Goal: Task Accomplishment & Management: Manage account settings

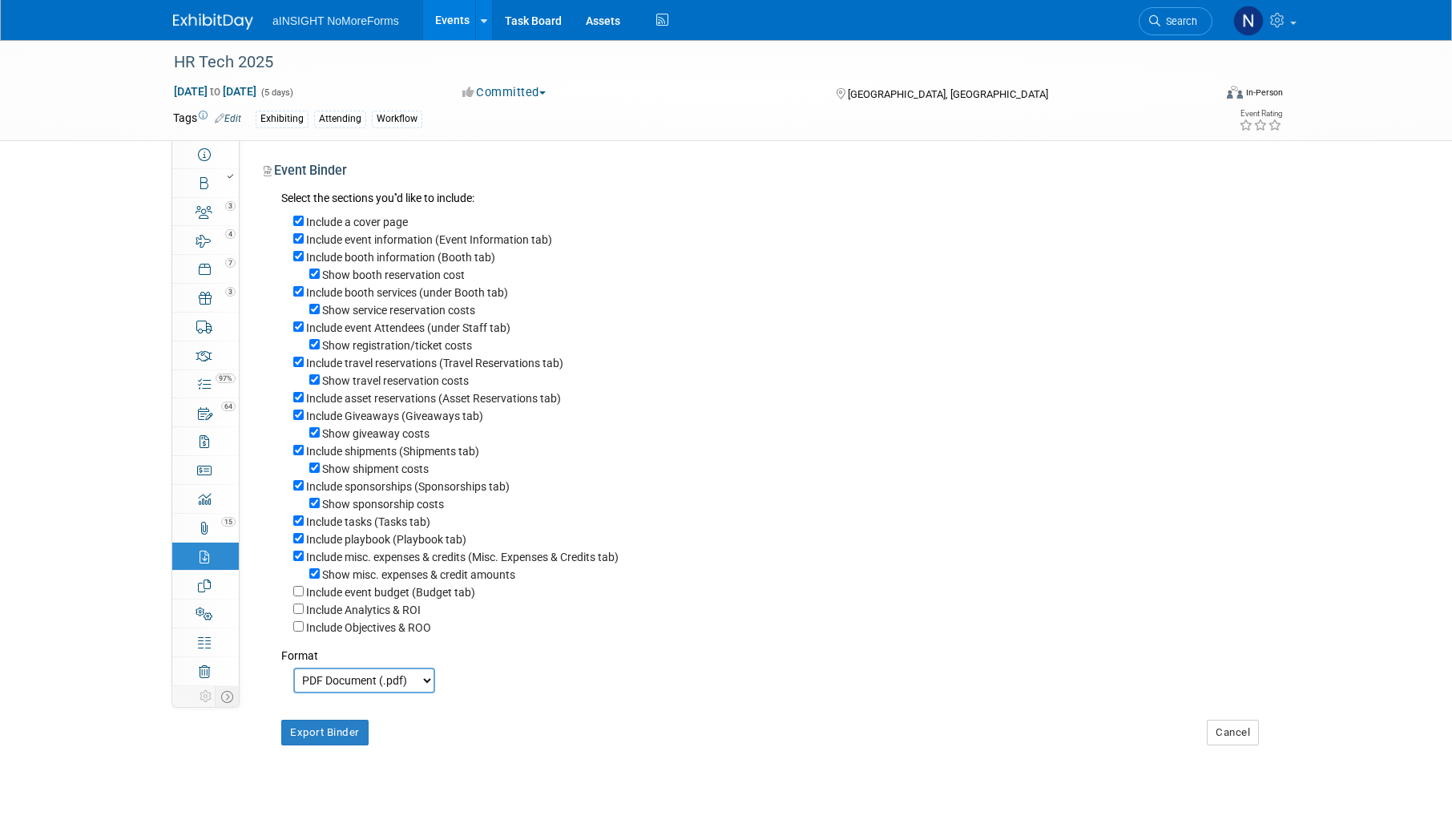
click at [459, 23] on link "Events" at bounding box center [452, 19] width 58 height 40
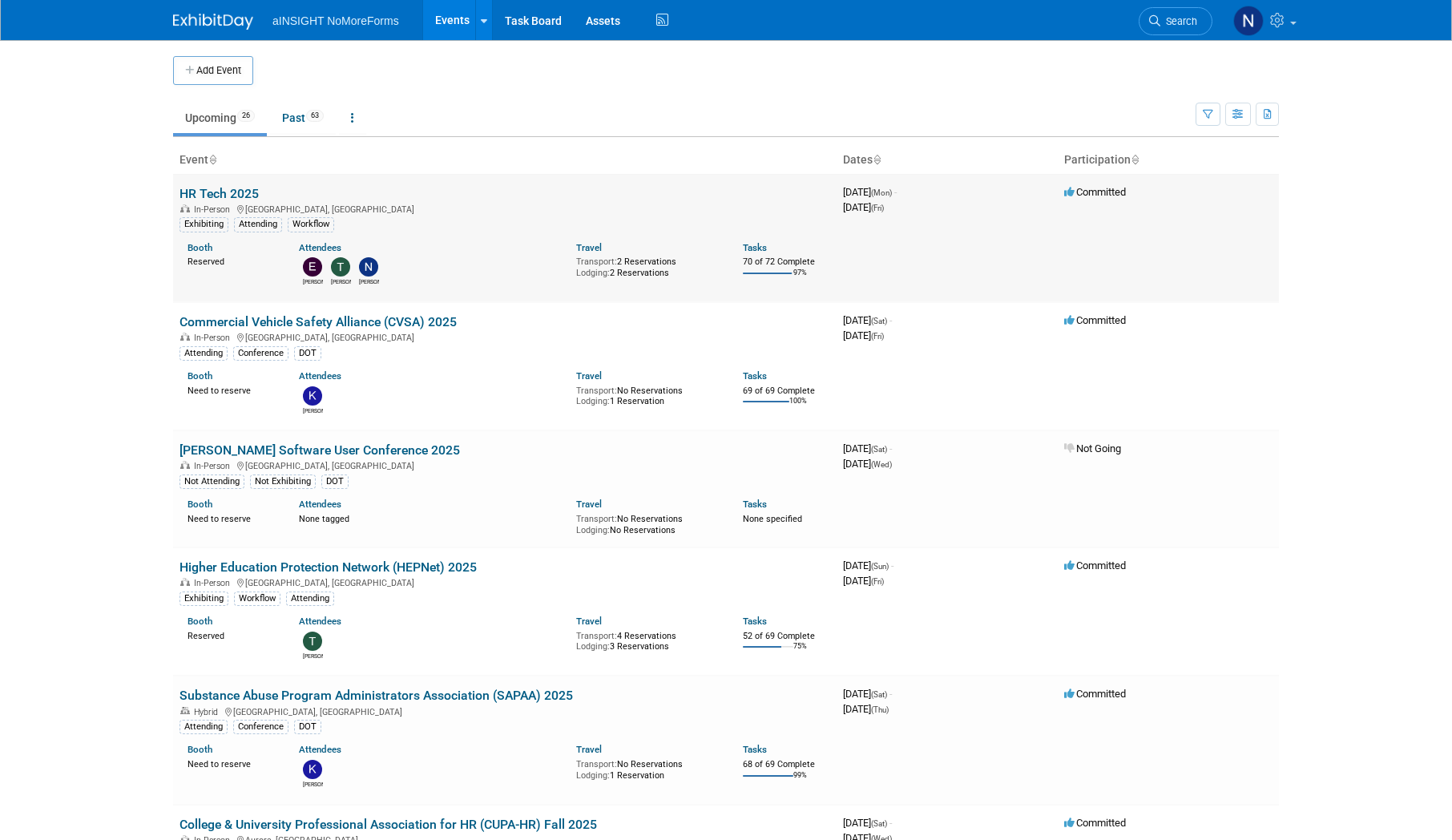
click at [209, 197] on link "HR Tech 2025" at bounding box center [220, 193] width 80 height 16
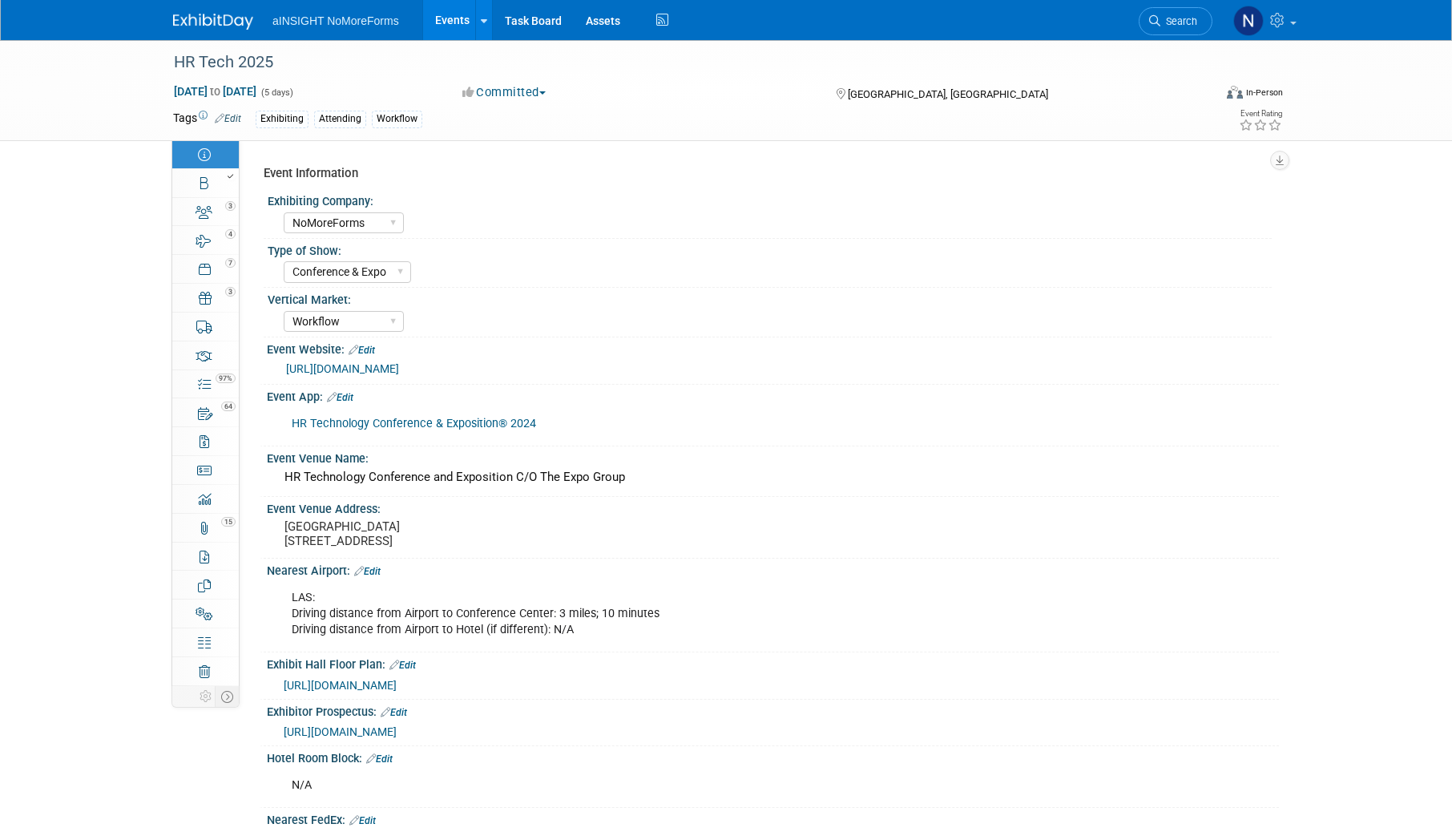
select select "NoMoreForms"
select select "Conference & Expo"
select select "Workflow"
click at [200, 194] on link "Booth" at bounding box center [205, 183] width 66 height 28
select select "NoMoreForms"
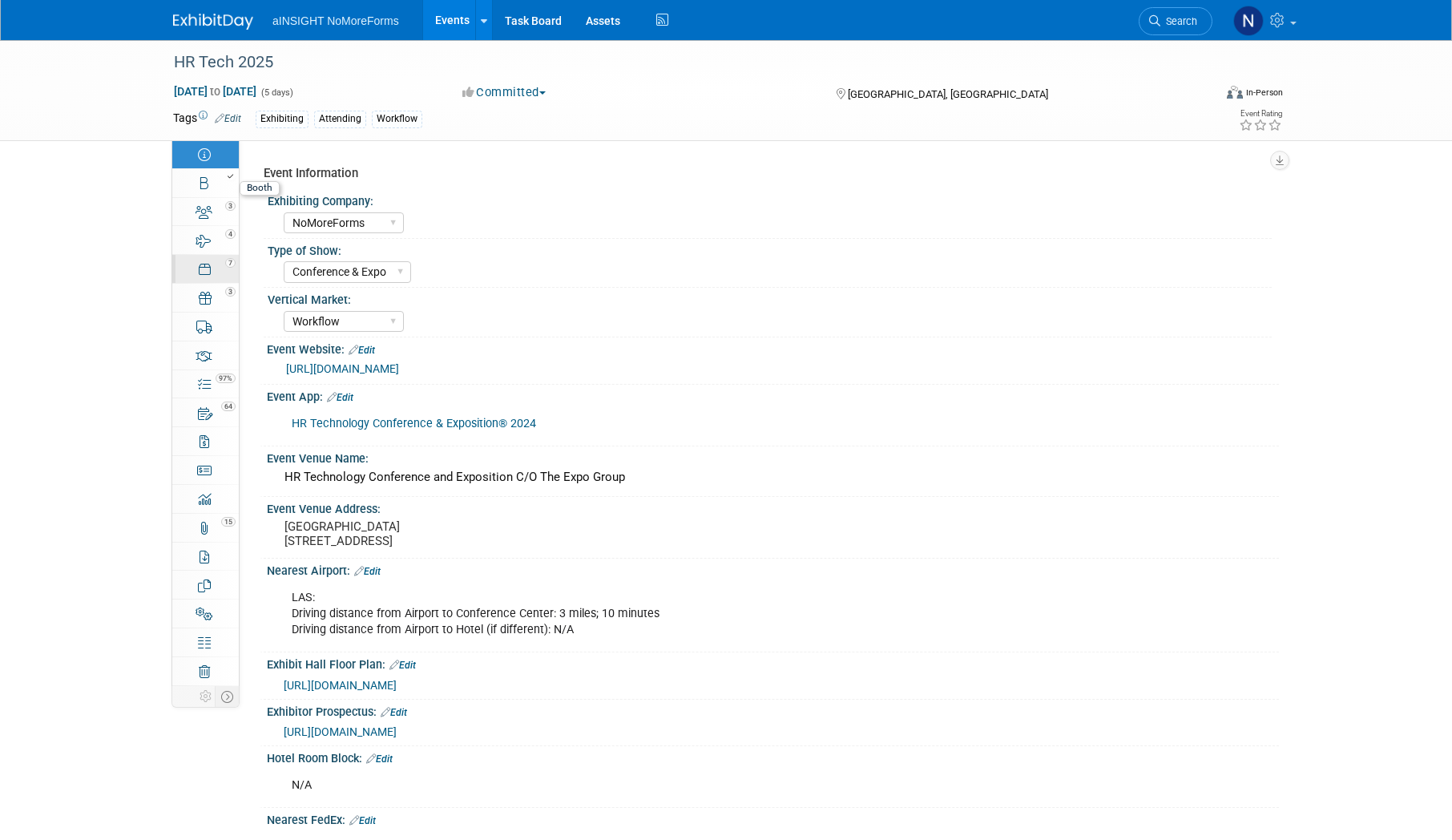
select select "AE Enterprise Workflow"
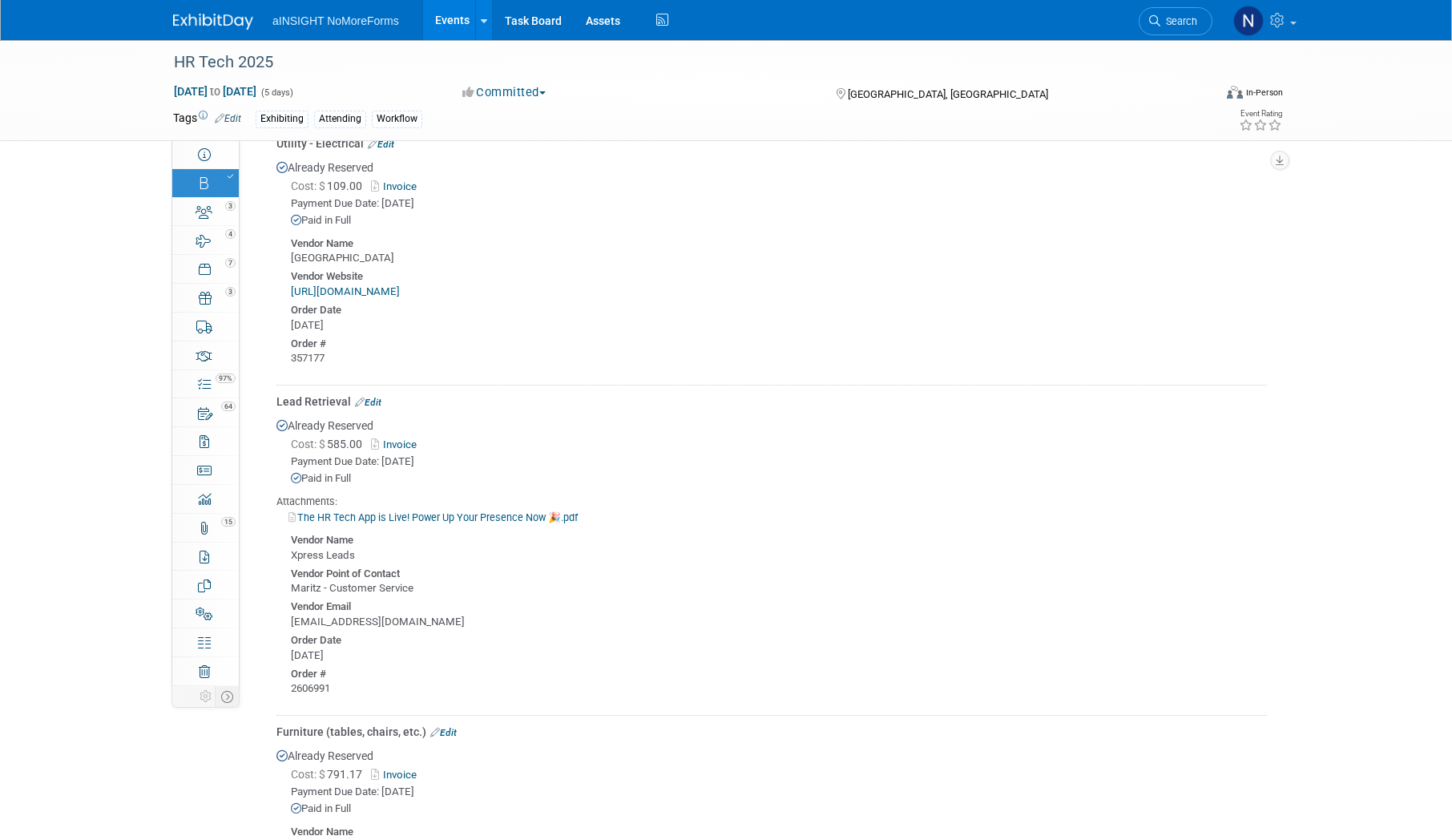
scroll to position [1122, 0]
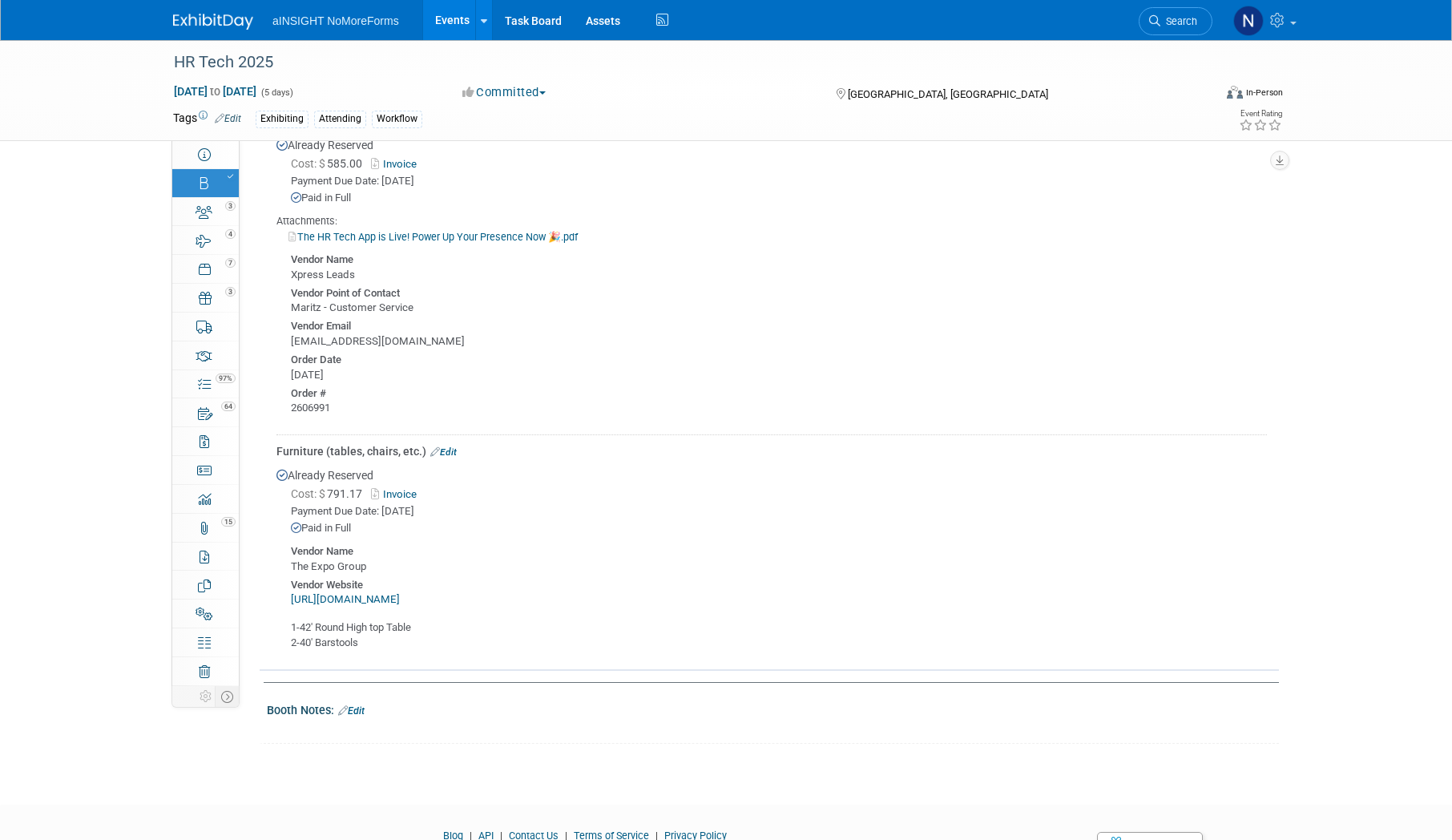
click at [408, 490] on link "Invoice" at bounding box center [398, 494] width 53 height 12
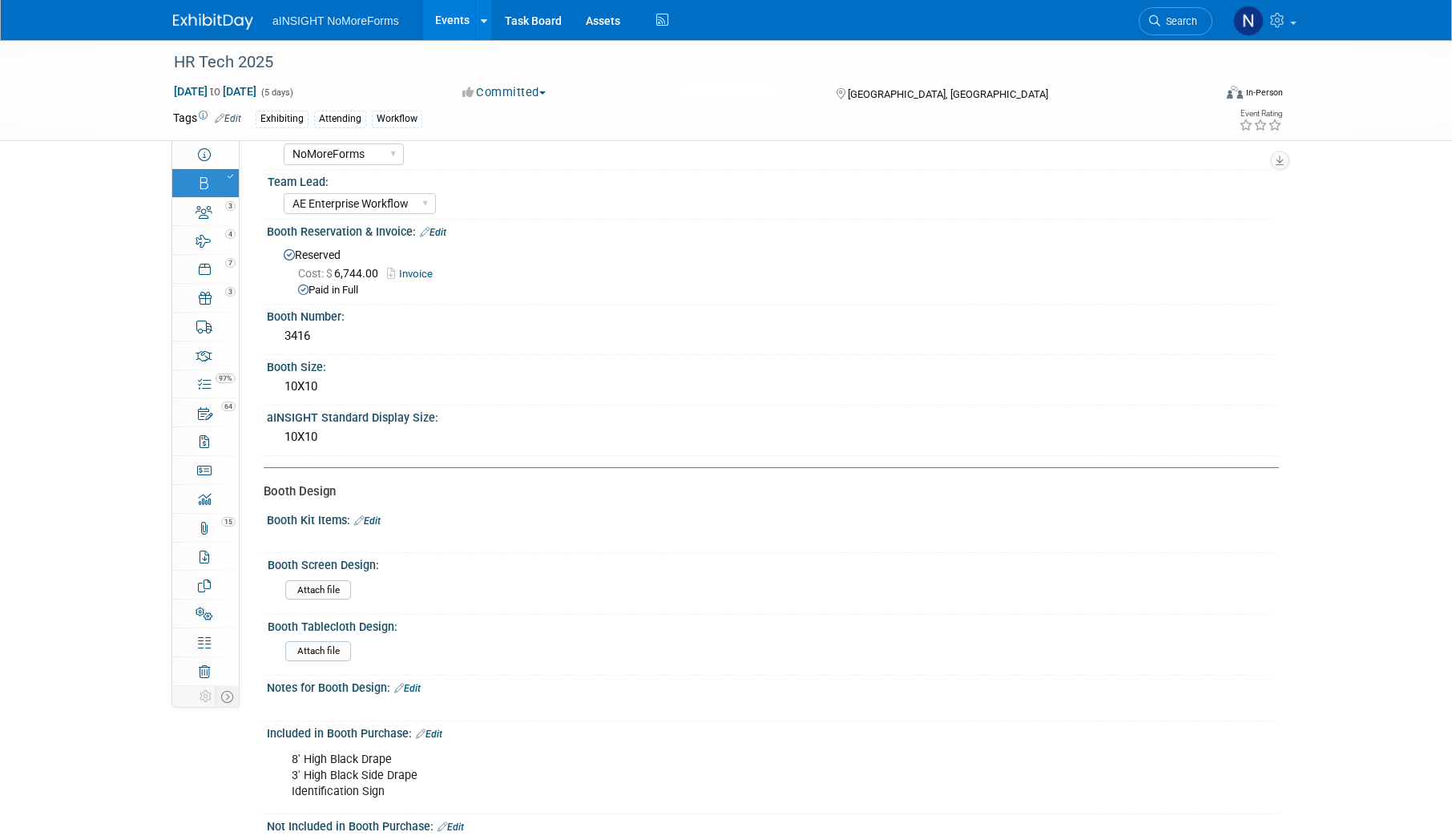
scroll to position [0, 0]
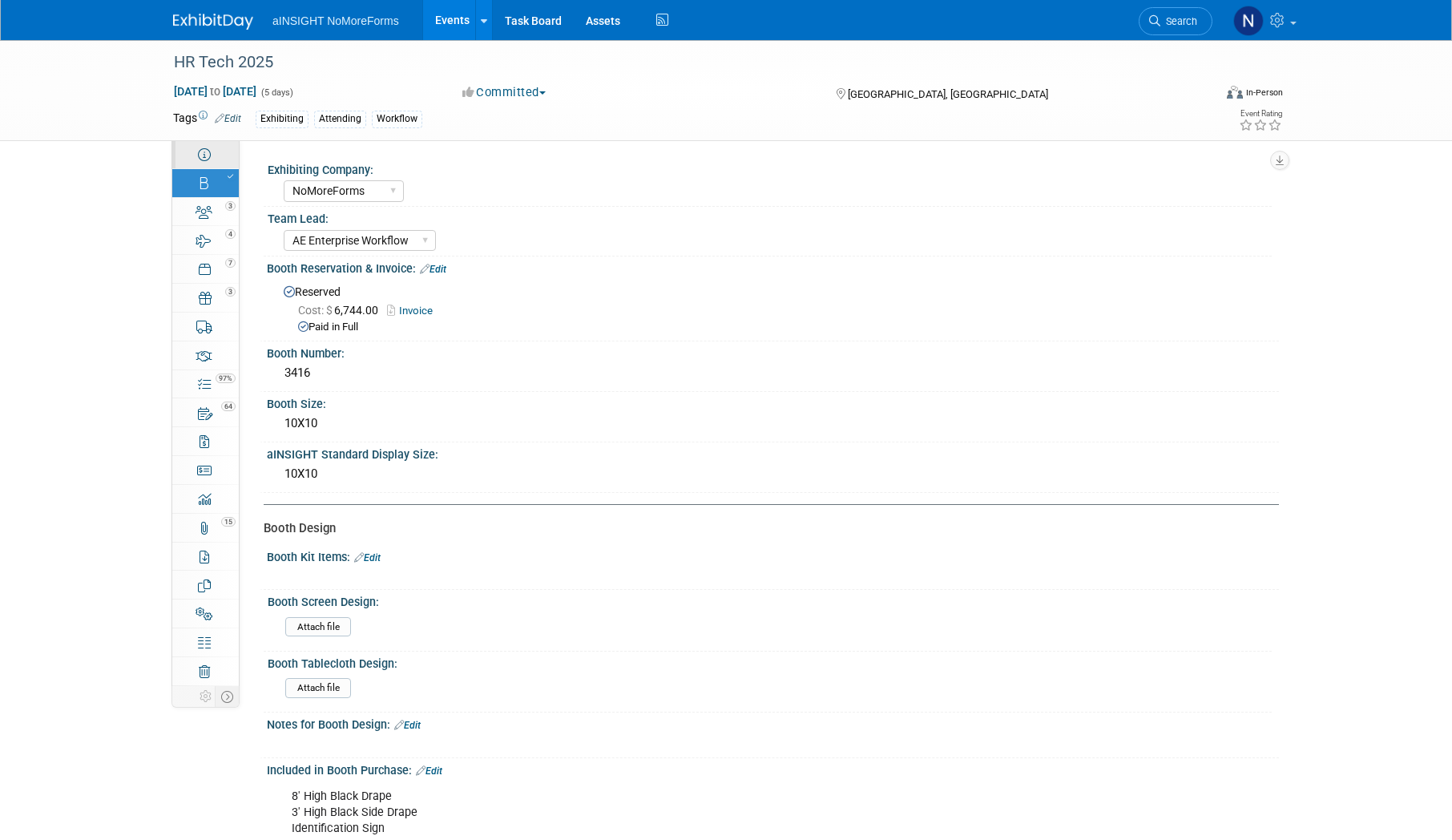
click at [211, 153] on link "Event Information" at bounding box center [205, 154] width 66 height 28
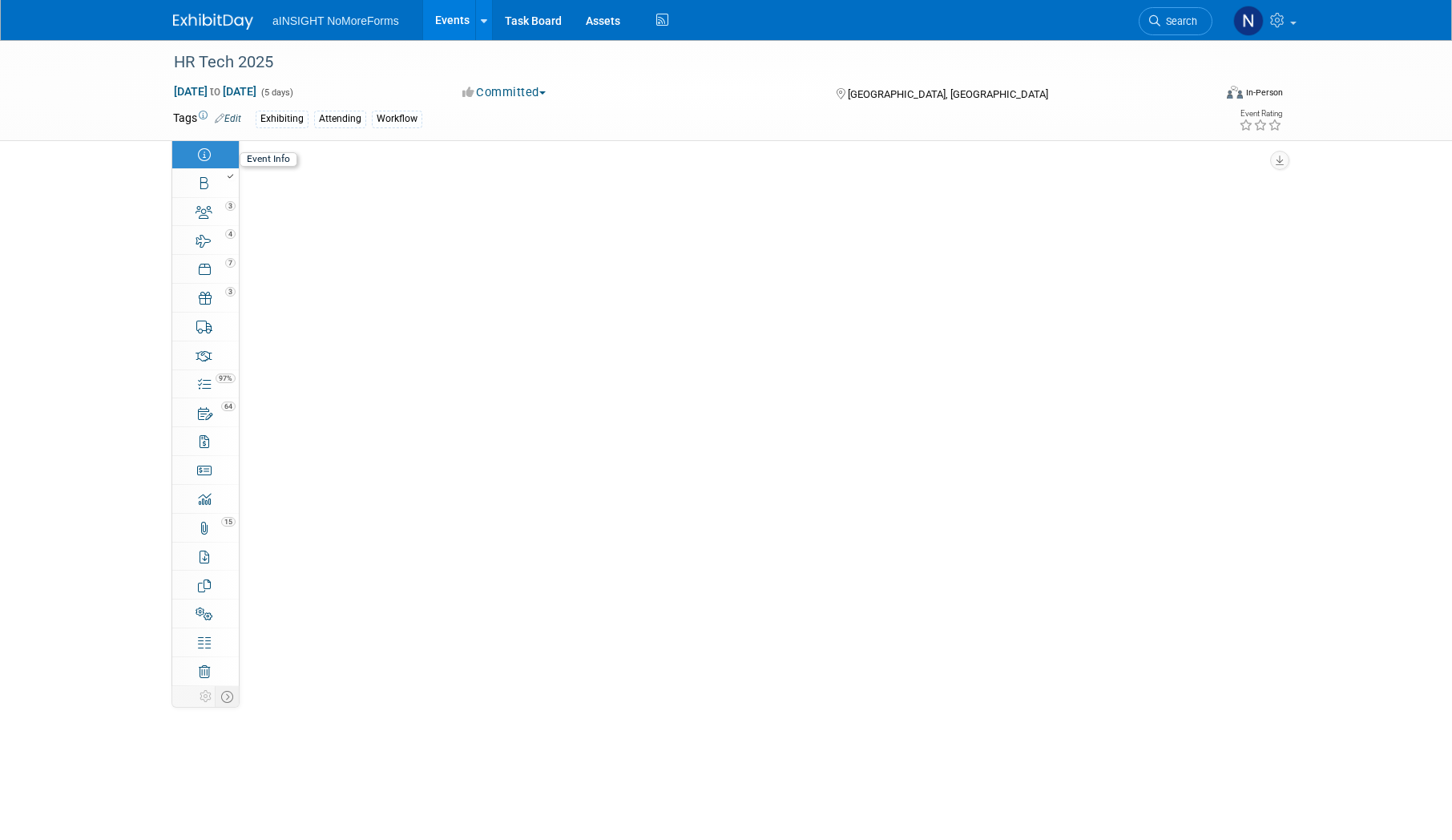
select select "NoMoreForms"
select select "Conference & Expo"
select select "Workflow"
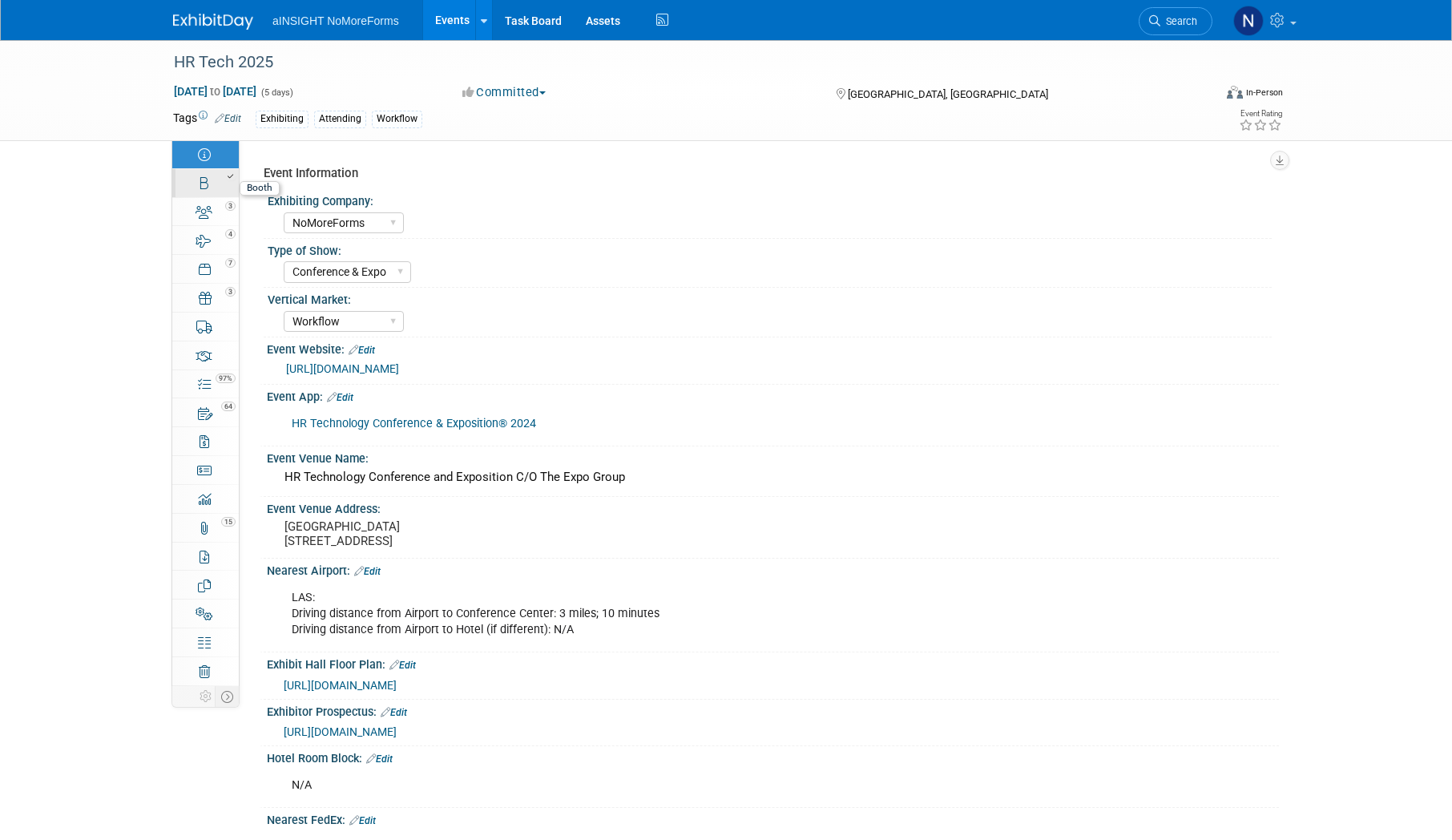
click at [198, 190] on link "Booth" at bounding box center [205, 183] width 66 height 28
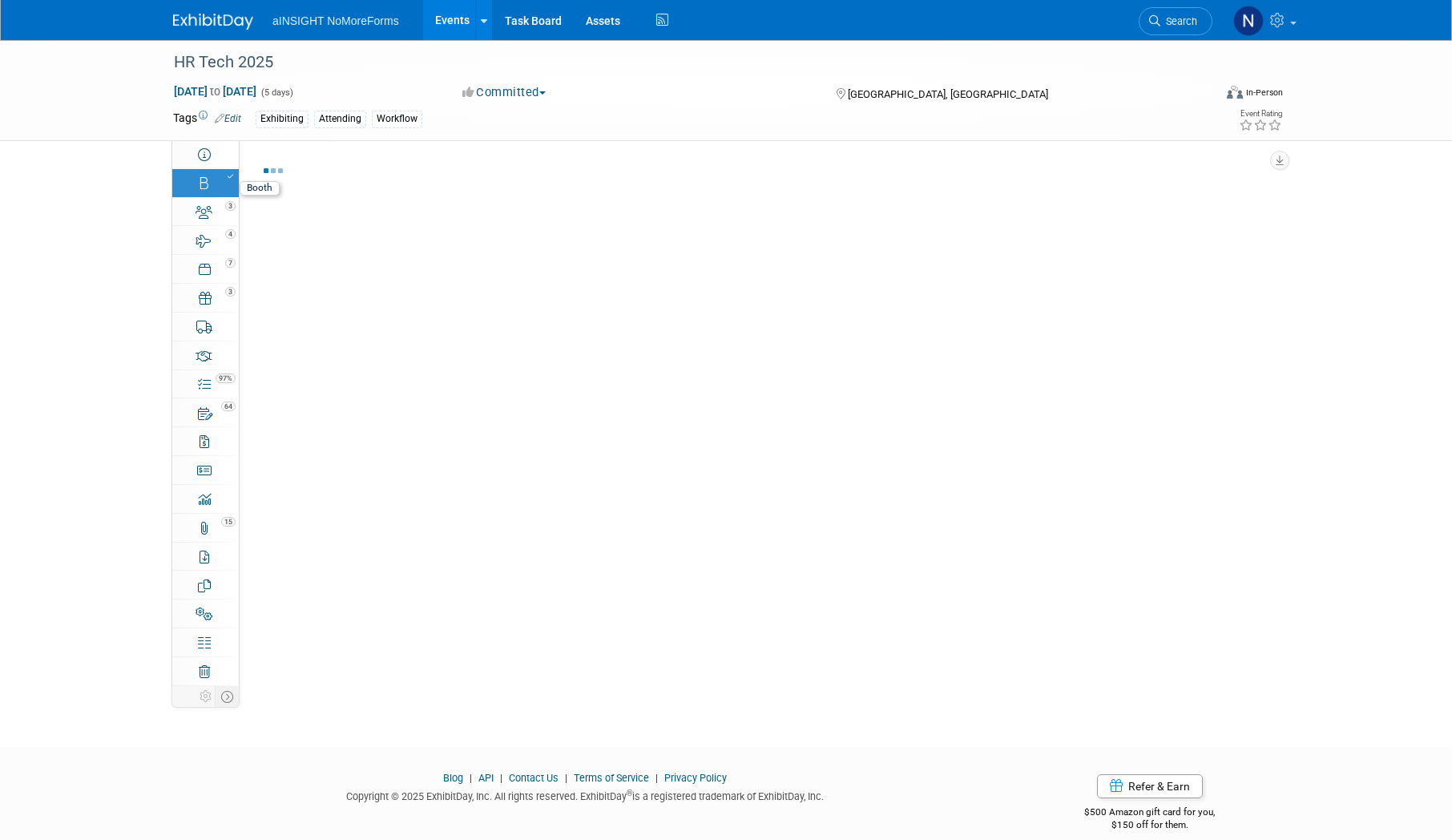
select select "NoMoreForms"
select select "AE Enterprise Workflow"
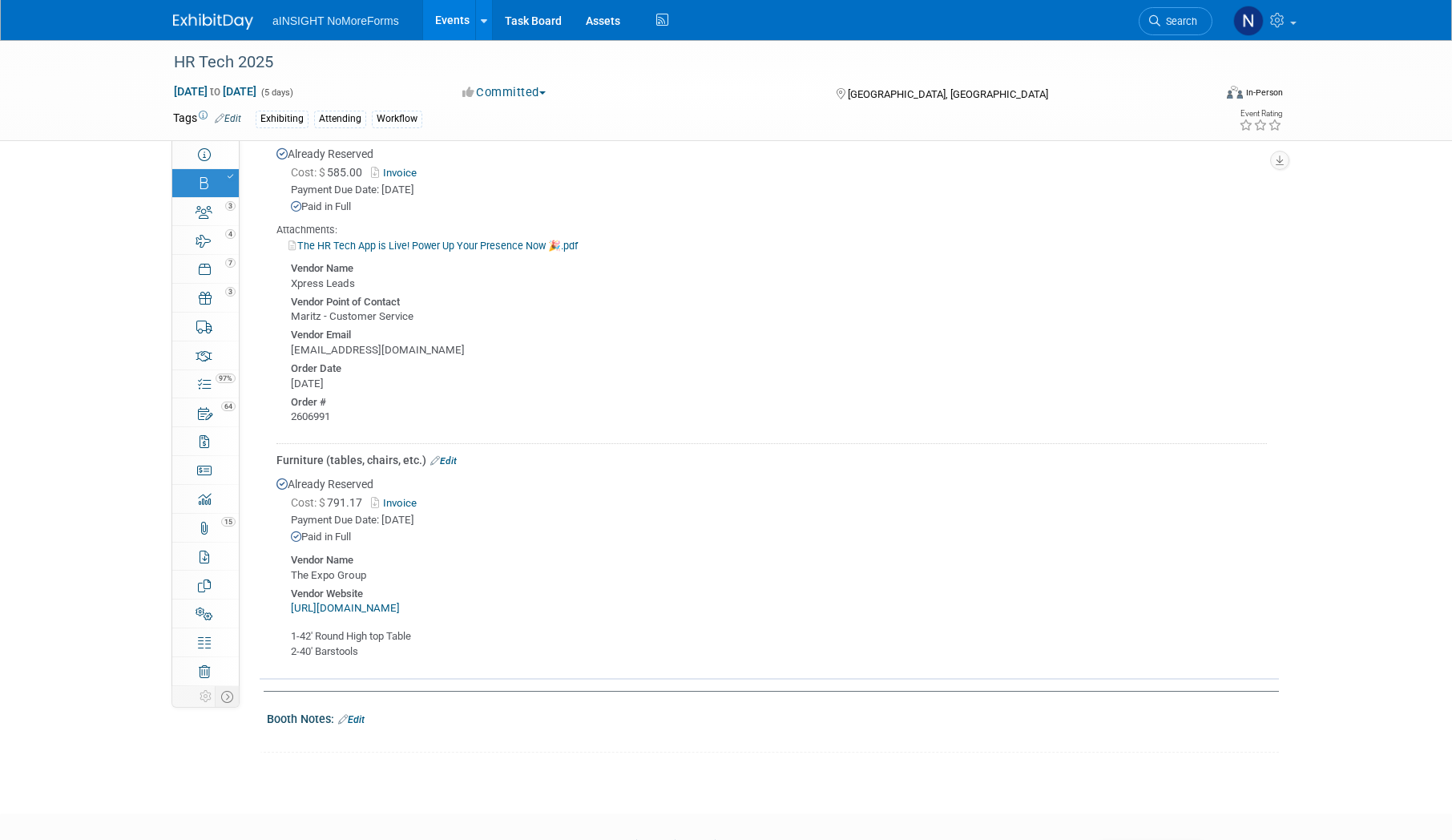
scroll to position [1035, 0]
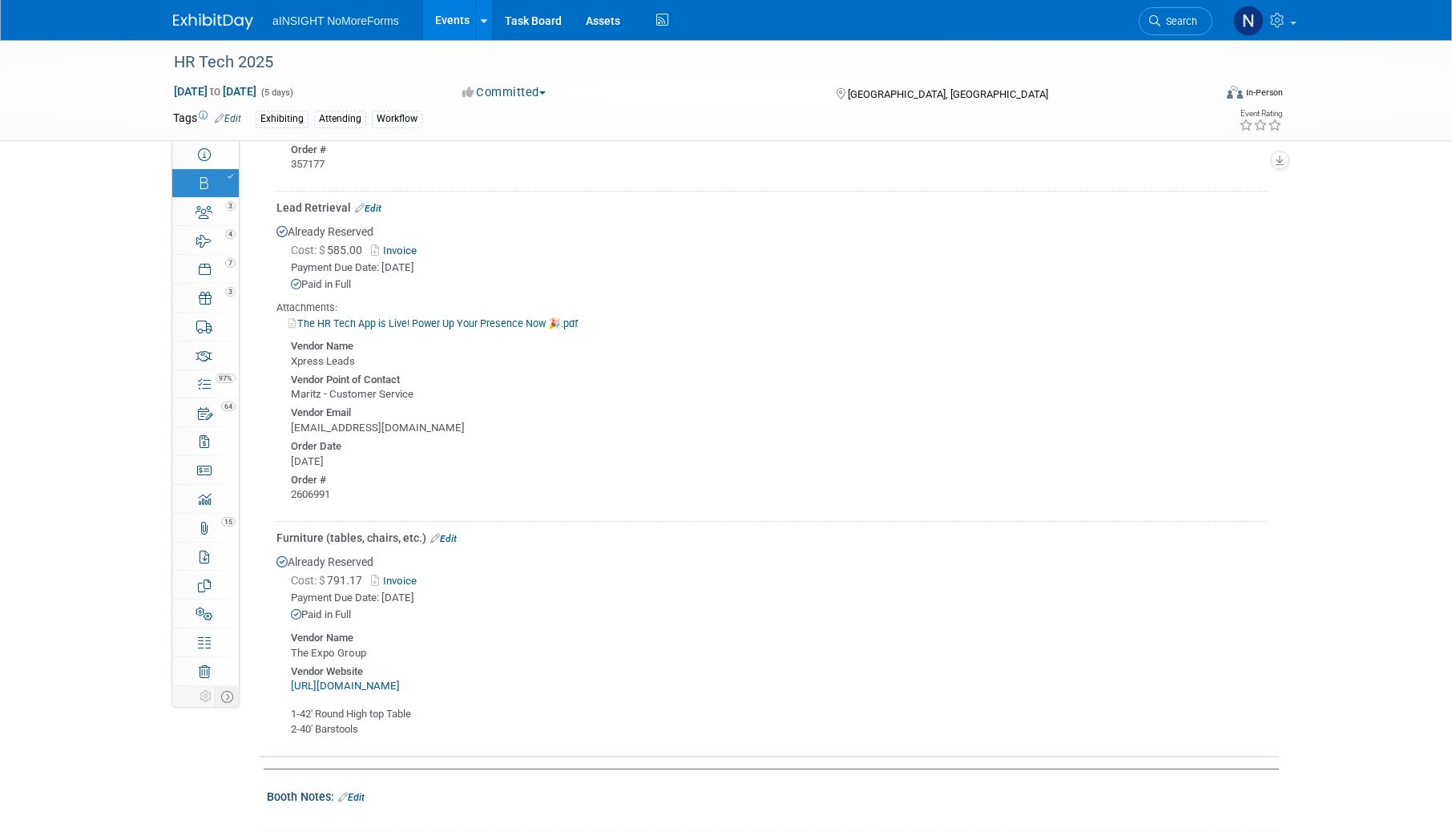
click at [444, 537] on link "Edit" at bounding box center [443, 539] width 26 height 12
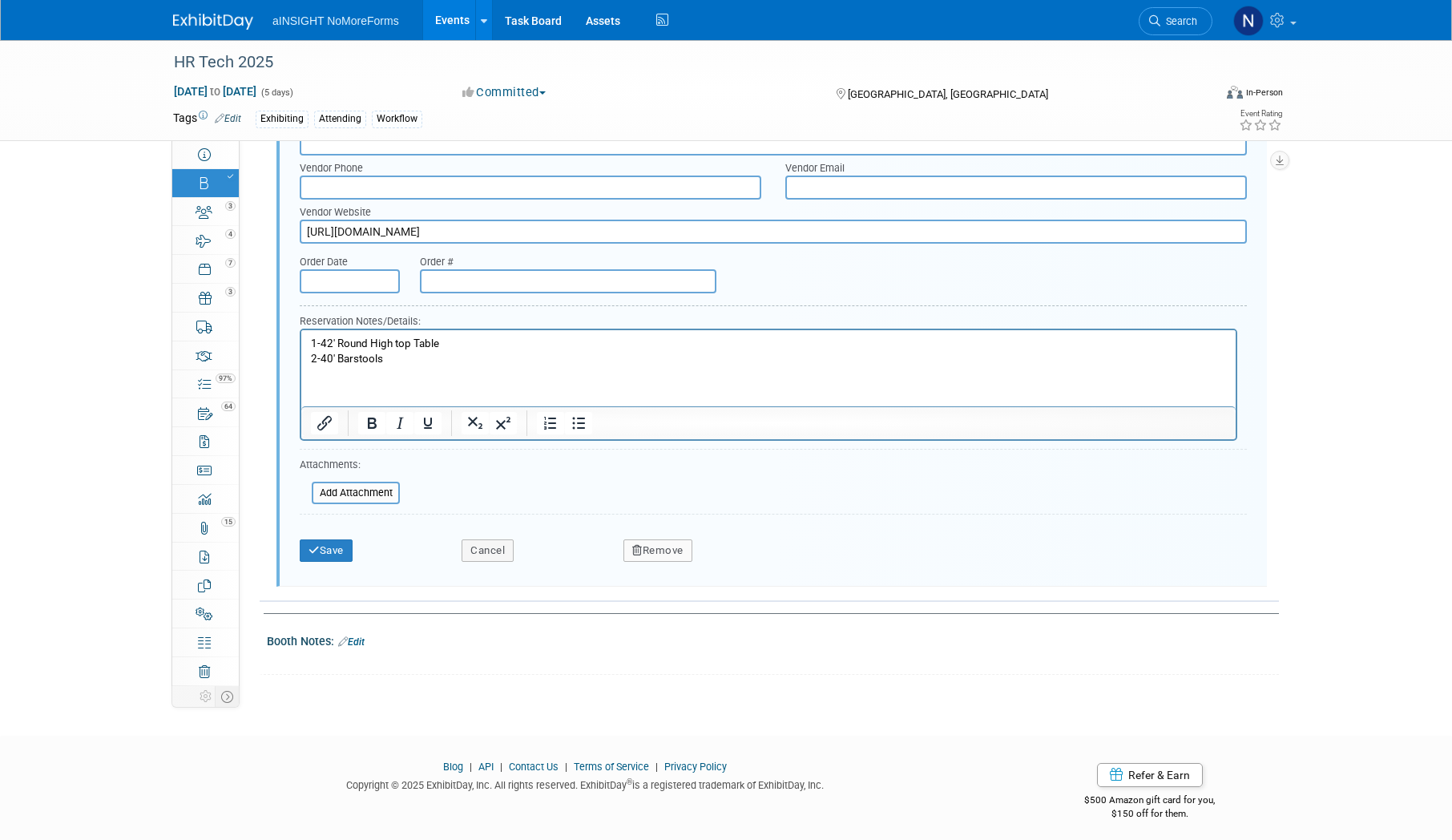
scroll to position [1875, 0]
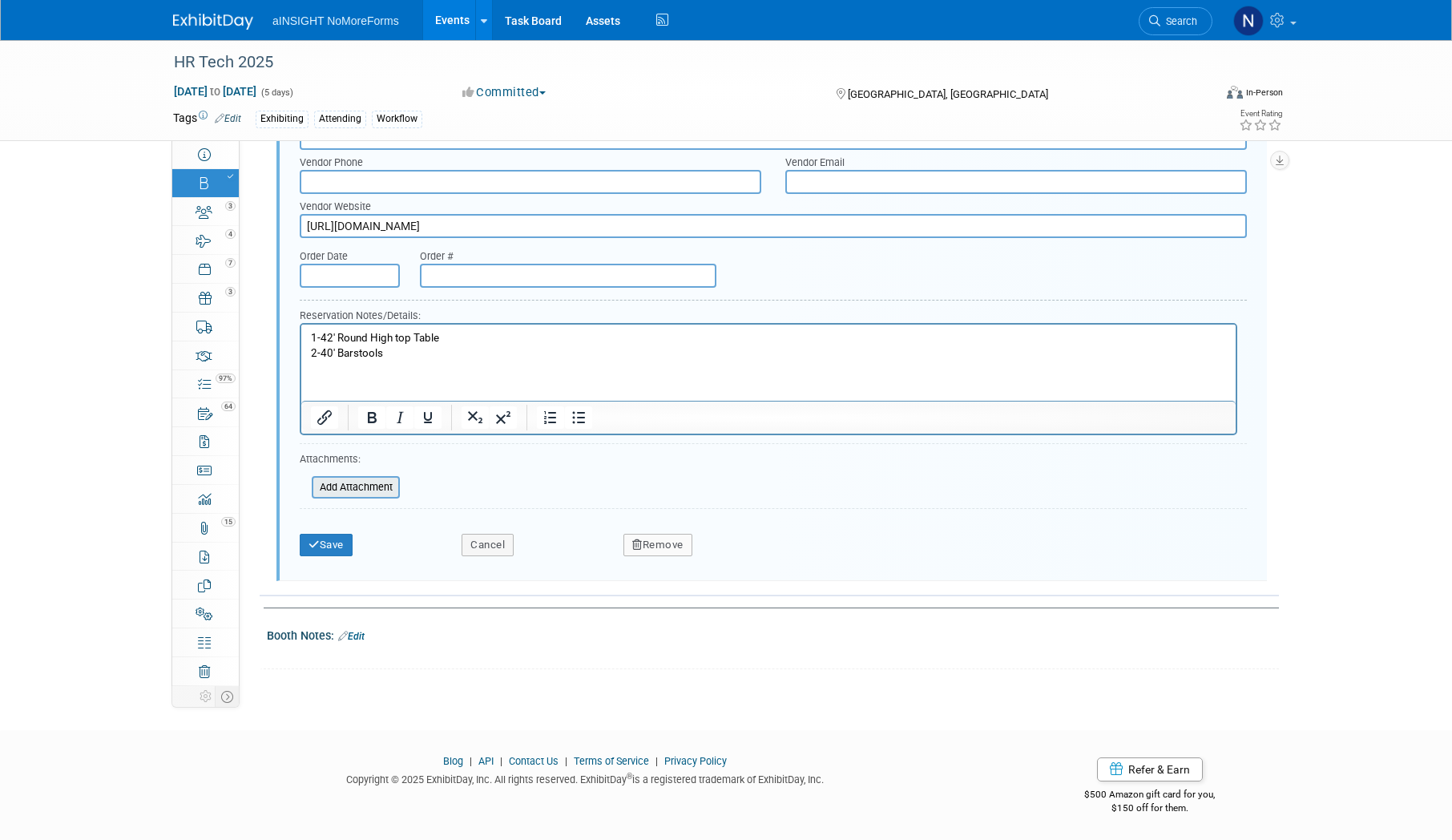
click at [374, 489] on input "file" at bounding box center [302, 487] width 191 height 19
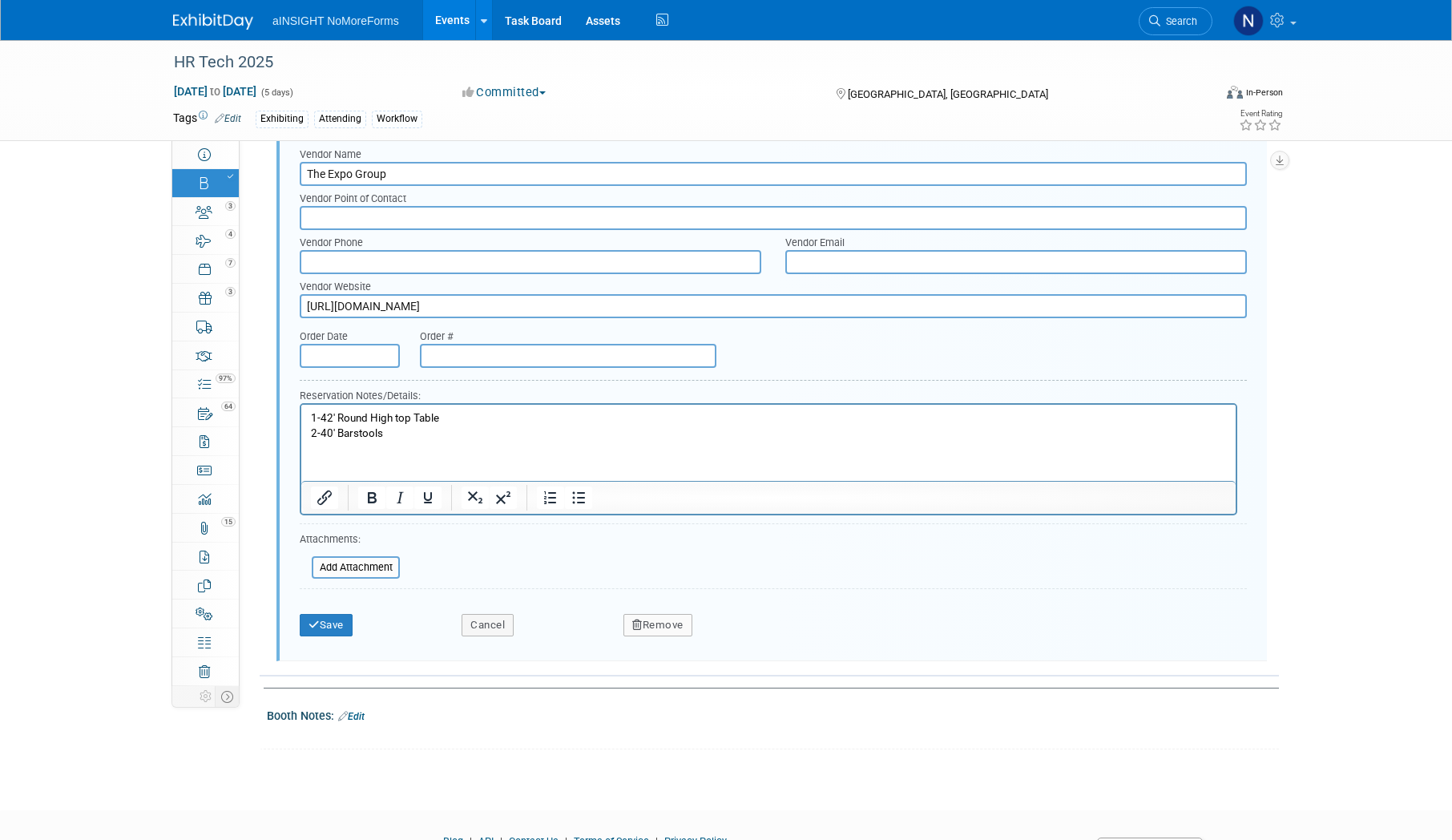
click at [431, 439] on p "1-42' Round High top Table 2-40' Barstools" at bounding box center [769, 426] width 916 height 29
click at [435, 435] on p "1-42' Round High top Table 2-40' Barstools" at bounding box center [769, 426] width 916 height 29
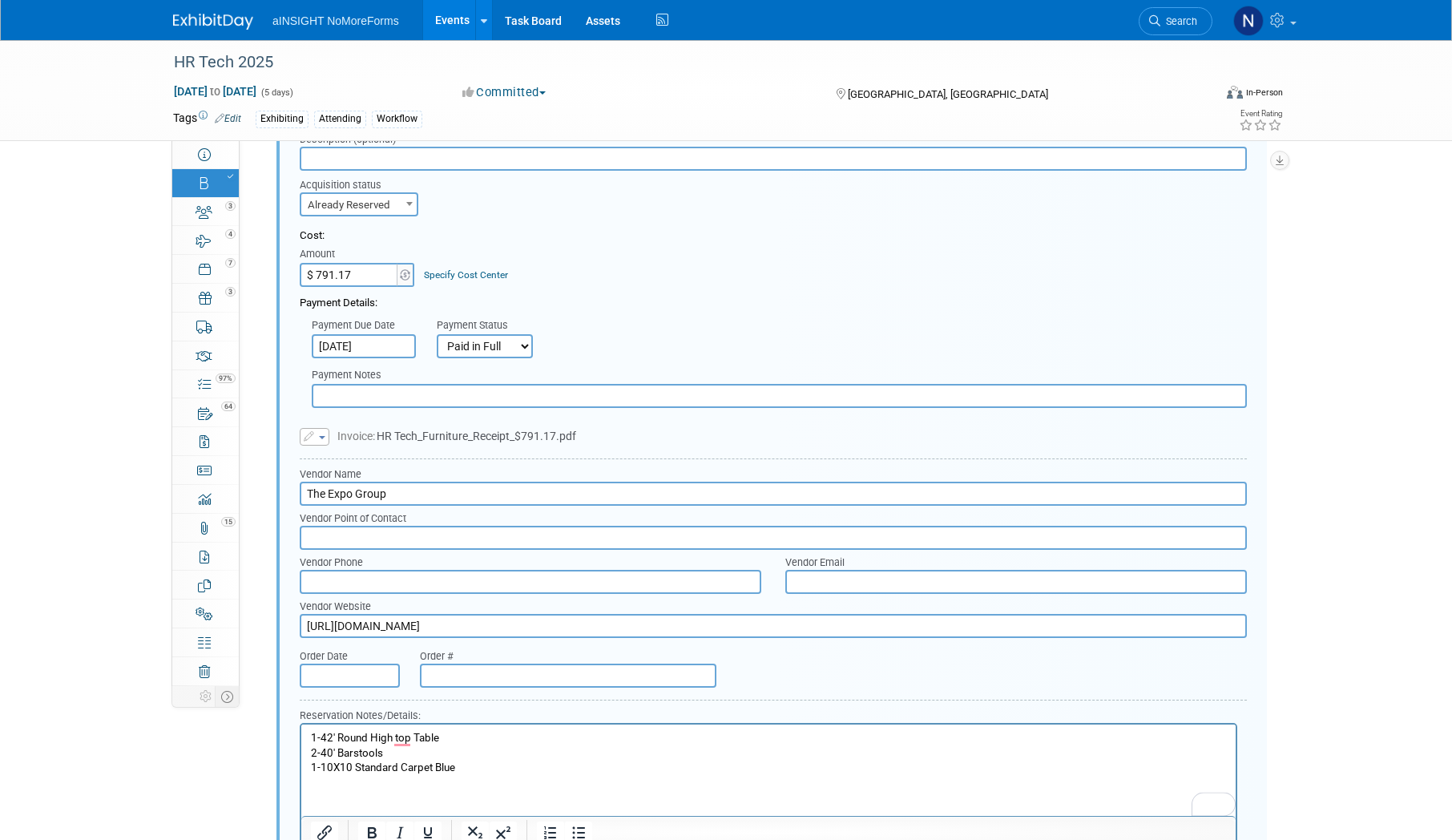
scroll to position [1475, 0]
click at [333, 439] on td "Invoice: HR Tech_Furniture_Receipt_$791.17.pdf" at bounding box center [453, 438] width 247 height 18
click at [318, 439] on button "button" at bounding box center [314, 438] width 29 height 18
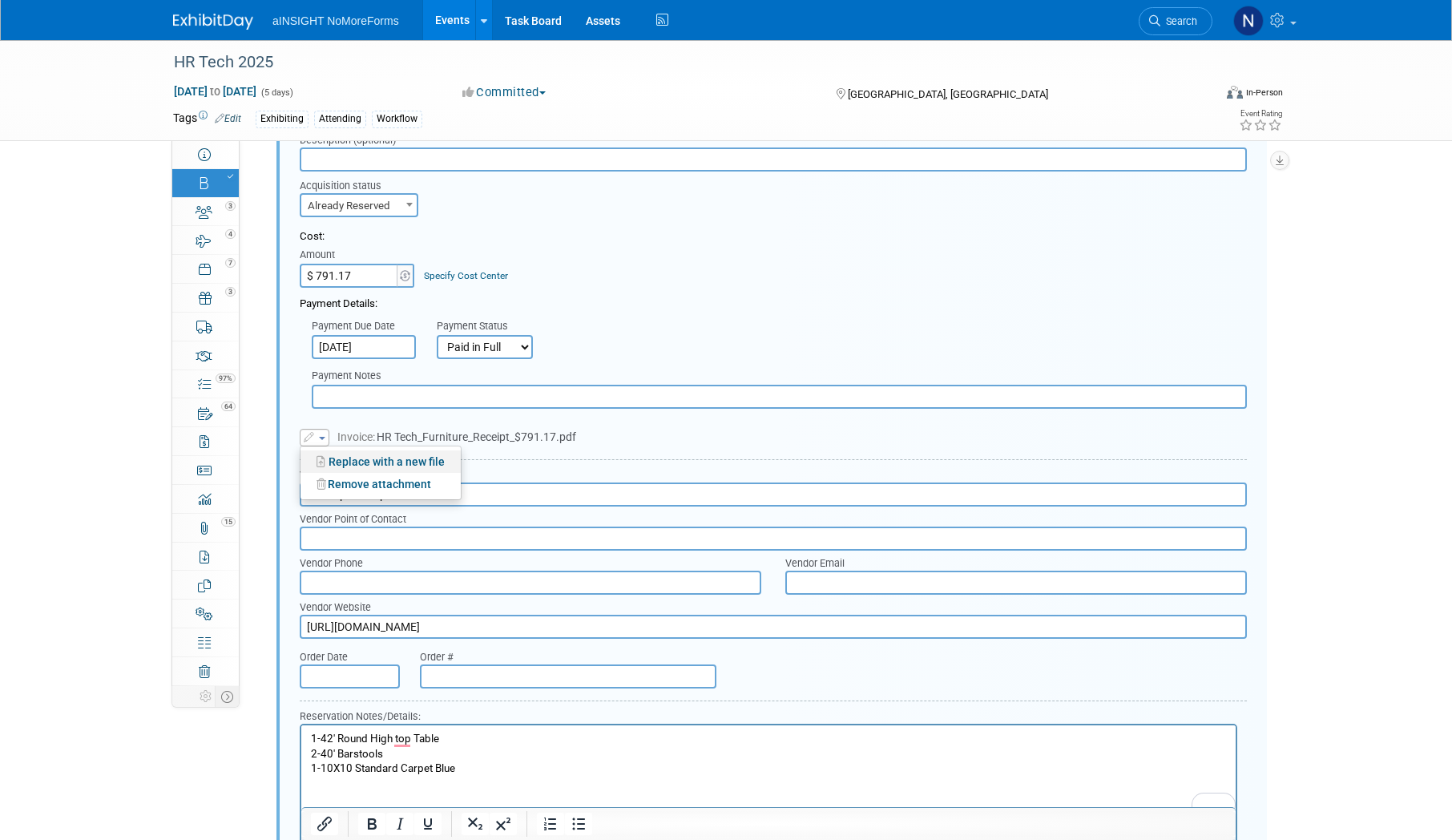
click at [372, 463] on link "Replace with a new file" at bounding box center [380, 461] width 160 height 22
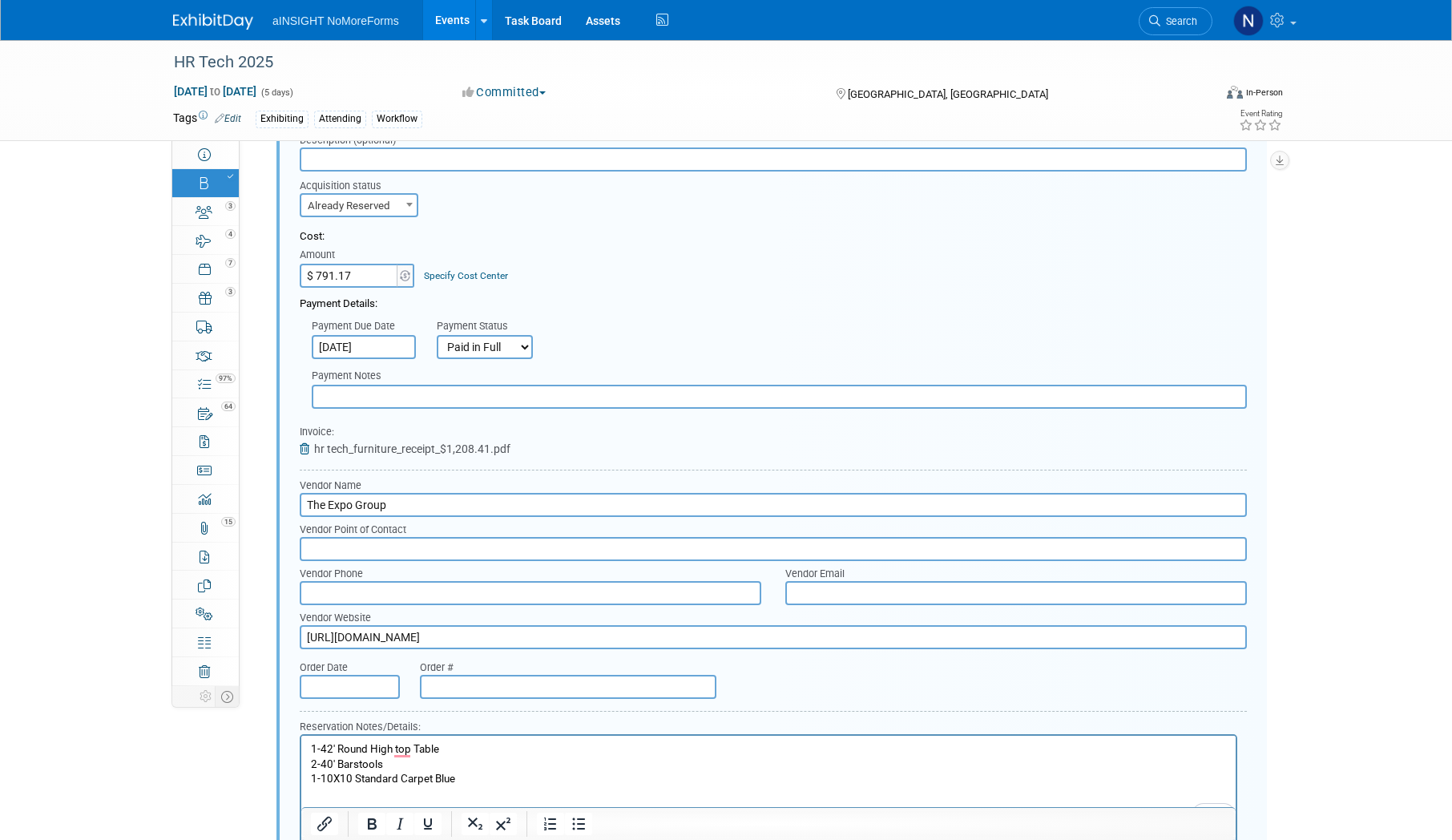
click at [380, 277] on input "$ 791.17" at bounding box center [349, 275] width 100 height 24
type input "$ 1,208.41"
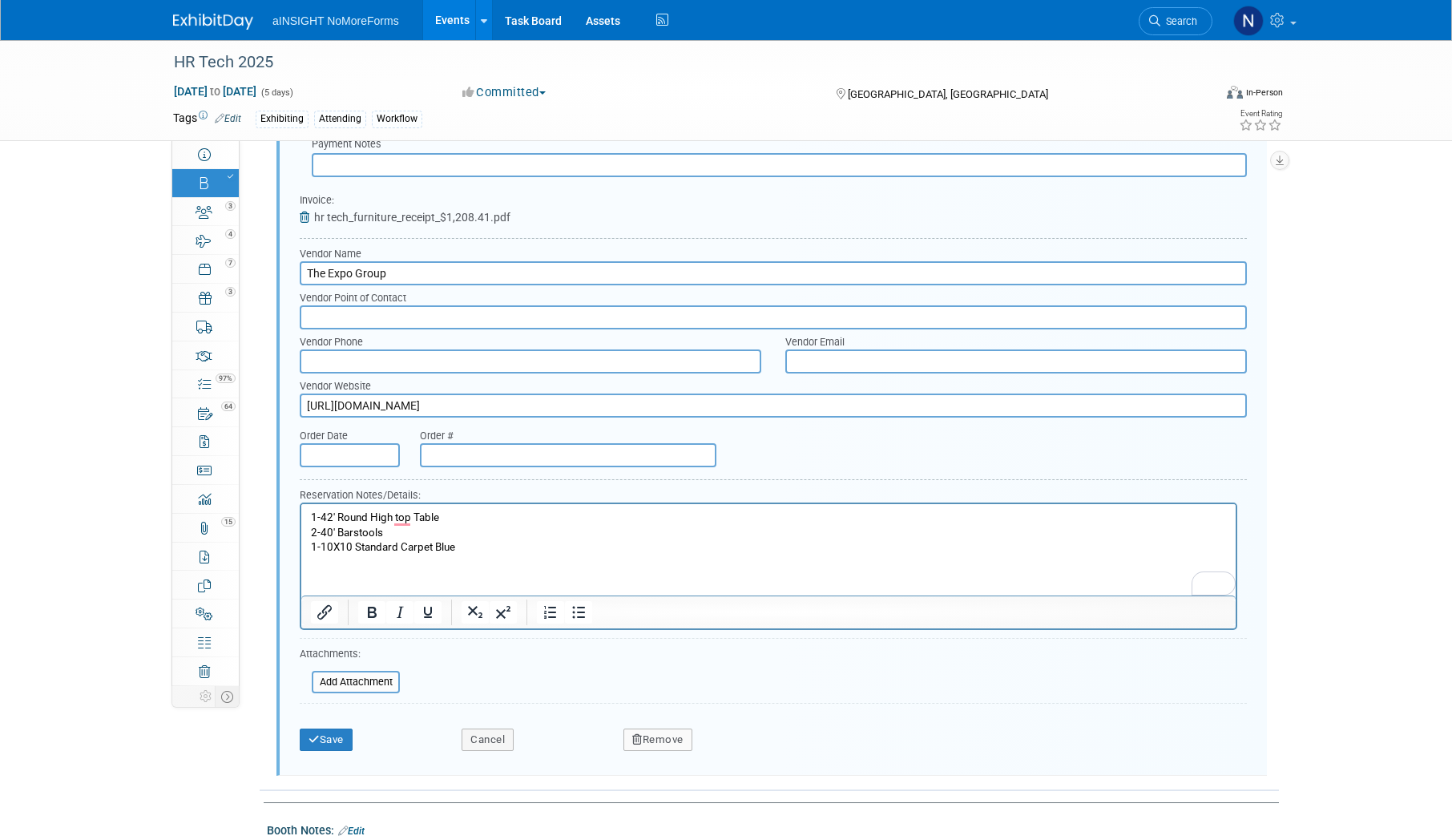
scroll to position [1715, 0]
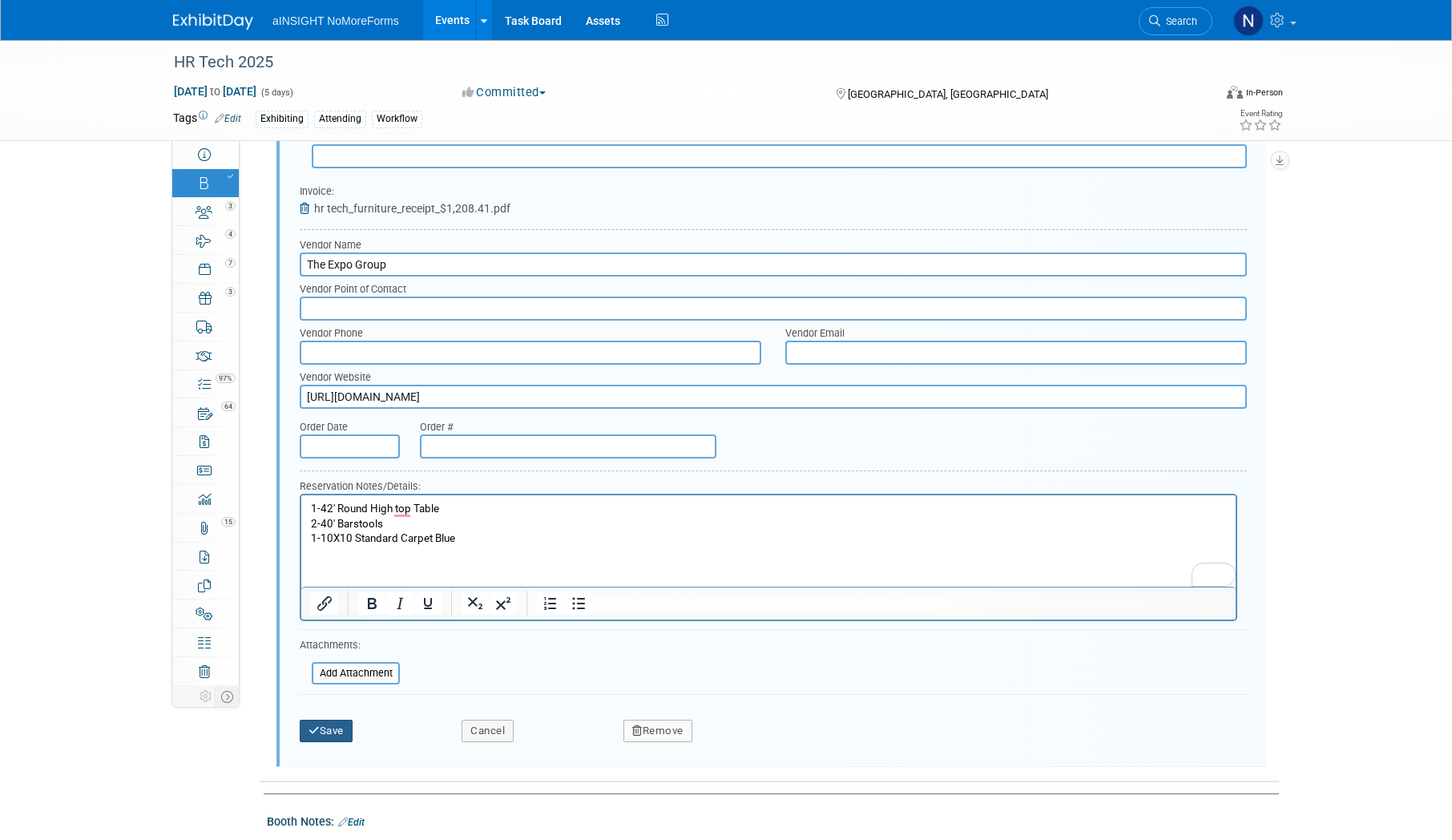
click at [323, 737] on button "Save" at bounding box center [326, 730] width 53 height 22
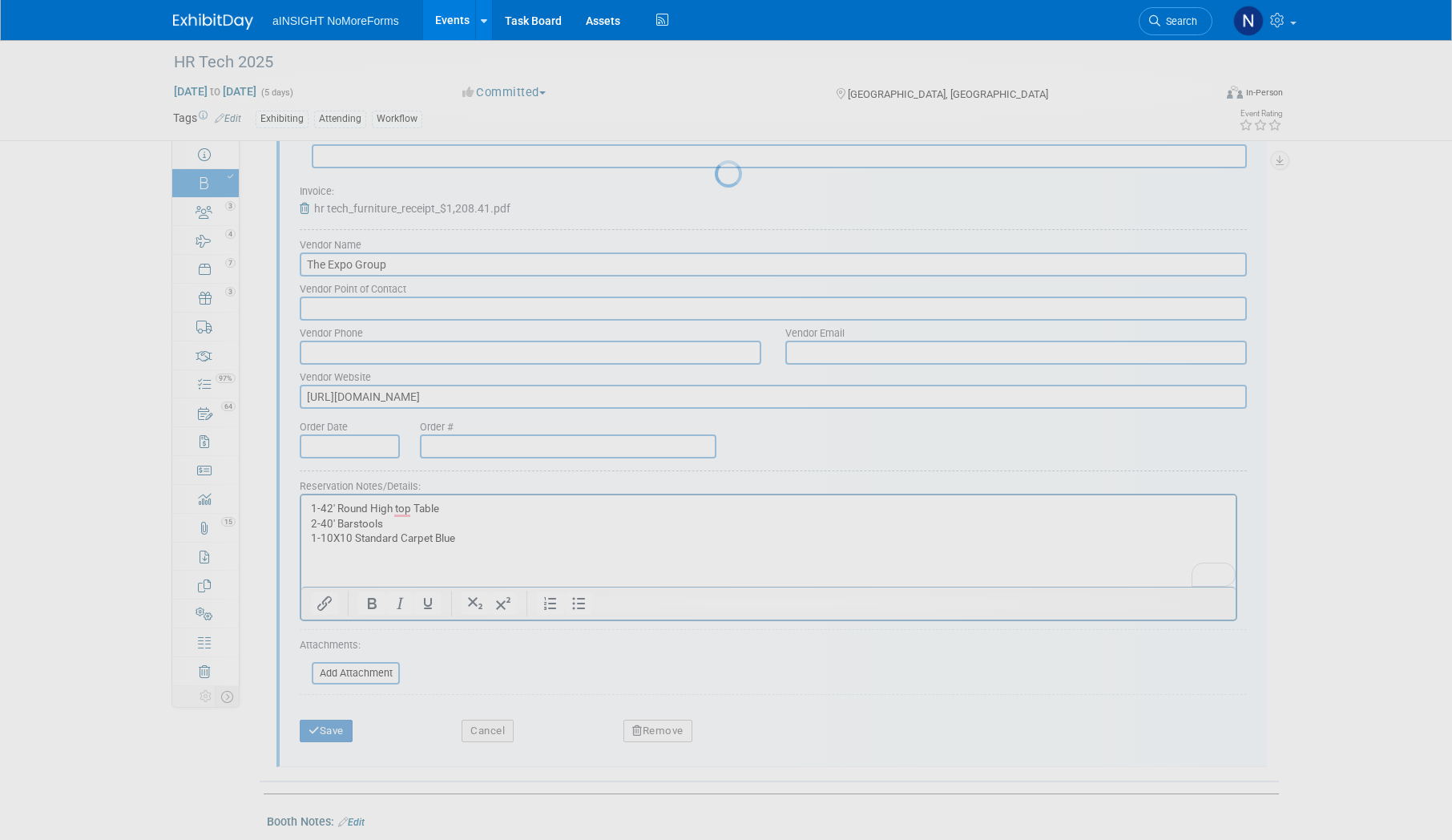
scroll to position [1209, 0]
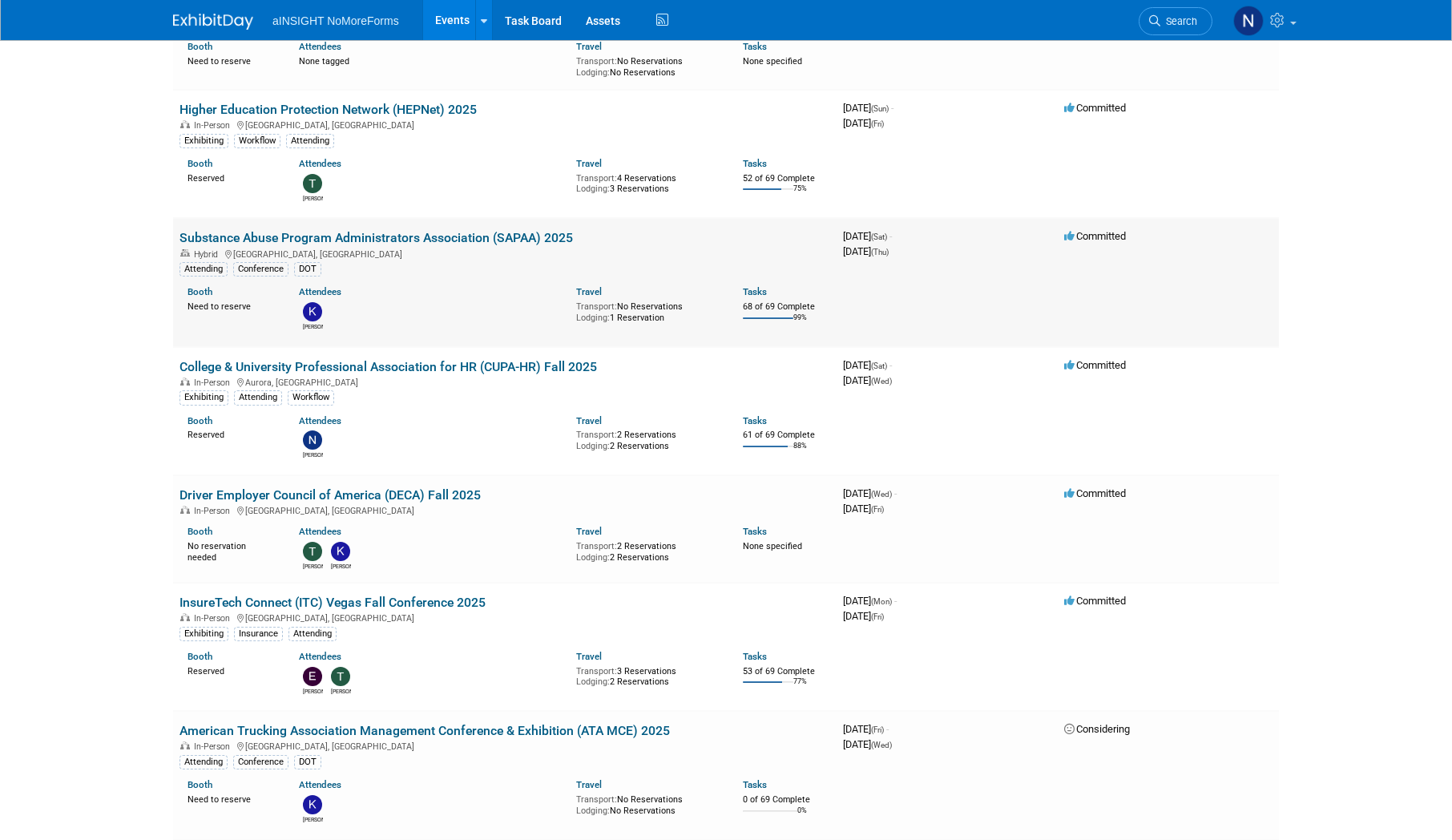
scroll to position [480, 0]
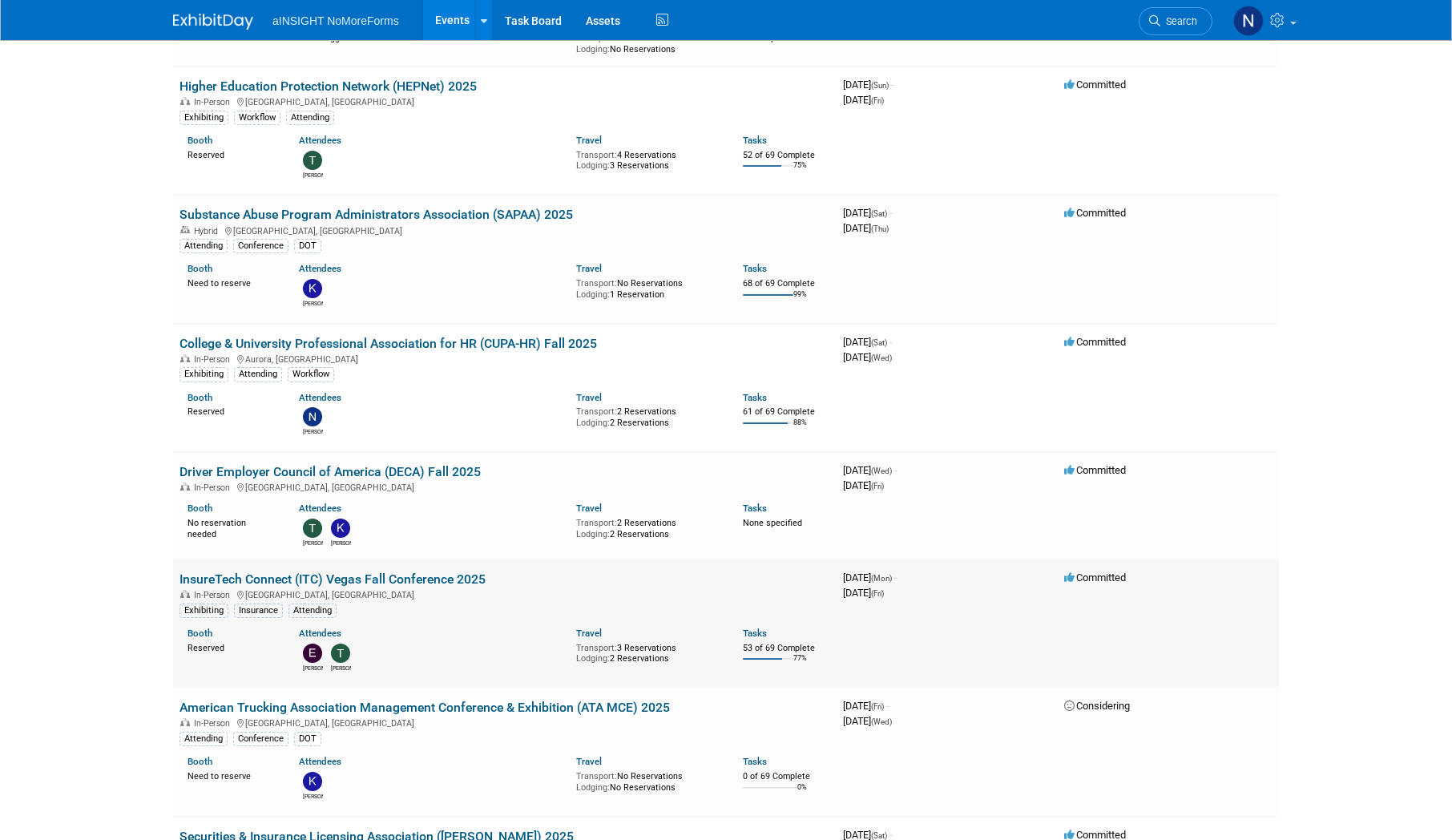
click at [407, 581] on link "InsureTech Connect (ITC) Vegas Fall Conference 2025" at bounding box center [333, 579] width 306 height 16
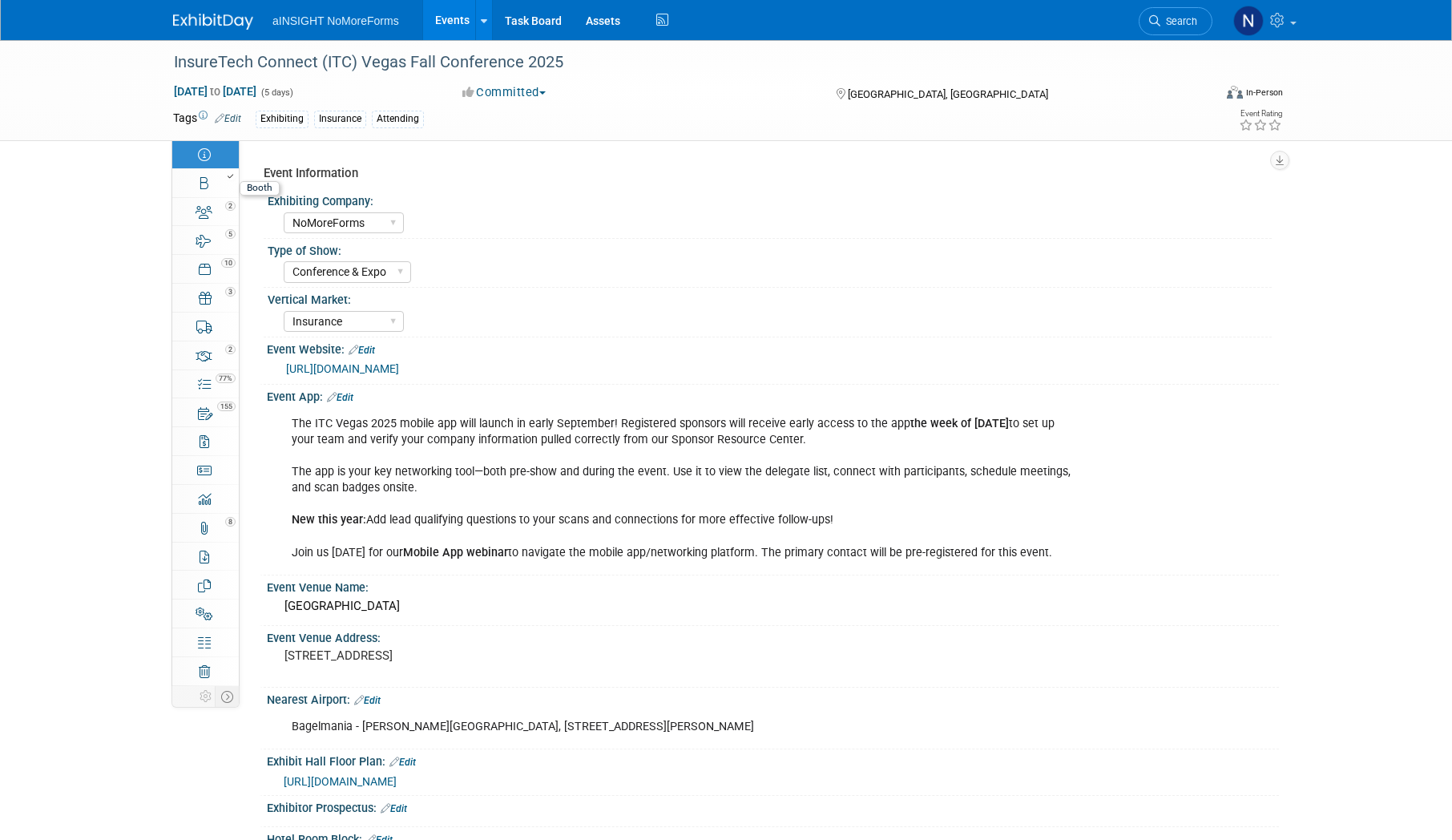
select select "NoMoreForms"
select select "Conference & Expo"
select select "Insurance"
select select "Full Access"
click at [210, 190] on link "Booth" at bounding box center [205, 183] width 66 height 28
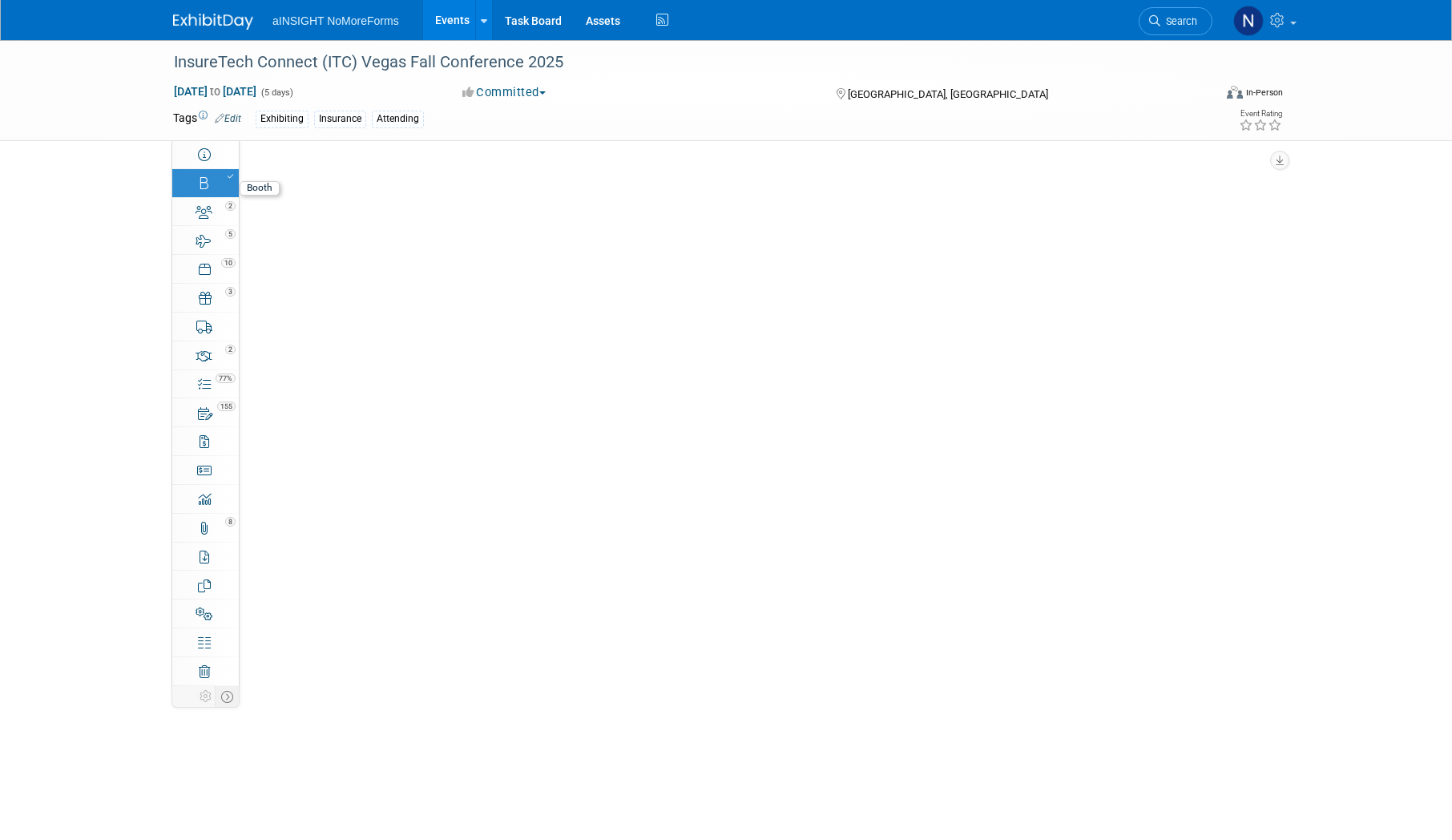
select select "NoMoreForms"
select select "AE Enterprise Insurance"
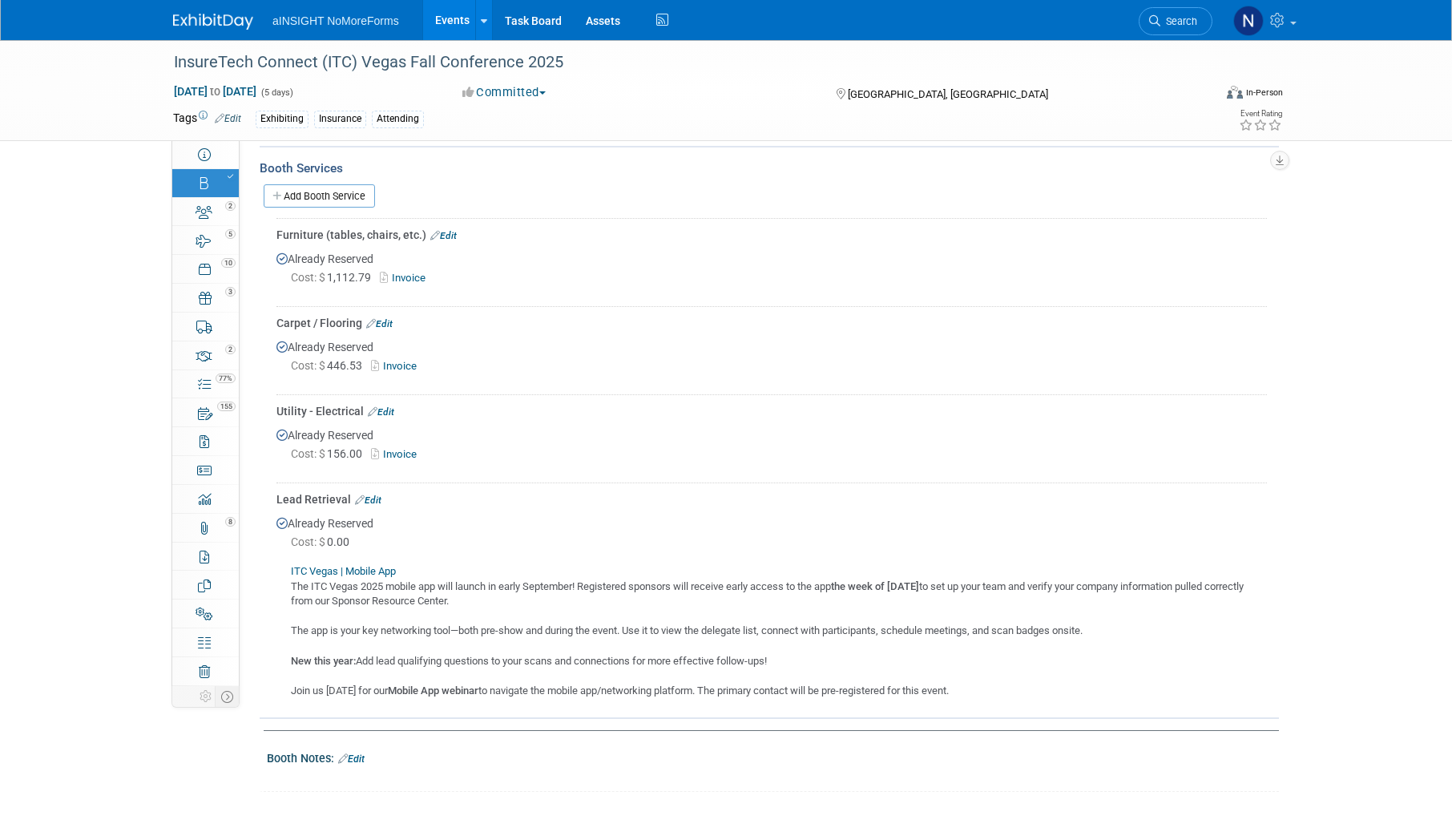
scroll to position [801, 0]
click at [413, 275] on link "Invoice" at bounding box center [407, 275] width 53 height 12
click at [443, 228] on link "Edit" at bounding box center [443, 233] width 26 height 12
select select "8"
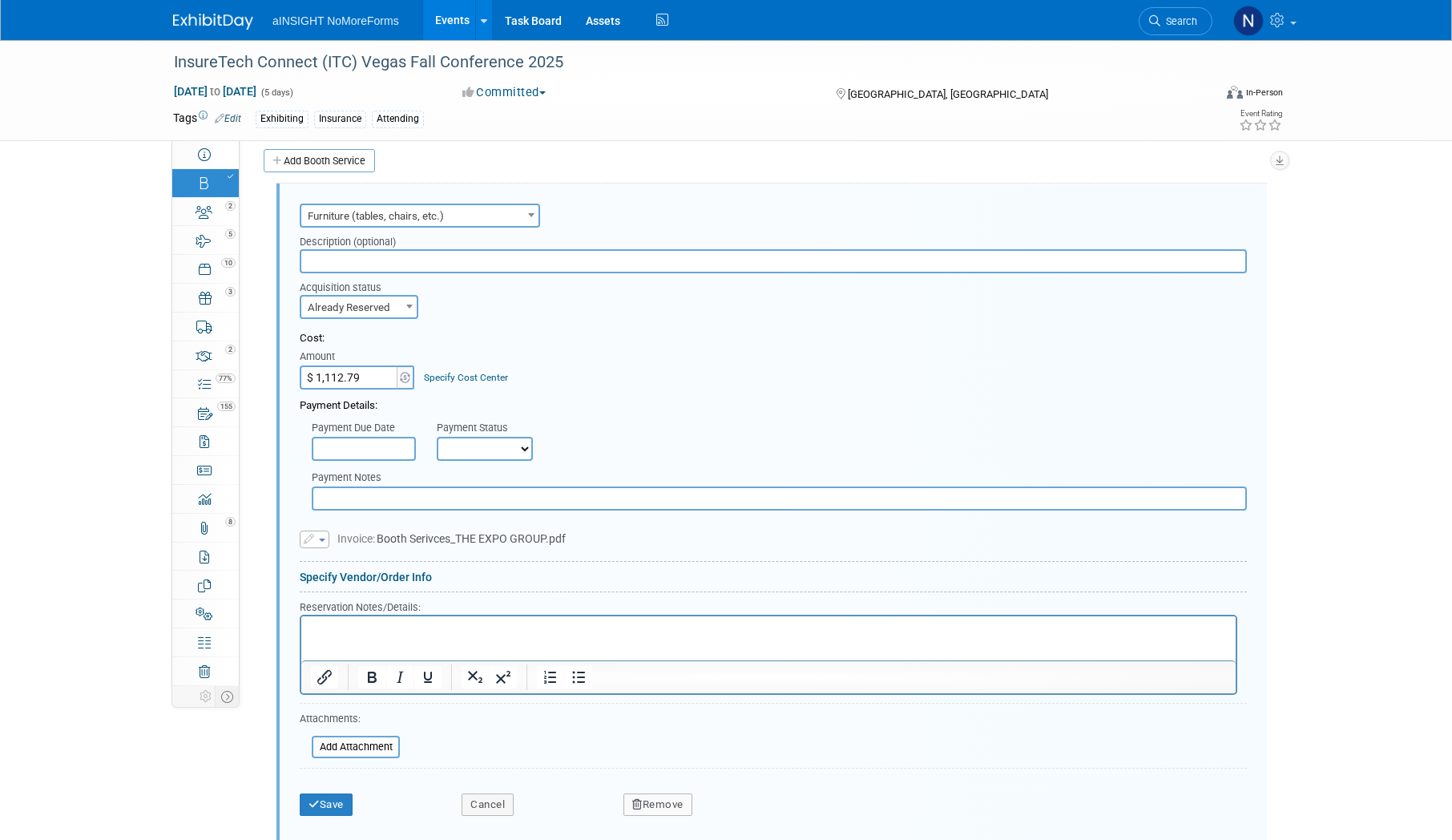
scroll to position [0, 0]
click at [385, 439] on input "text" at bounding box center [364, 448] width 104 height 24
click at [498, 444] on select "Not Paid Yet Partially Paid Paid in Full" at bounding box center [484, 448] width 96 height 24
click at [630, 440] on div "Payment Due Date Payment Status Not Paid Yet Partially Paid Paid in Full Next P…" at bounding box center [773, 437] width 972 height 48
click at [445, 443] on select "Not Paid Yet Partially Paid Paid in Full" at bounding box center [484, 448] width 96 height 24
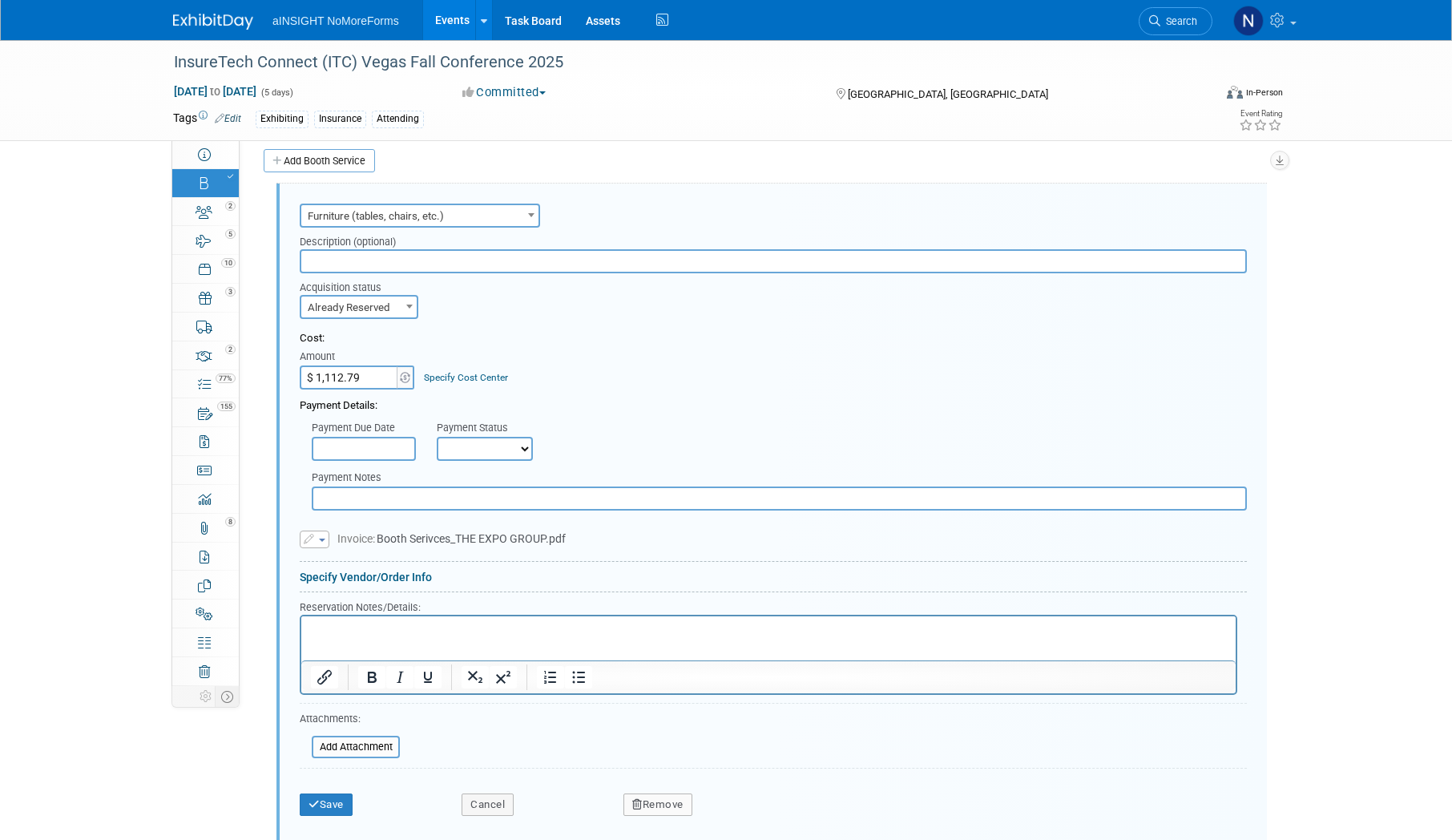
select select "1"
click at [437, 437] on select "Not Paid Yet Partially Paid Paid in Full" at bounding box center [484, 448] width 96 height 24
click at [362, 622] on p "Rich Text Area. Press ALT-0 for help." at bounding box center [769, 630] width 916 height 16
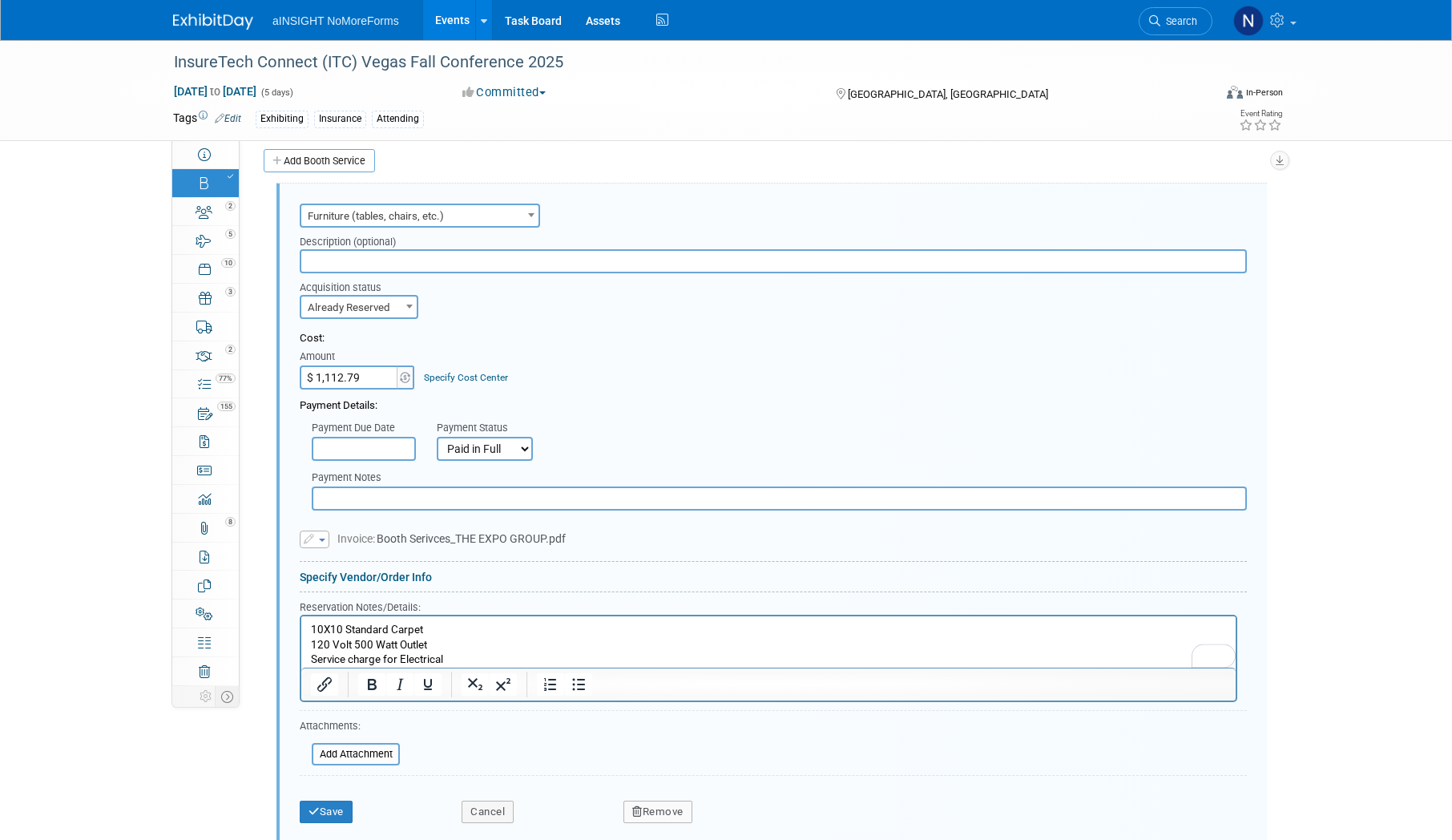
click at [309, 660] on html "10X10 Standard Carpet 120 Volt 500 Watt Outlet Service charge for Electrical" at bounding box center [768, 642] width 935 height 52
click button "Open Grammarly." at bounding box center [1223, 654] width 20 height 20
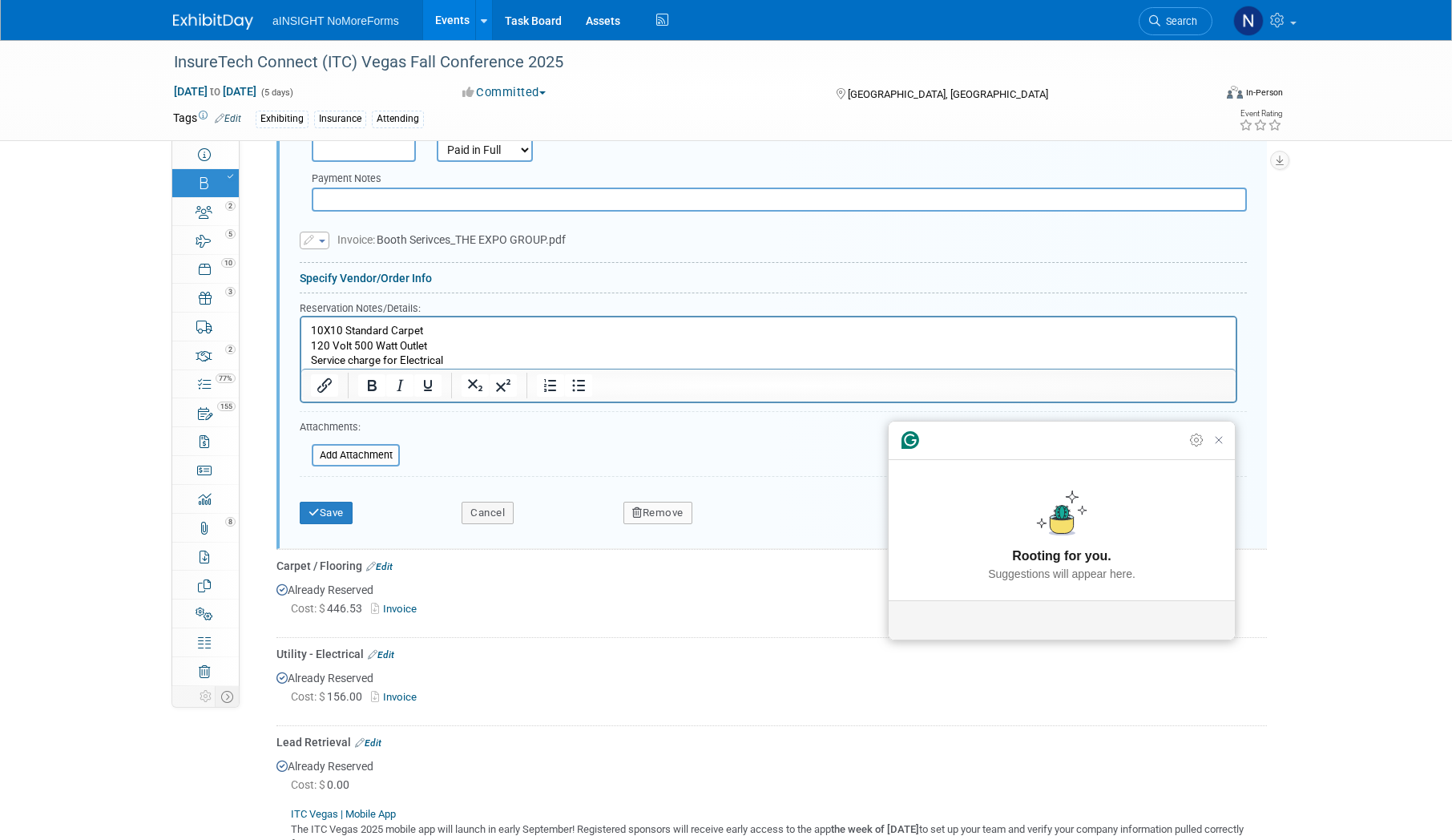
click at [459, 368] on html "10X10 Standard Carpet 120 Volt 500 Watt Outlet Service charge for Electrical" at bounding box center [768, 342] width 935 height 52
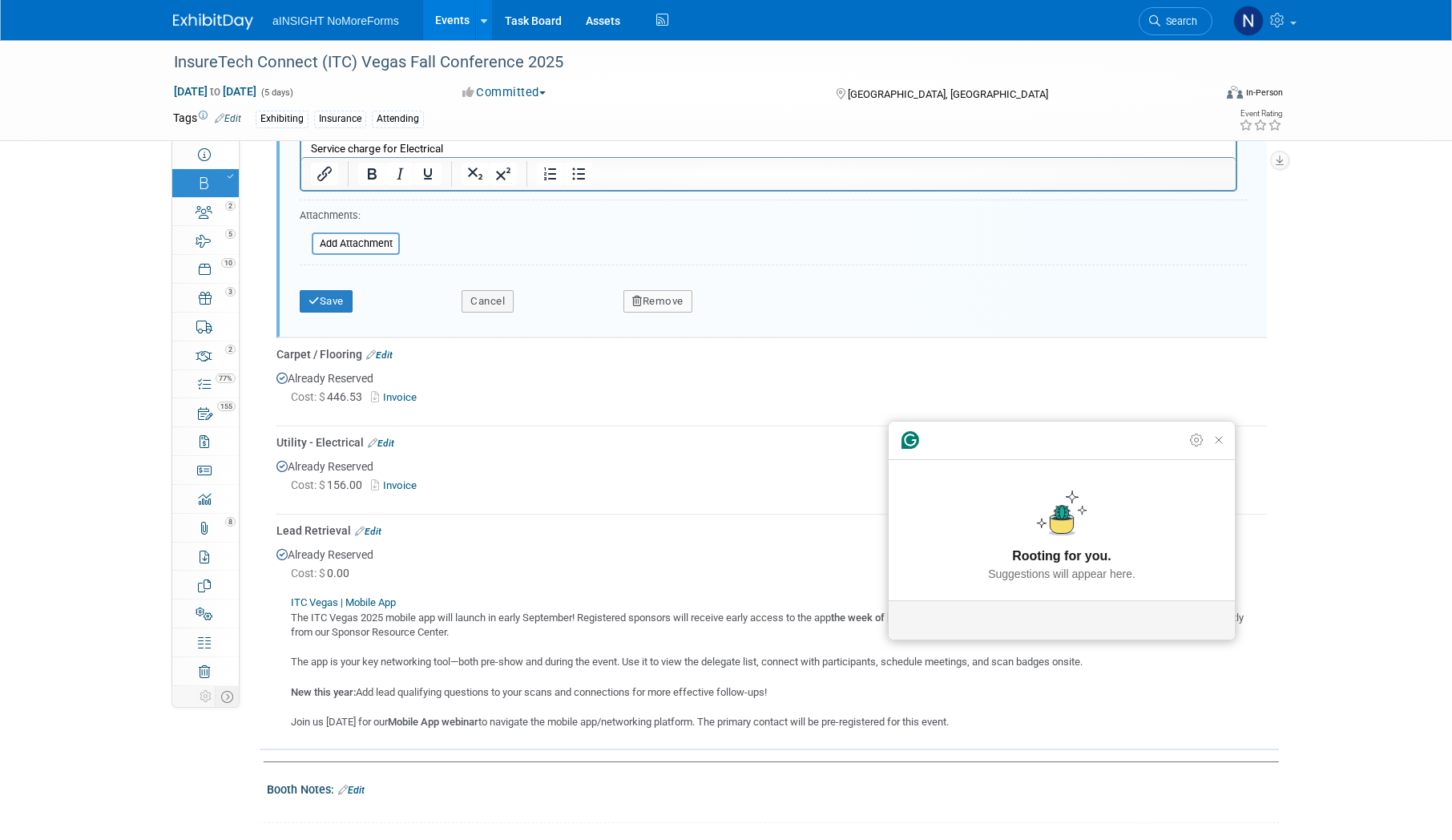
scroll to position [1177, 0]
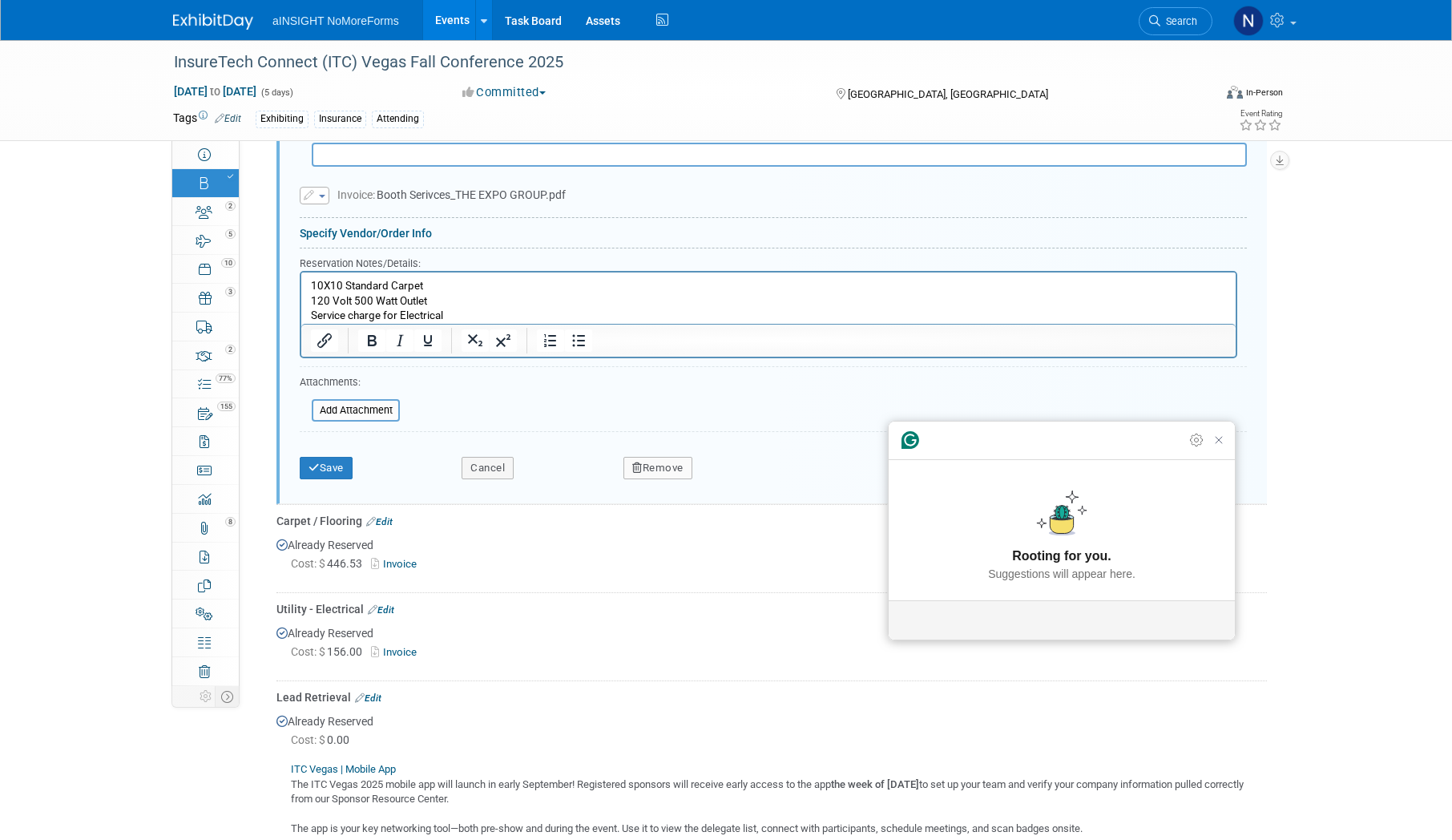
click at [498, 310] on p "Service charge for Electrical" at bounding box center [769, 316] width 916 height 16
click at [1218, 446] on icon "Close Grammarly Assistant" at bounding box center [1219, 439] width 13 height 13
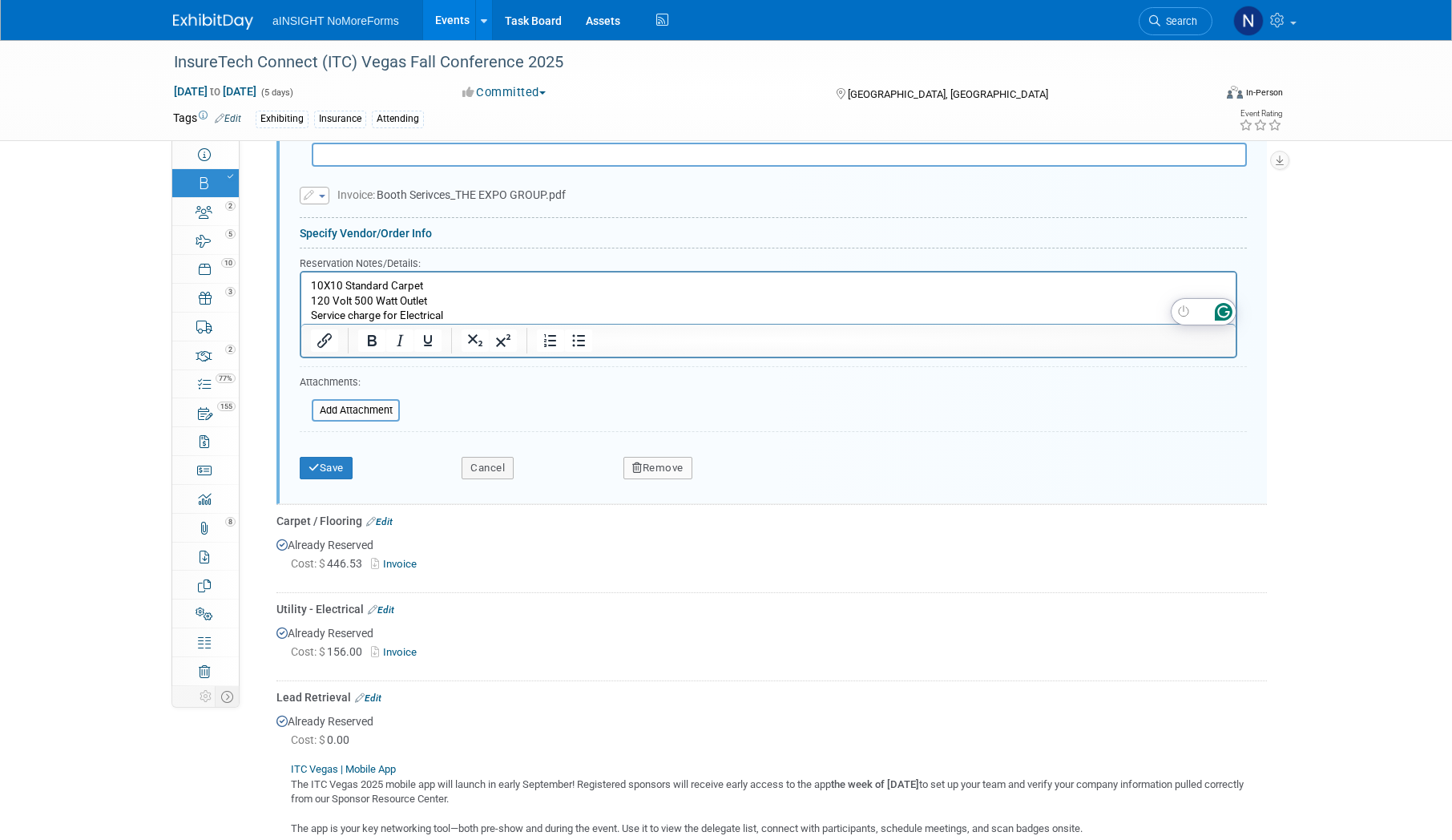
click at [406, 311] on p "Service charge for Electrical" at bounding box center [769, 316] width 916 height 16
drag, startPoint x: 480, startPoint y: 308, endPoint x: 272, endPoint y: 315, distance: 208.1
click at [301, 315] on html "10X10 Standard Carpet 120 Volt 500 Watt Outlet Service charge for Electrical" at bounding box center [768, 298] width 935 height 52
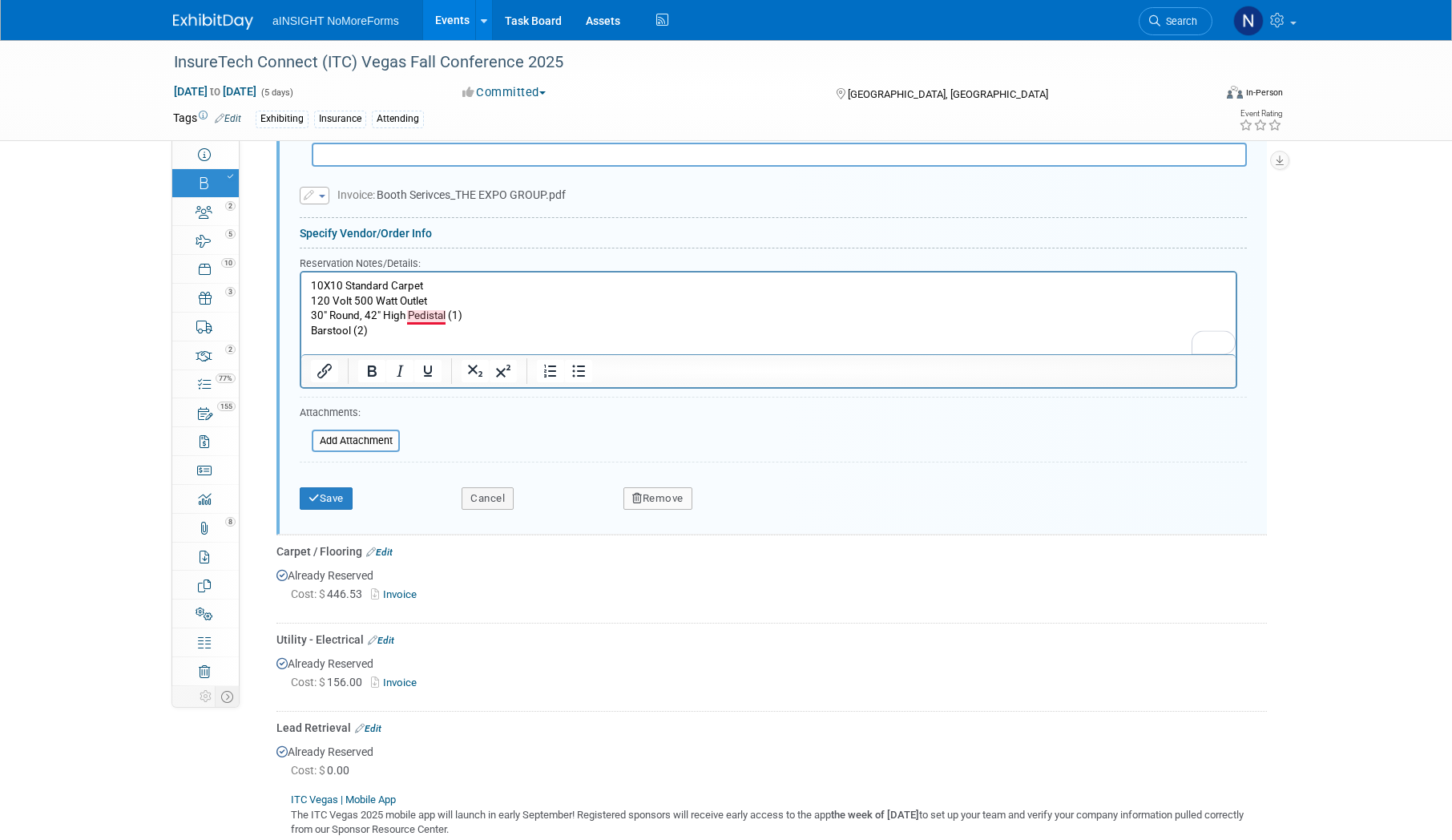
click at [431, 316] on p "30" Round, 42" High Pedistal (1)" at bounding box center [769, 316] width 916 height 16
click at [348, 487] on button "Save" at bounding box center [326, 498] width 53 height 22
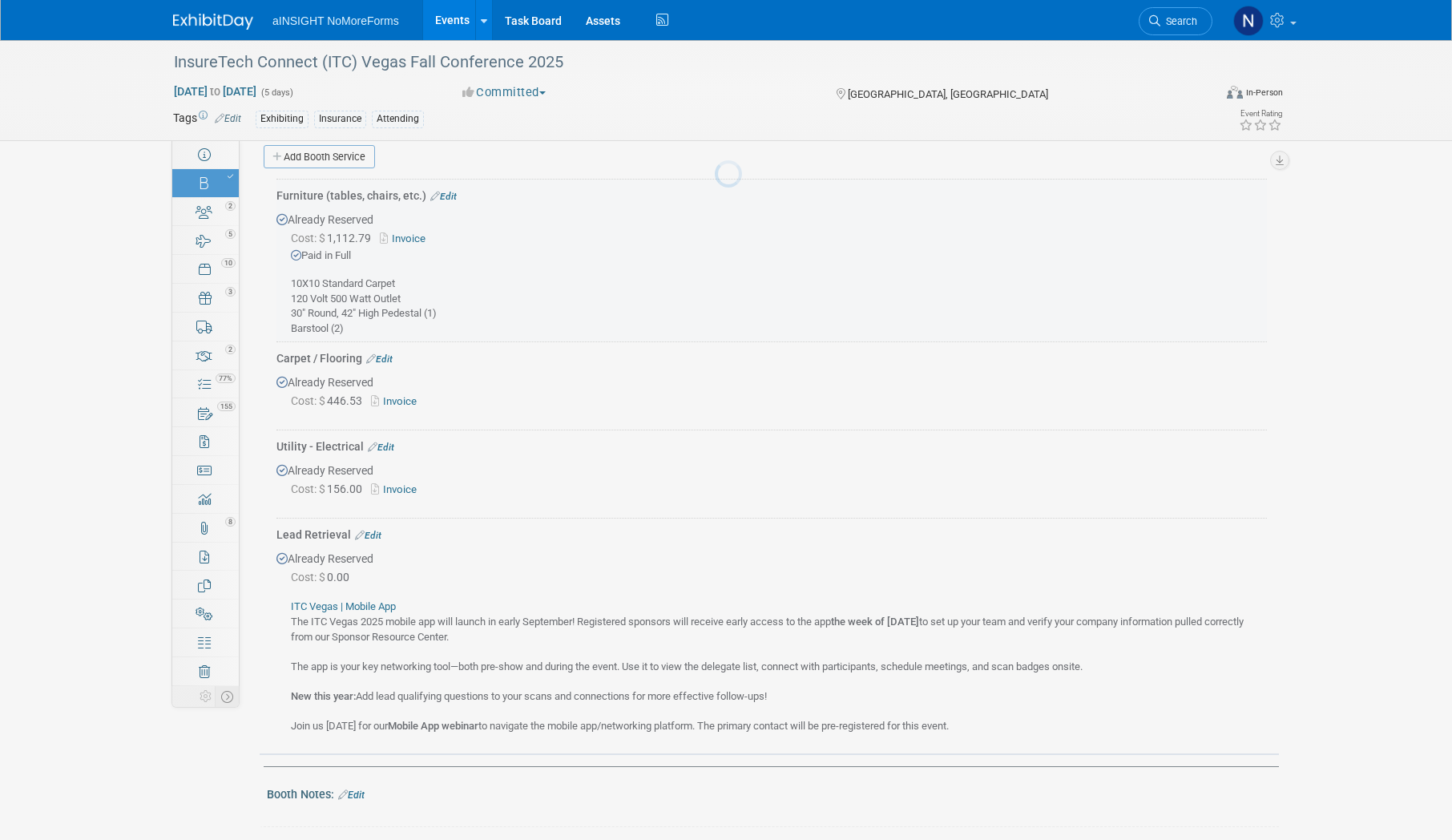
scroll to position [834, 0]
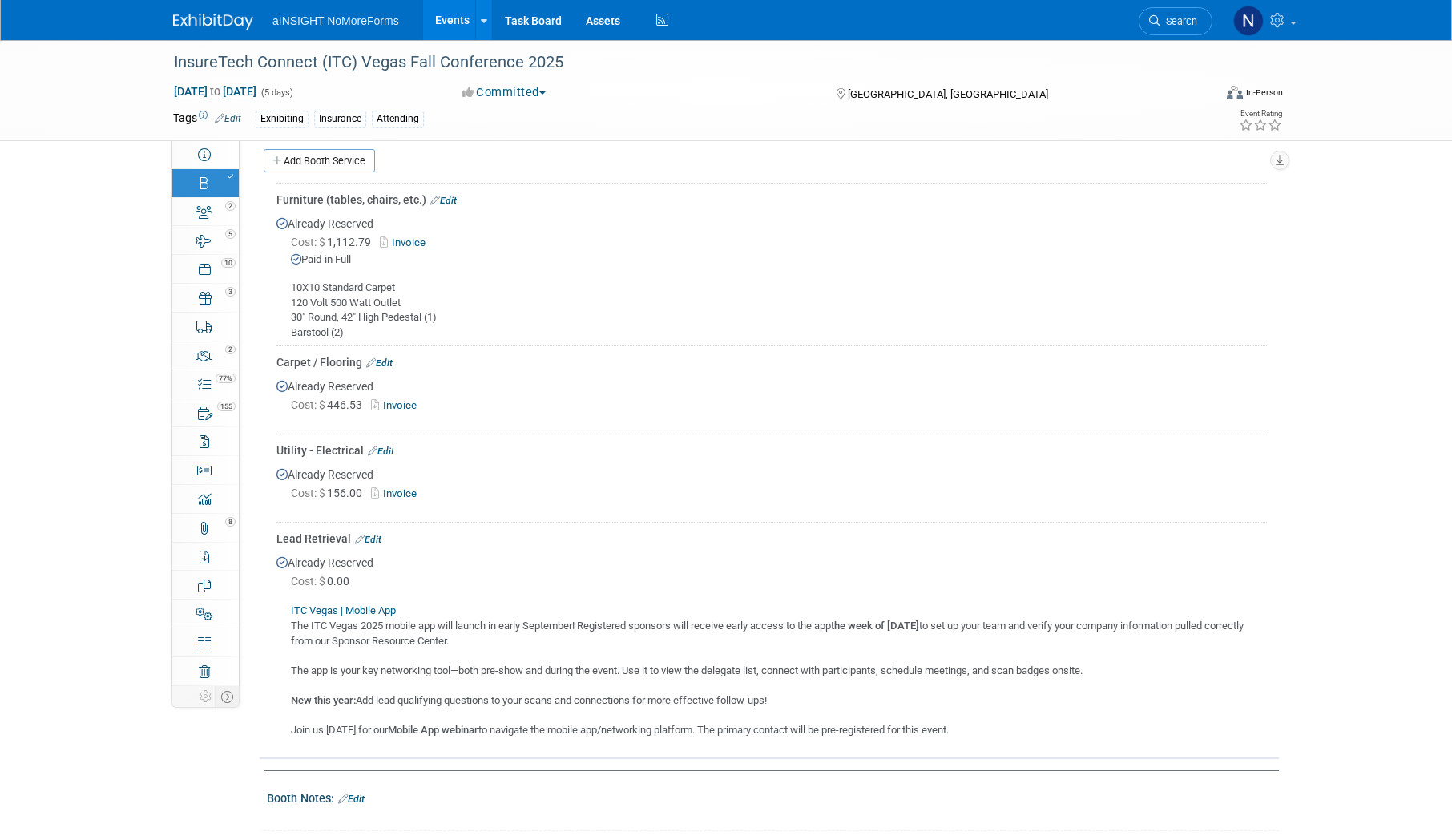
drag, startPoint x: 404, startPoint y: 287, endPoint x: 281, endPoint y: 287, distance: 123.0
click at [281, 287] on div "10X10 Standard Carpet 120 Volt 500 Watt Outlet 30" Round, 42" High Pedestal (1)…" at bounding box center [771, 303] width 991 height 72
drag, startPoint x: 281, startPoint y: 287, endPoint x: 349, endPoint y: 300, distance: 69.2
click at [330, 300] on div "10X10 Standard Carpet 120 Volt 500 Watt Outlet 30" Round, 42" High Pedestal (1)…" at bounding box center [771, 303] width 991 height 72
drag, startPoint x: 400, startPoint y: 290, endPoint x: 267, endPoint y: 290, distance: 133.0
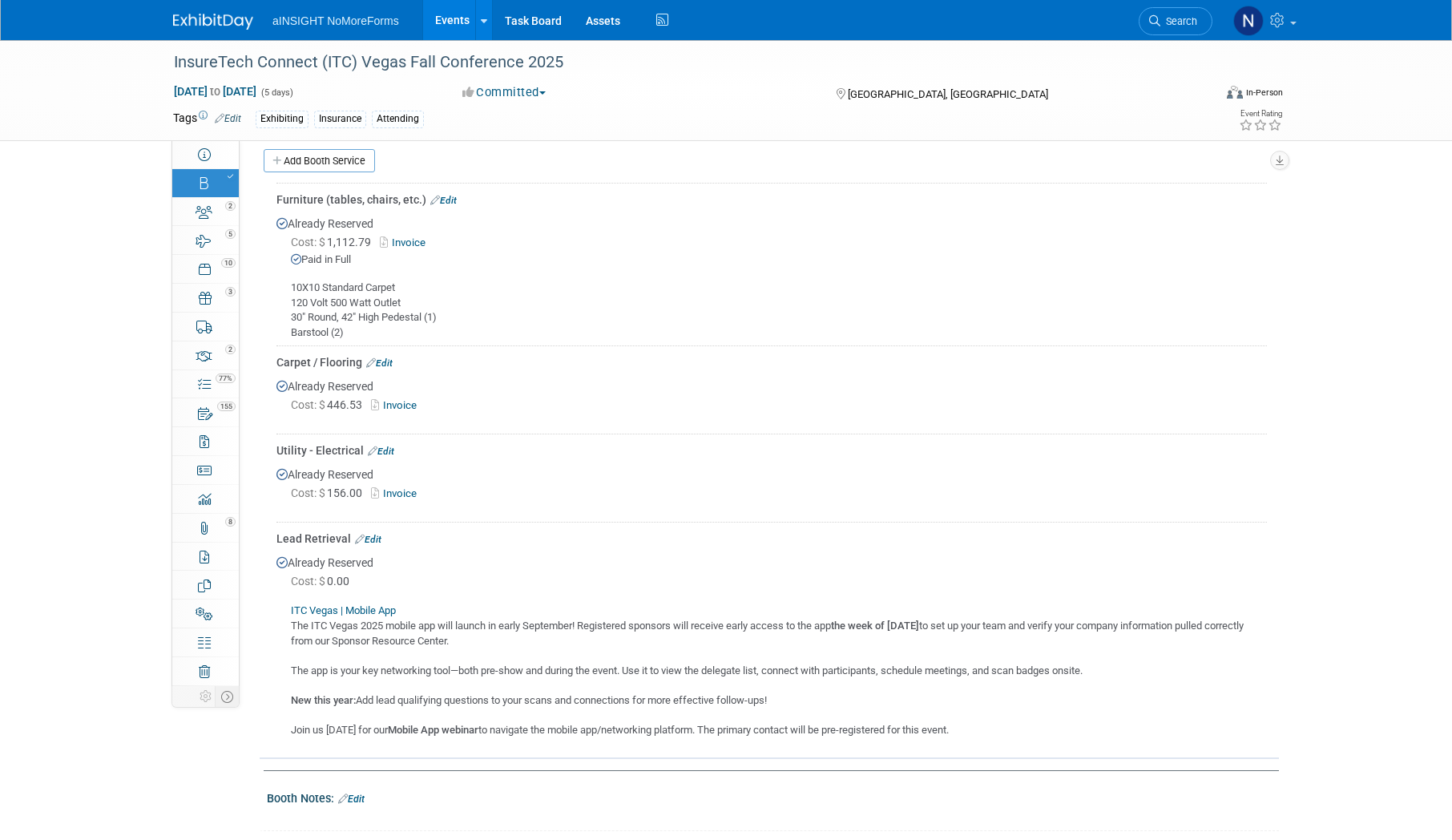
click at [267, 290] on div "Furniture (tables, chairs, etc.) Edit Already Reserved Cost: $ 1,112.79 Invoice…" at bounding box center [769, 462] width 1019 height 567
drag, startPoint x: 267, startPoint y: 290, endPoint x: 407, endPoint y: 280, distance: 140.4
click at [406, 280] on div "10X10 Standard Carpet 120 Volt 500 Watt Outlet 30" Round, 42" High Pedestal (1)…" at bounding box center [771, 303] width 991 height 72
drag, startPoint x: 362, startPoint y: 286, endPoint x: 289, endPoint y: 286, distance: 73.0
click at [289, 286] on div "10X10 Standard Carpet 120 Volt 500 Watt Outlet 30" Round, 42" High Pedestal (1)…" at bounding box center [771, 303] width 991 height 72
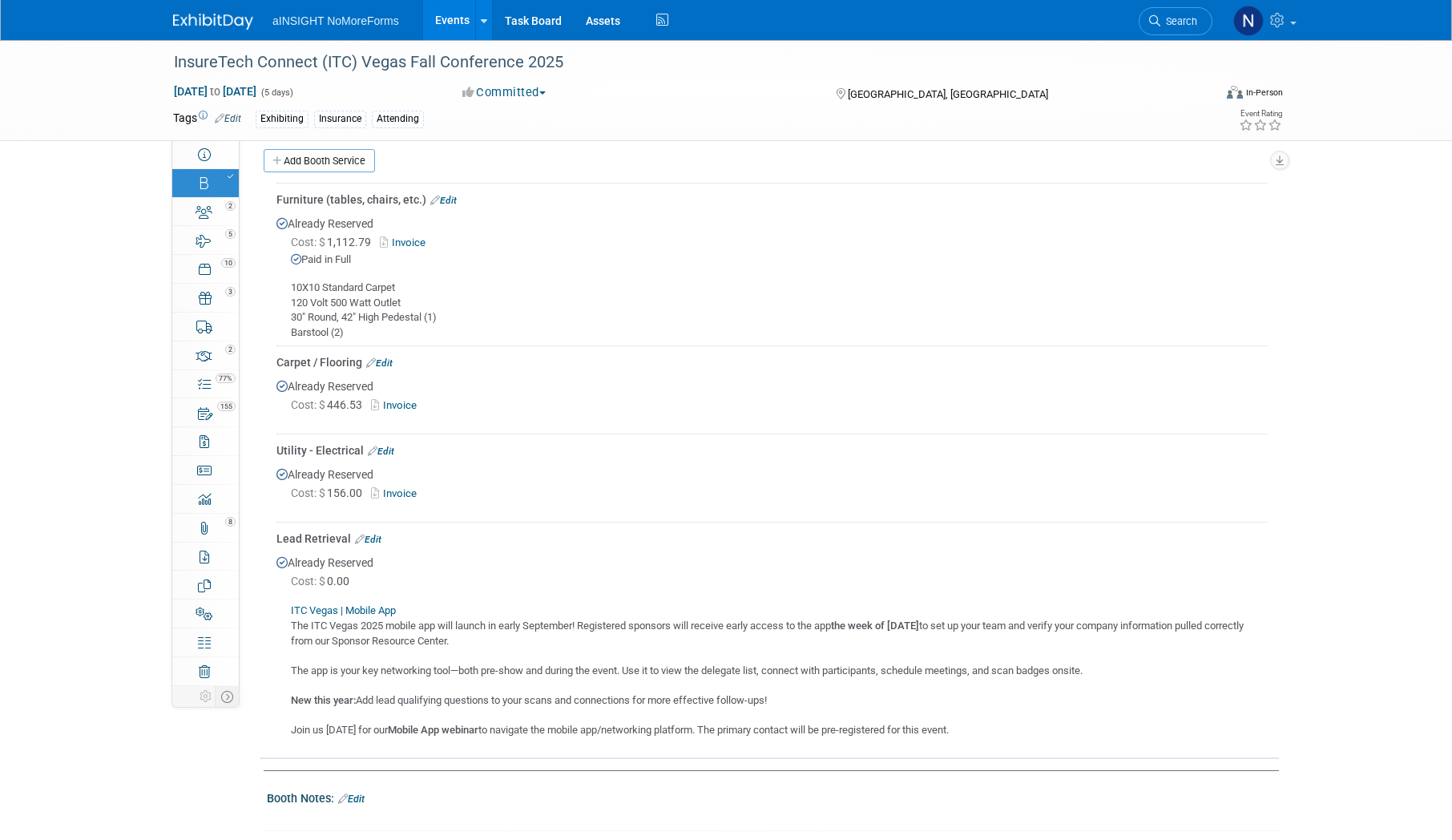
drag, startPoint x: 289, startPoint y: 286, endPoint x: 314, endPoint y: 286, distance: 25.0
copy div "10X10 Standard Carpet"
click at [379, 358] on link "Edit" at bounding box center [379, 364] width 26 height 12
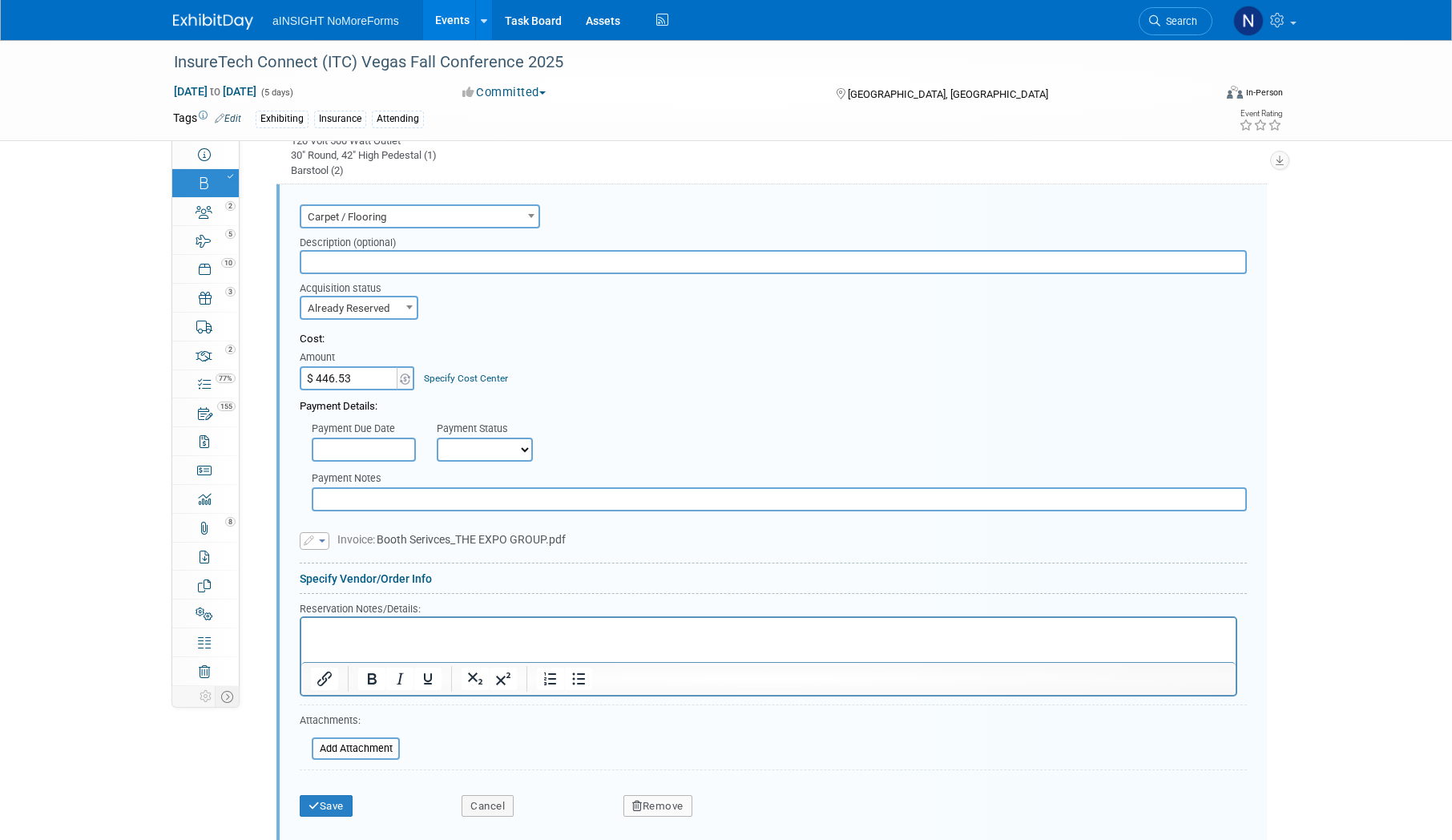
scroll to position [997, 0]
drag, startPoint x: 378, startPoint y: 617, endPoint x: 321, endPoint y: 627, distance: 57.9
click at [344, 631] on p "To enrich screen reader interactions, please activate Accessibility in Grammarl…" at bounding box center [769, 630] width 916 height 16
click at [334, 795] on button "Save" at bounding box center [326, 805] width 53 height 22
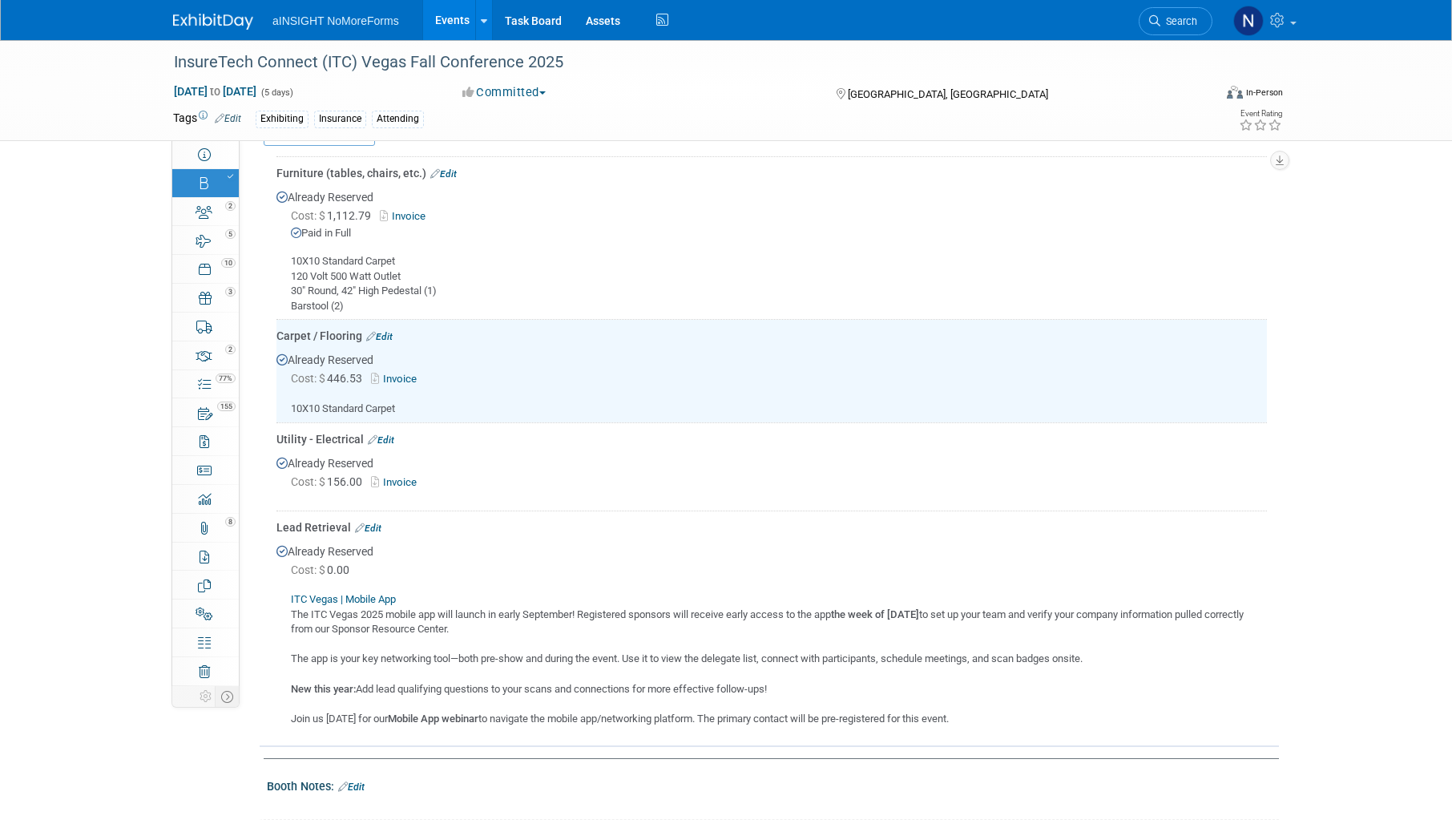
scroll to position [836, 0]
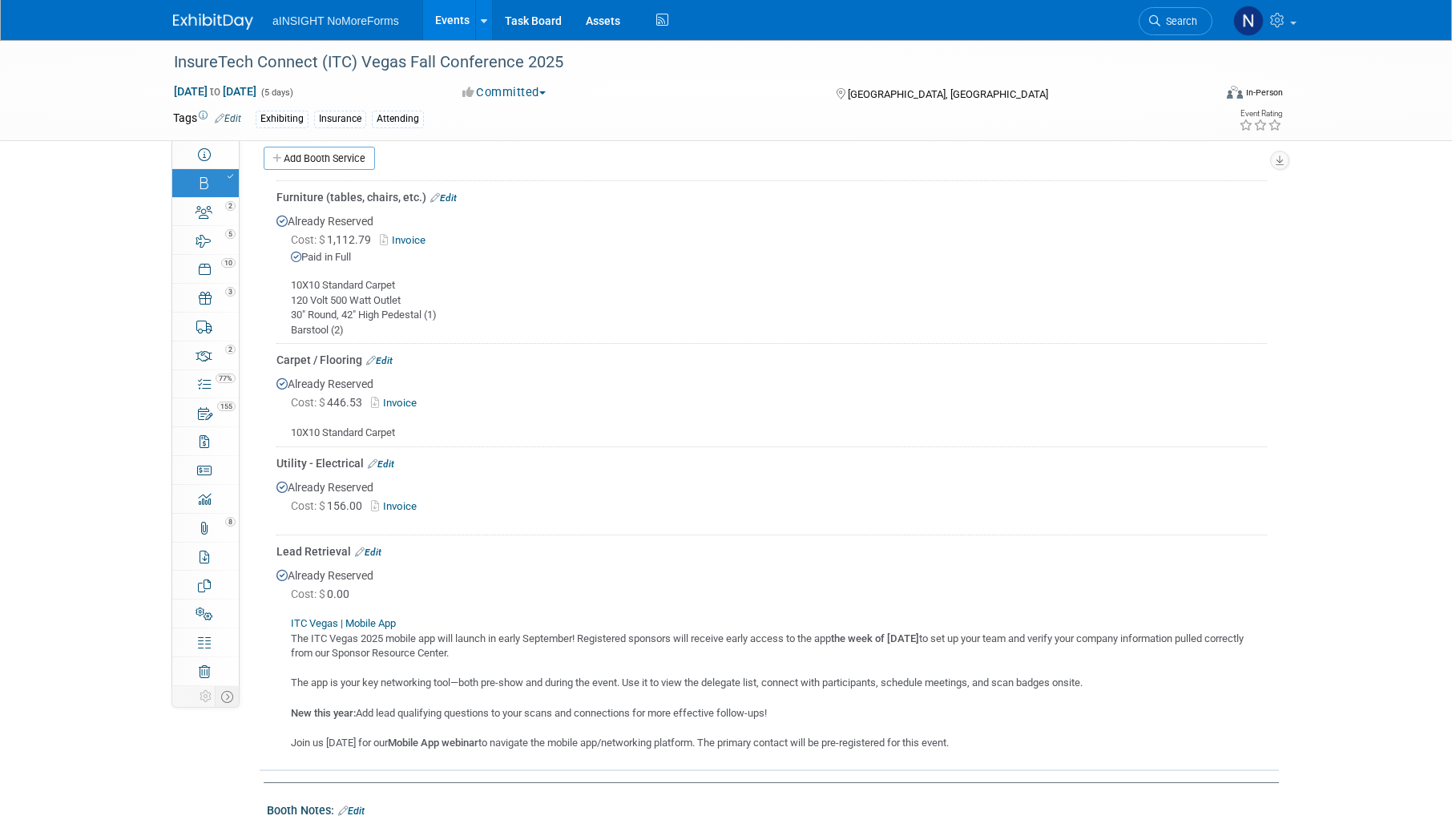
click at [456, 193] on link "Edit" at bounding box center [443, 198] width 26 height 12
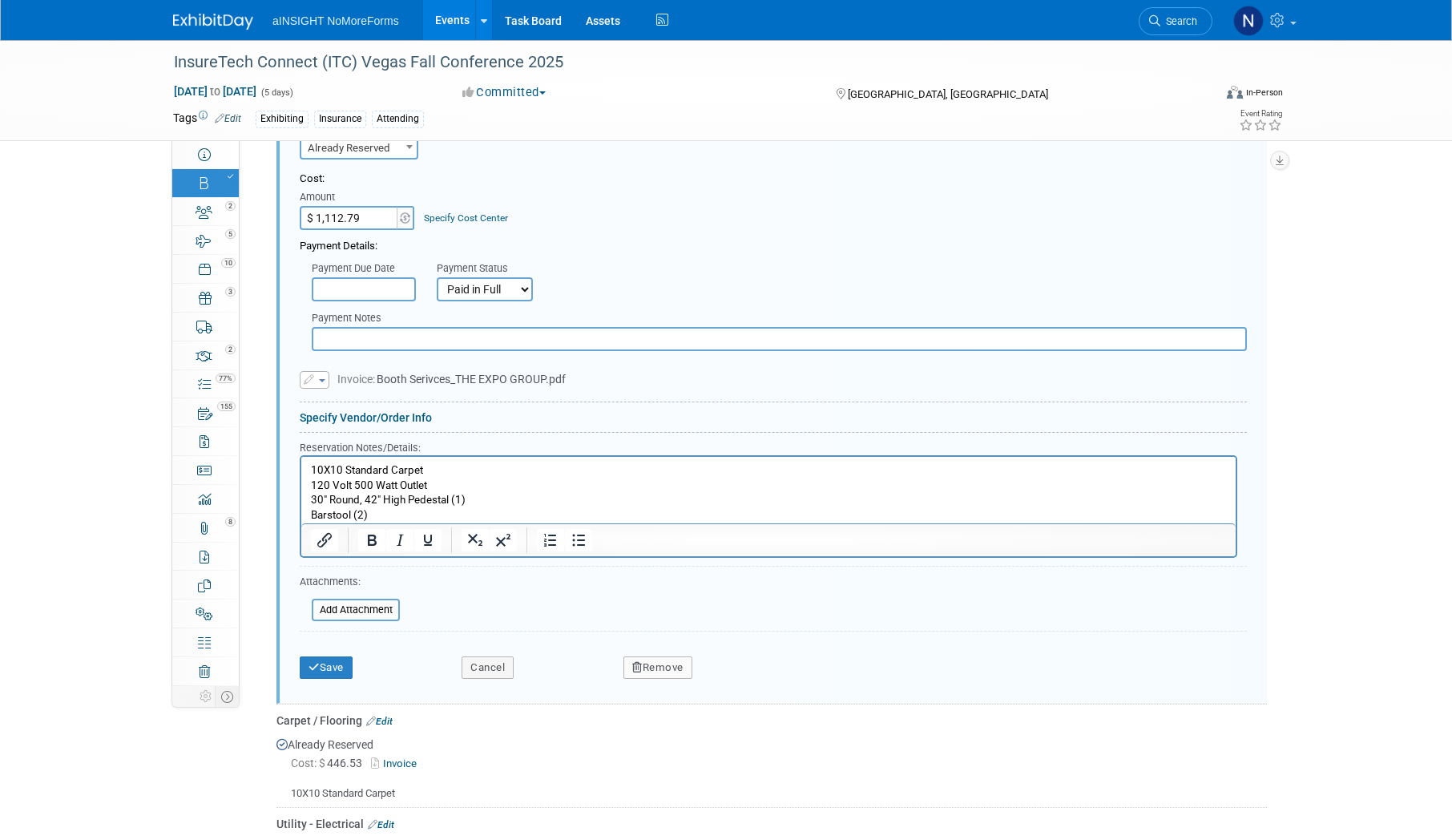
scroll to position [995, 0]
drag, startPoint x: 443, startPoint y: 472, endPoint x: 285, endPoint y: 468, distance: 158.1
click at [301, 468] on html "10X10 Standard Carpet 120 Volt 500 Watt Outlet 30" Round, 42" High Pedestal (1)…" at bounding box center [768, 489] width 935 height 66
click at [310, 484] on body "120 Volt 500 Watt Outlet 30" Round, 42" High Pedestal (1) Barstool (2)" at bounding box center [769, 493] width 918 height 60
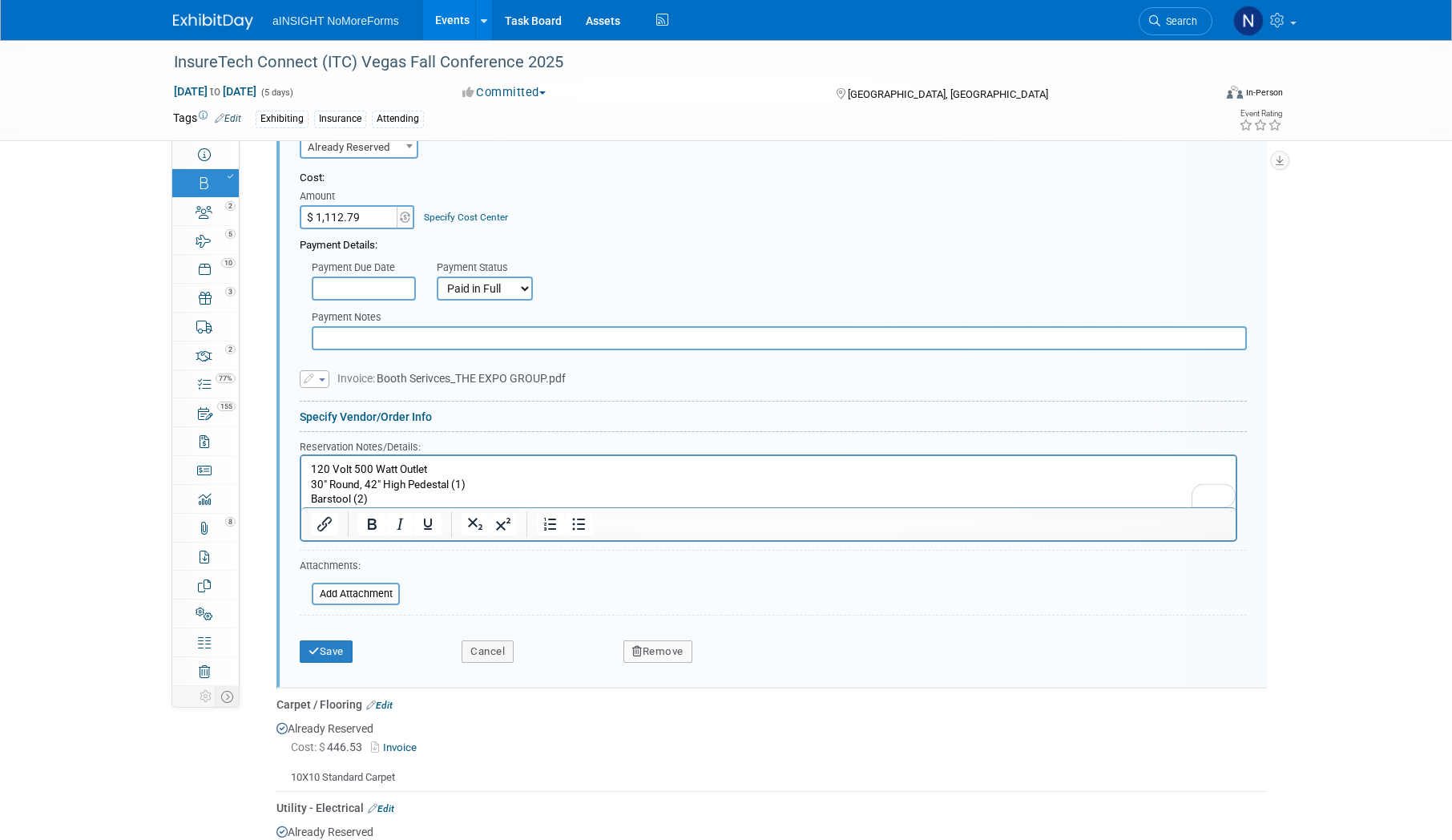
drag, startPoint x: 437, startPoint y: 463, endPoint x: 260, endPoint y: 463, distance: 177.0
click at [301, 463] on html "120 Volt 500 Watt Outlet 30" Round, 42" High Pedestal (1) Barstool (2)" at bounding box center [768, 481] width 935 height 52
copy p "120 Volt 500 Watt Outlet"
click at [311, 485] on p "30" Round, 42" High Pedestal (1) Barstool (2)" at bounding box center [769, 485] width 916 height 45
click at [340, 648] on button "Save" at bounding box center [326, 644] width 53 height 22
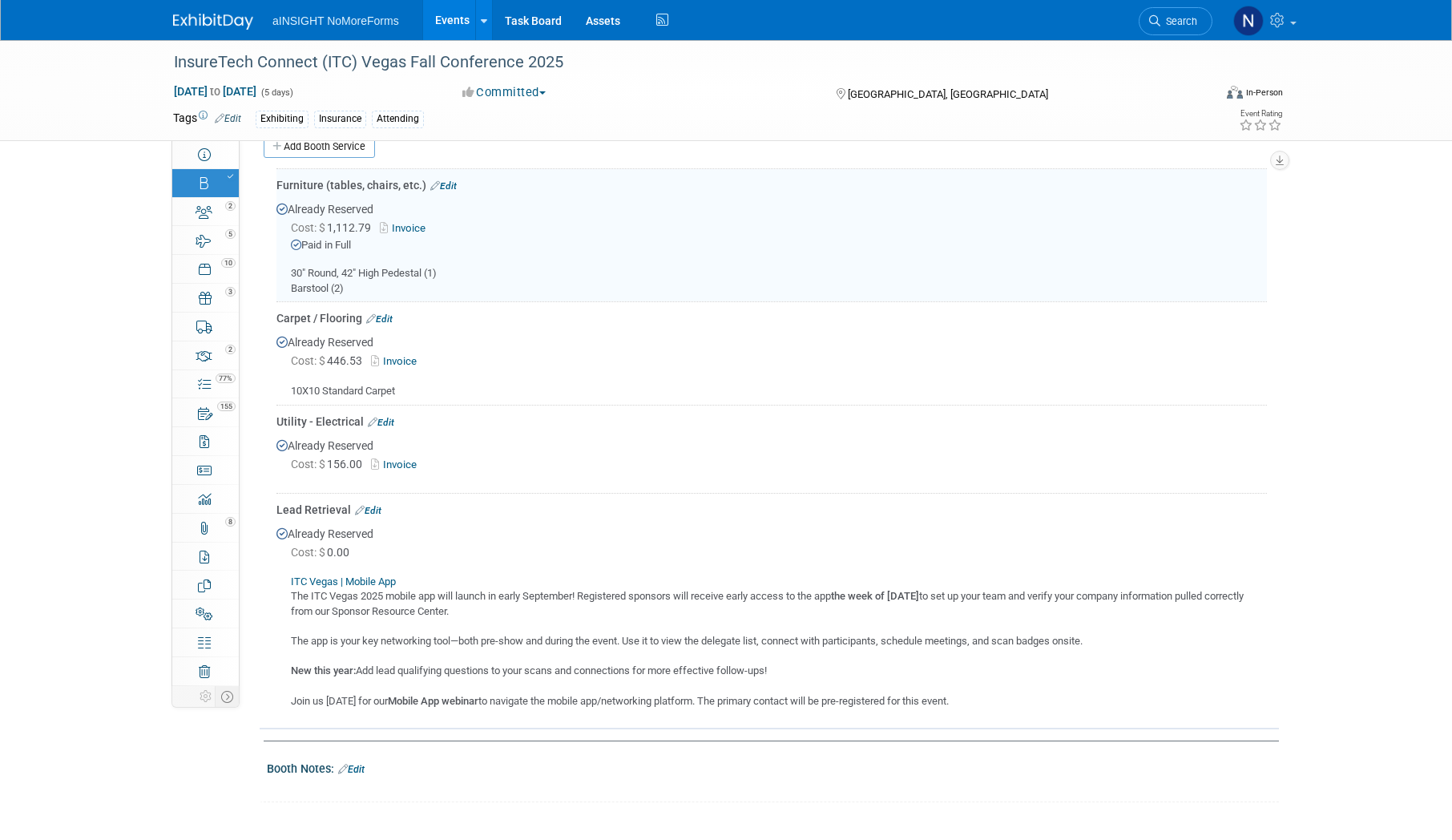
scroll to position [834, 0]
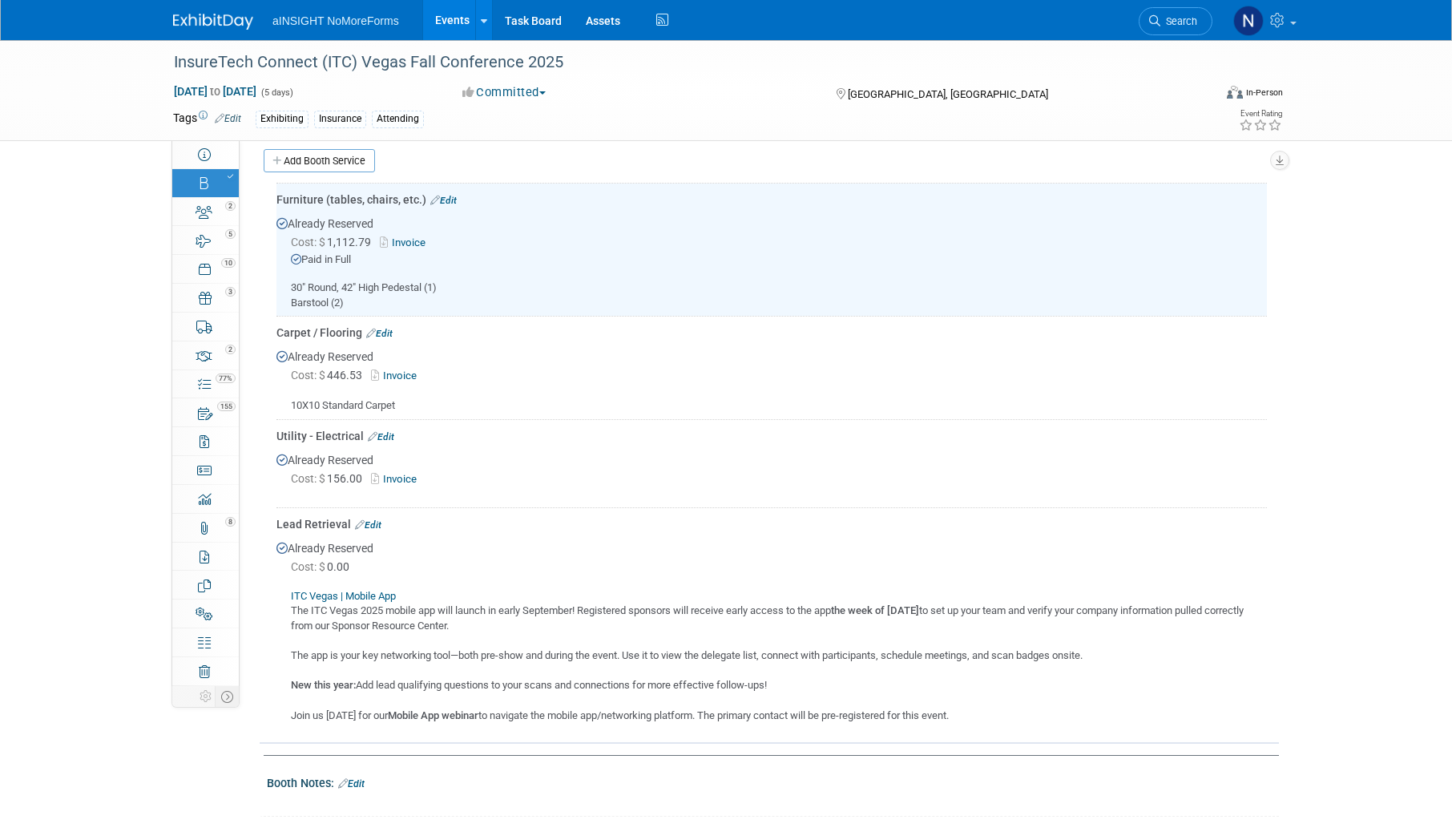
click at [383, 439] on div "Utility - Electrical Edit" at bounding box center [771, 436] width 991 height 16
click at [382, 437] on link "Edit" at bounding box center [380, 437] width 26 height 12
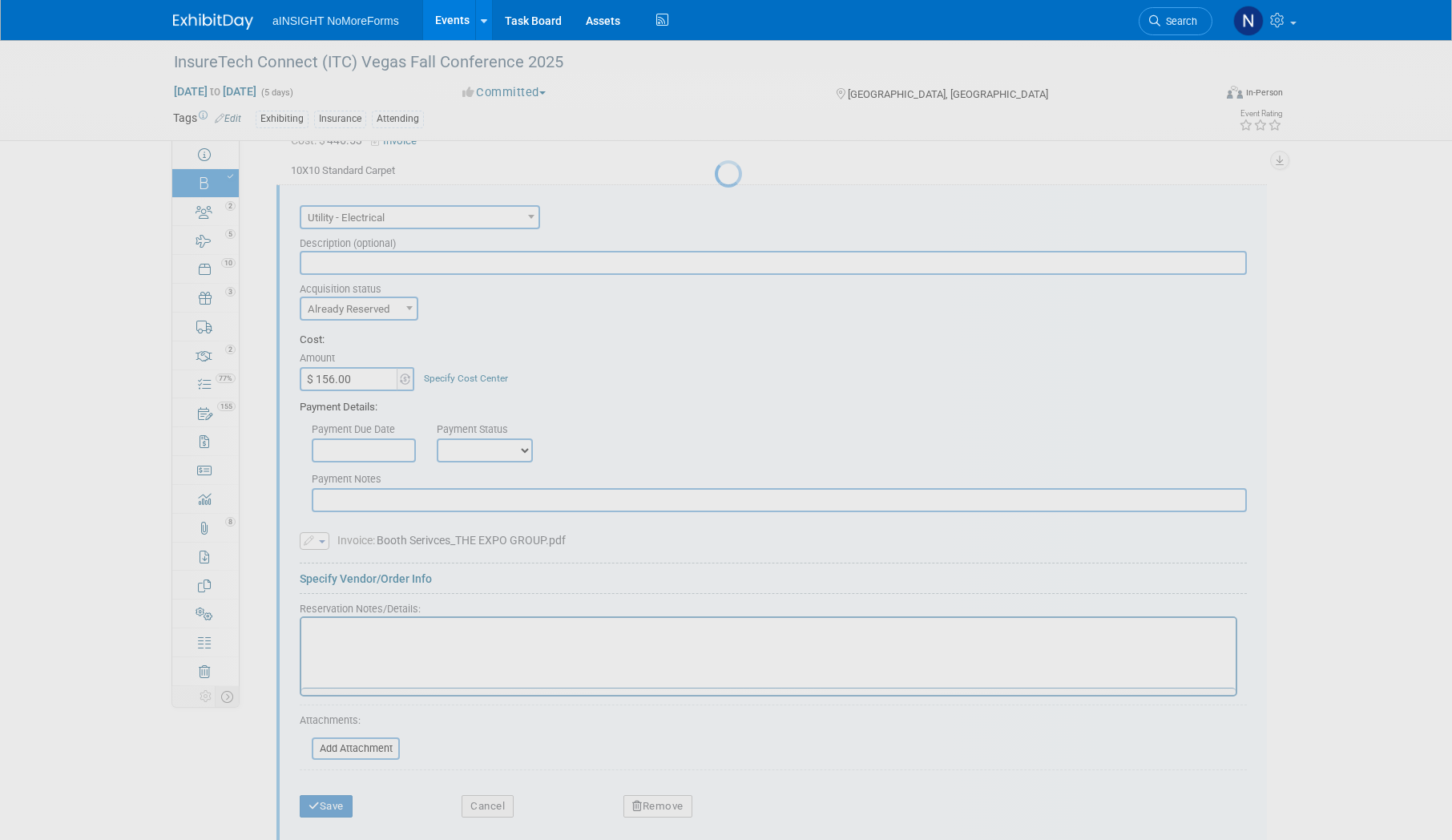
scroll to position [0, 0]
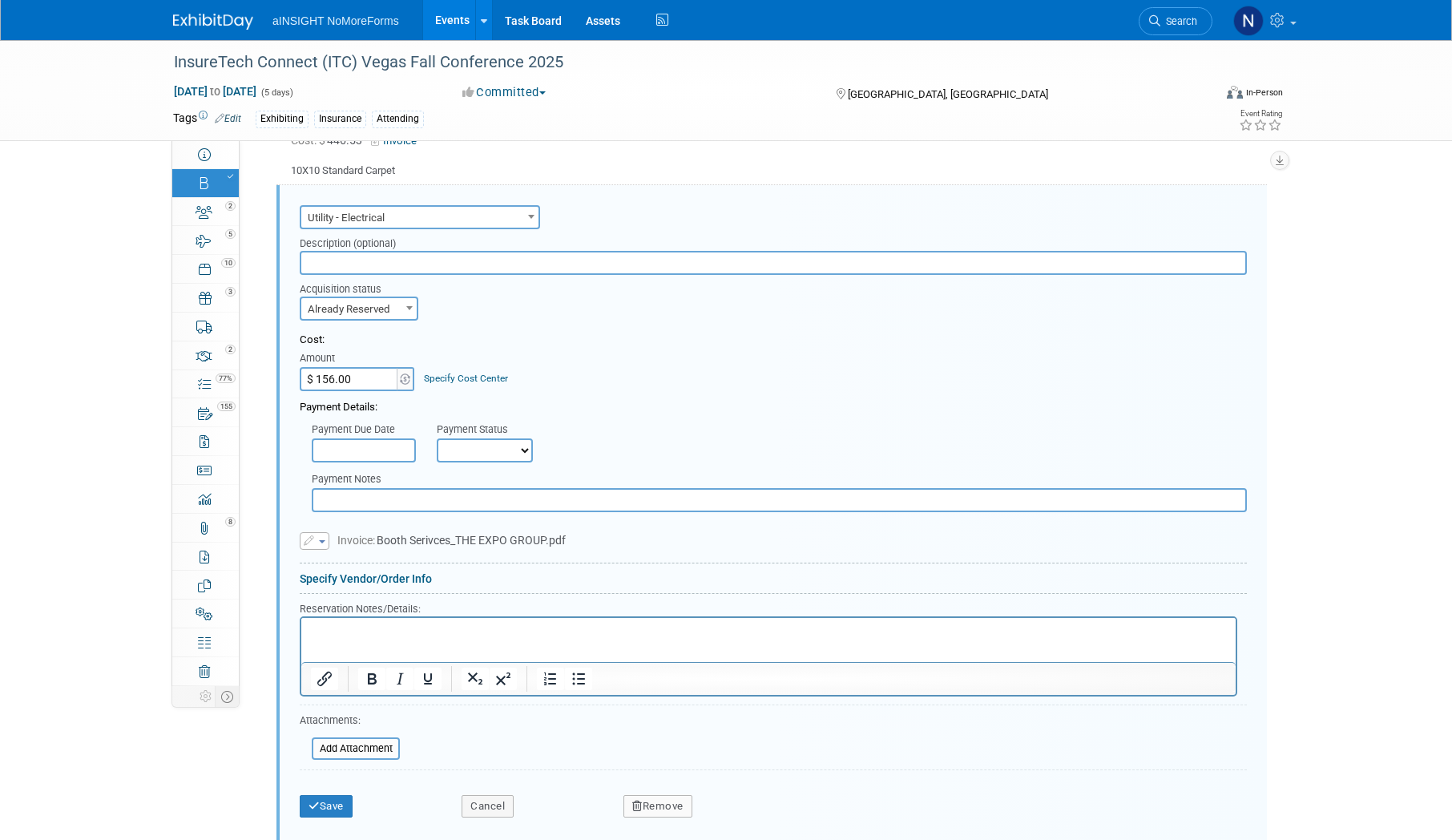
click at [336, 631] on p "Rich Text Area. Press ALT-0 for help." at bounding box center [769, 631] width 916 height 16
click at [325, 791] on div "Save" at bounding box center [369, 801] width 161 height 33
click at [325, 800] on button "Save" at bounding box center [326, 806] width 53 height 22
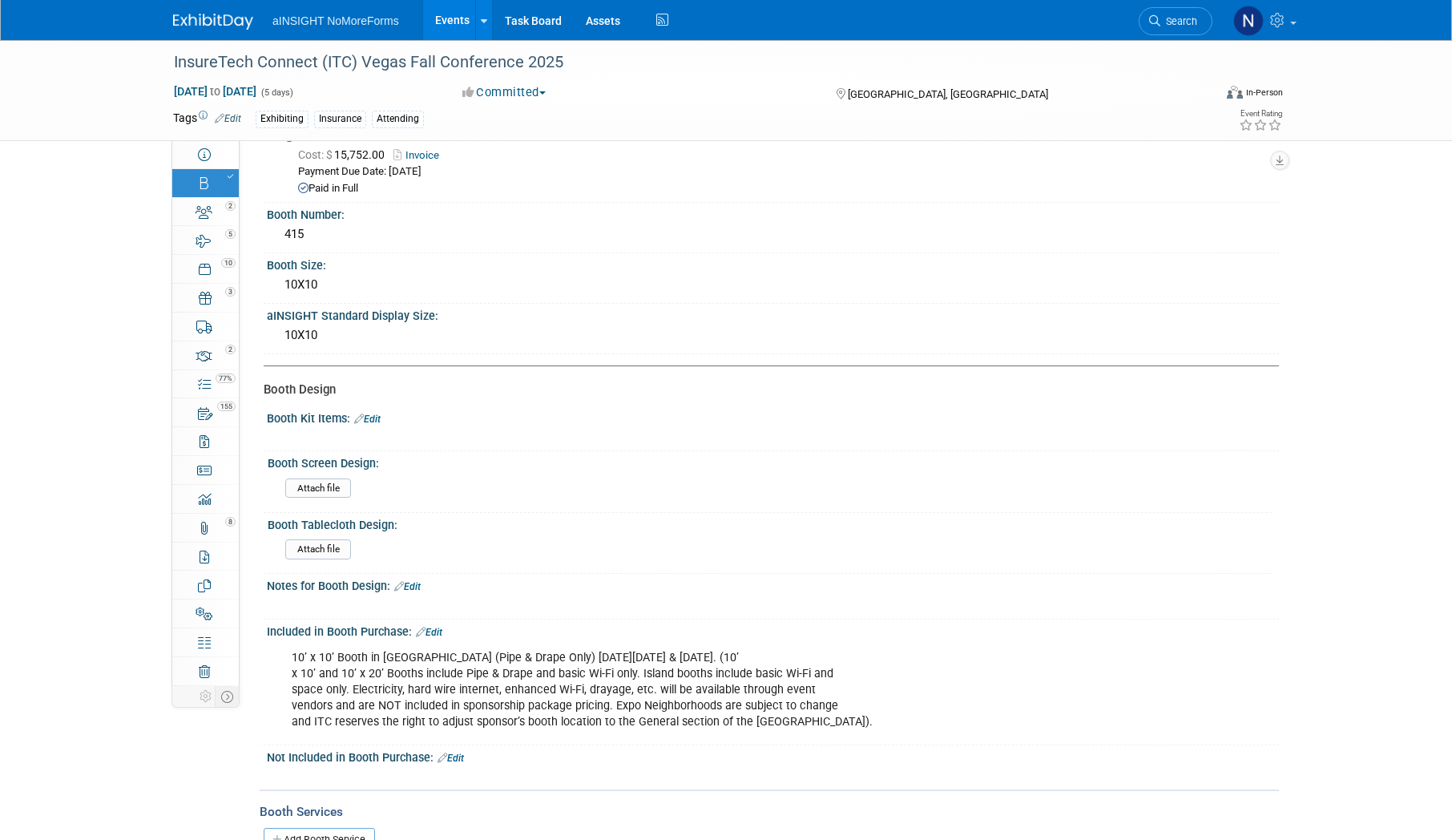
scroll to position [114, 0]
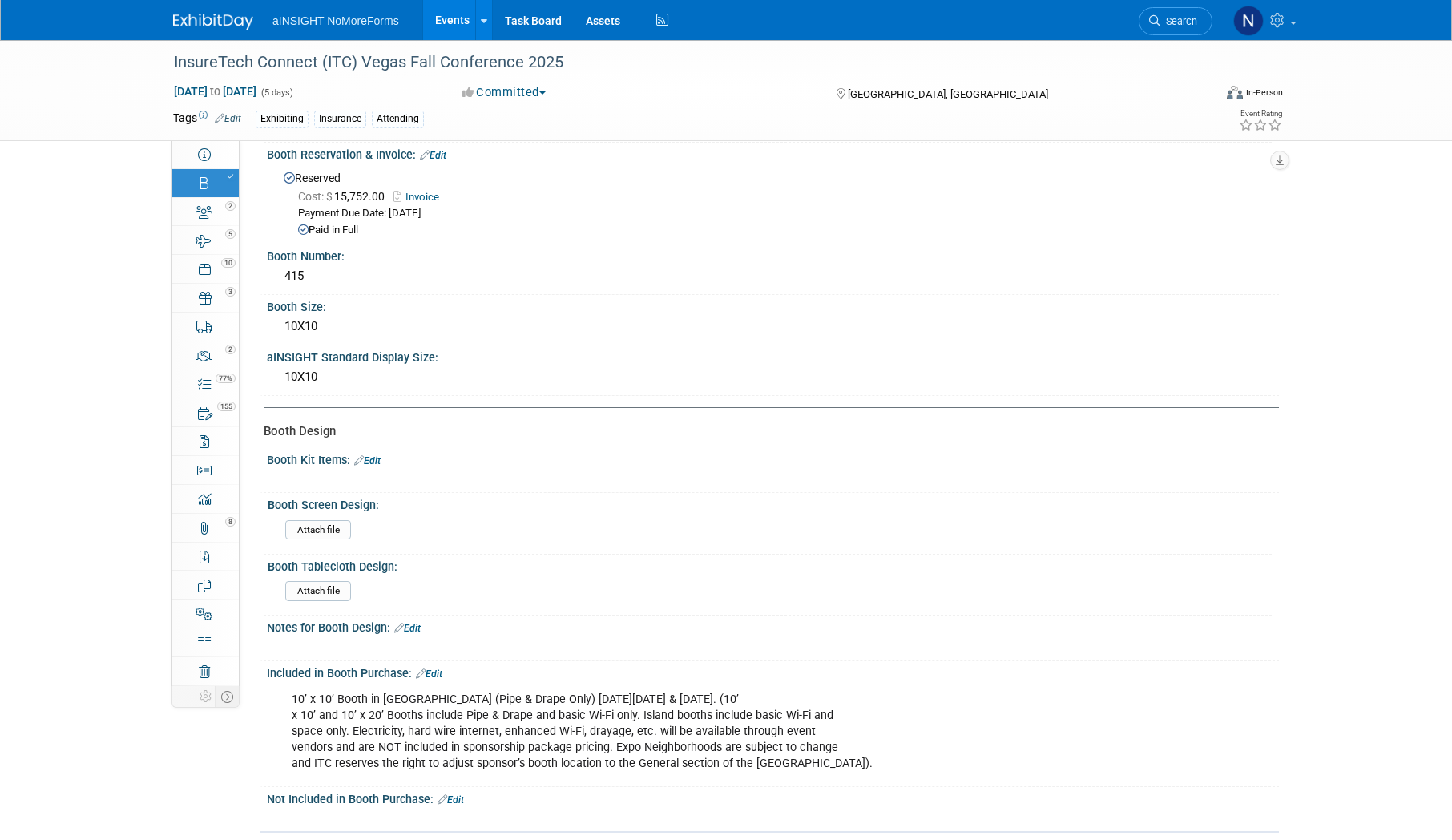
click at [467, 26] on link "Events" at bounding box center [452, 19] width 58 height 40
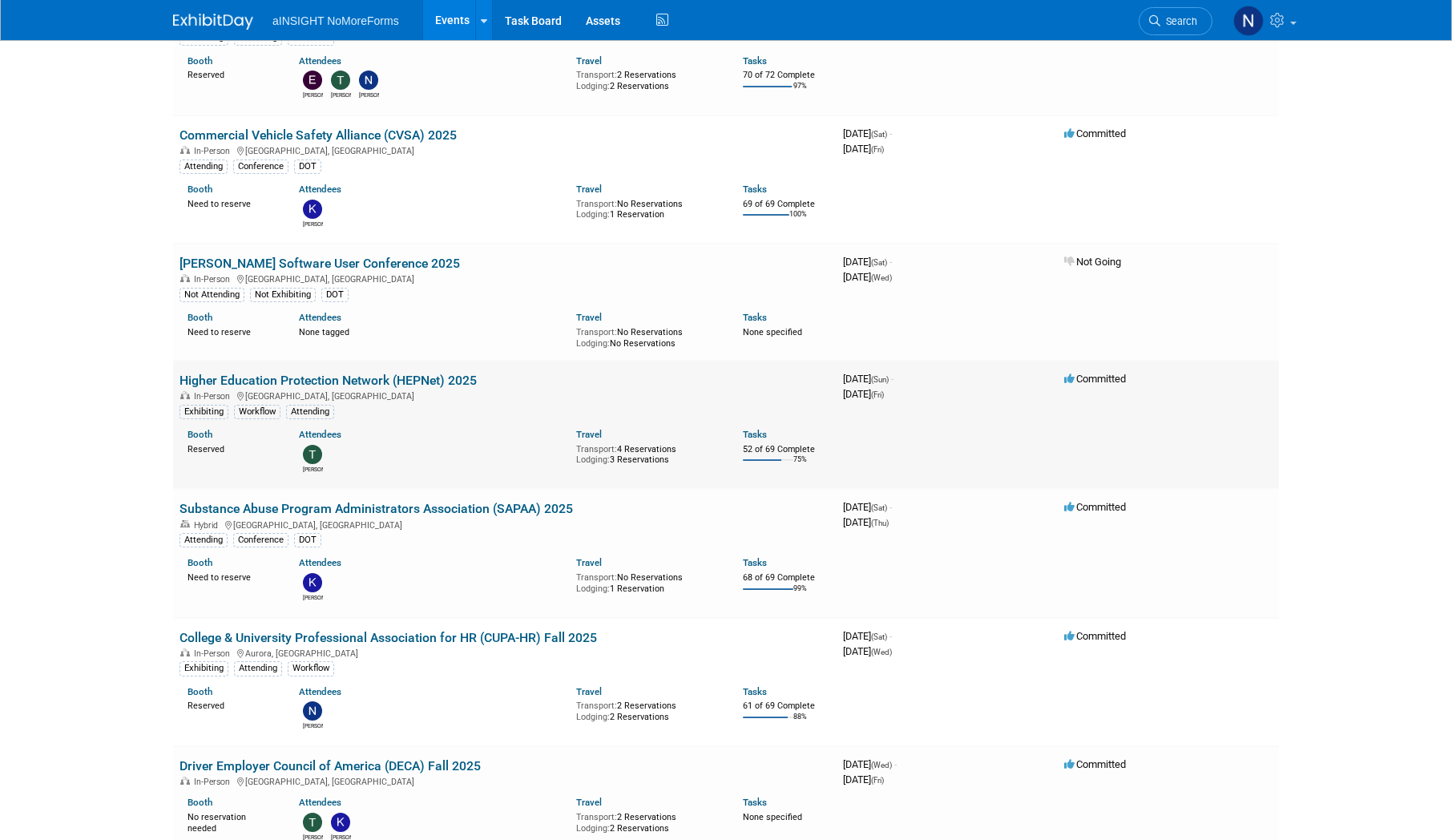
scroll to position [240, 0]
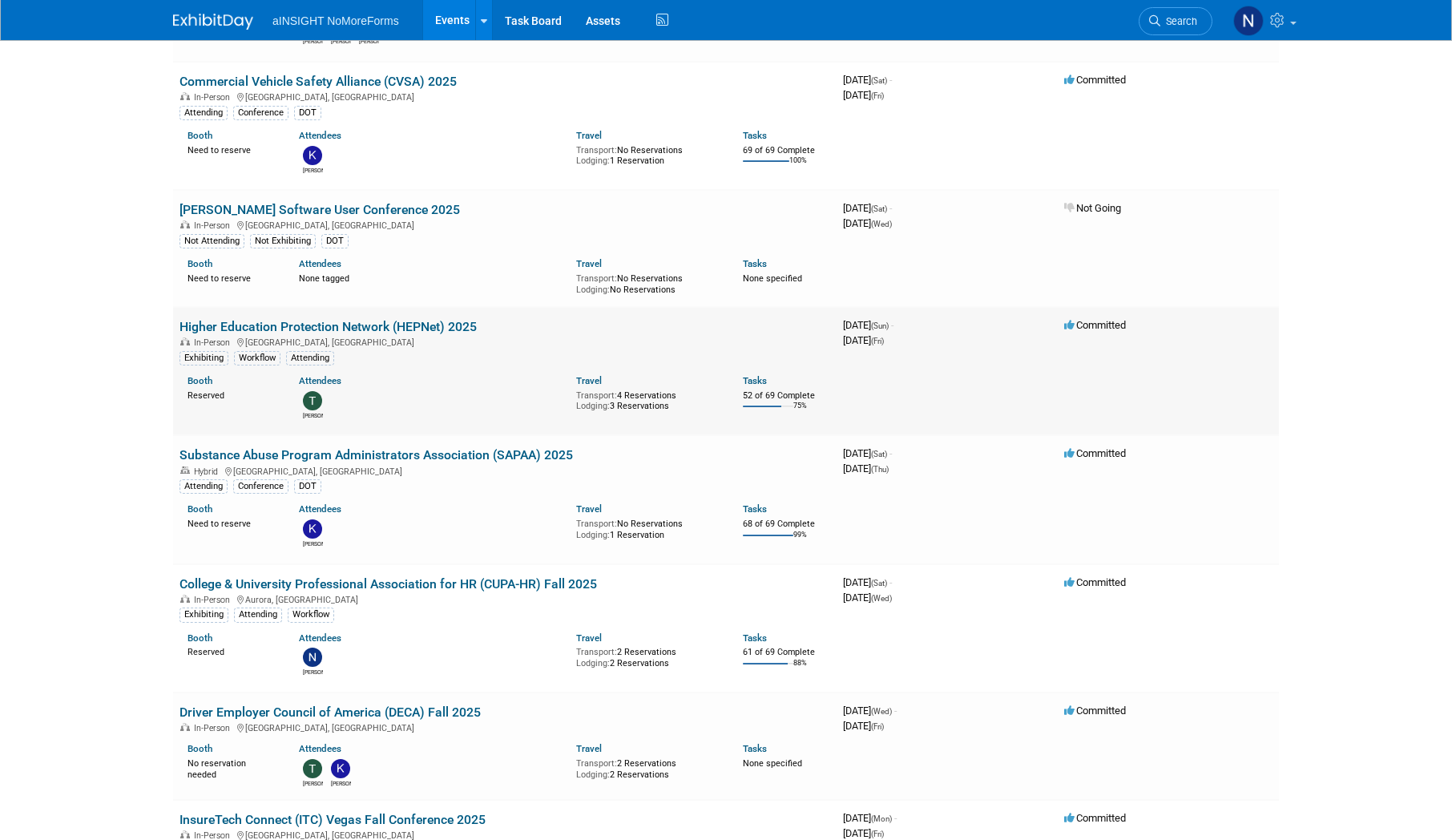
click at [372, 324] on link "Higher Education Protection Network (HEPNet) 2025" at bounding box center [329, 327] width 298 height 16
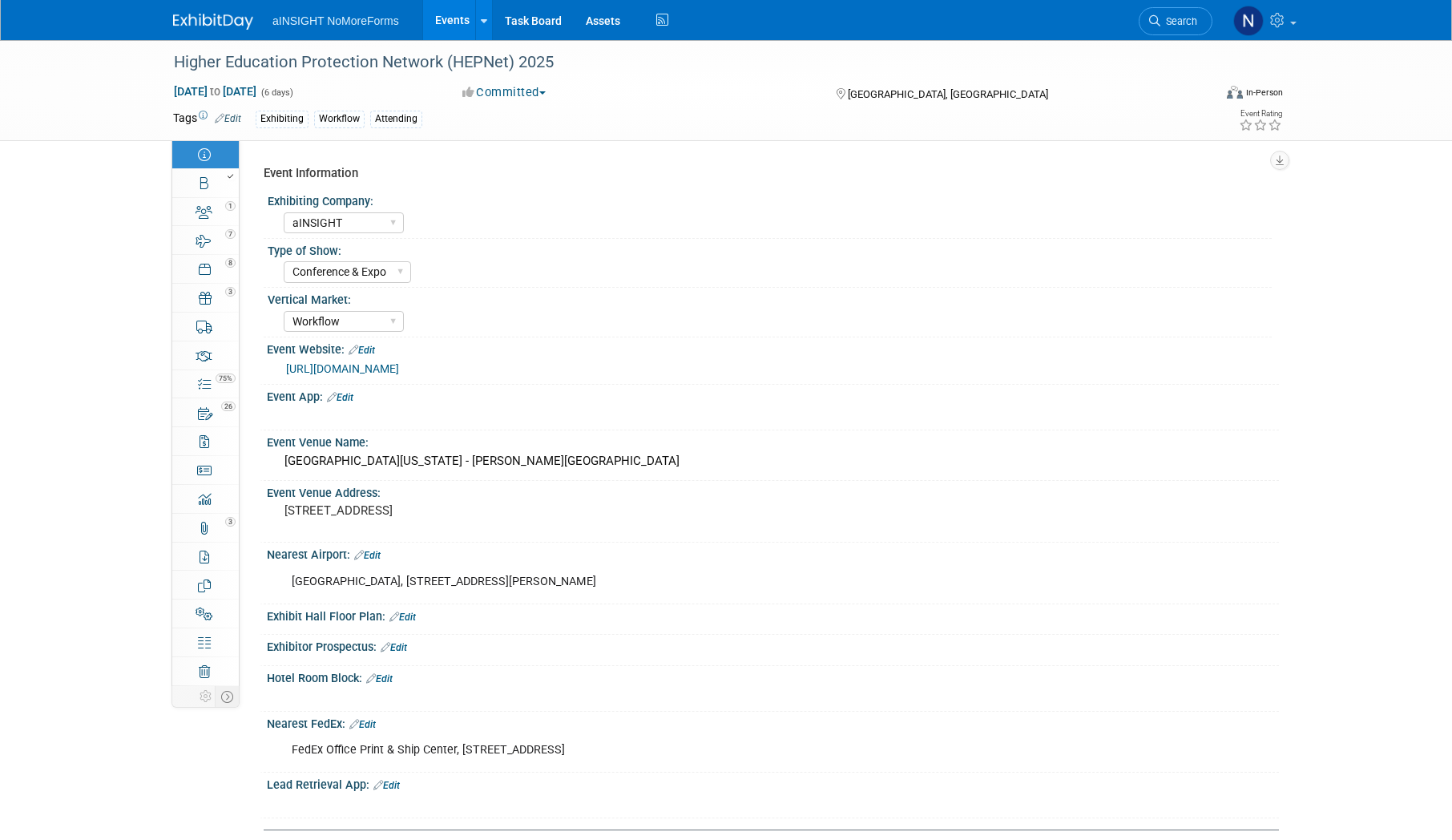
select select "aINSIGHT"
select select "Conference & Expo"
select select "Workflow"
click at [217, 185] on link "Booth" at bounding box center [205, 183] width 66 height 28
select select "aINSIGHT"
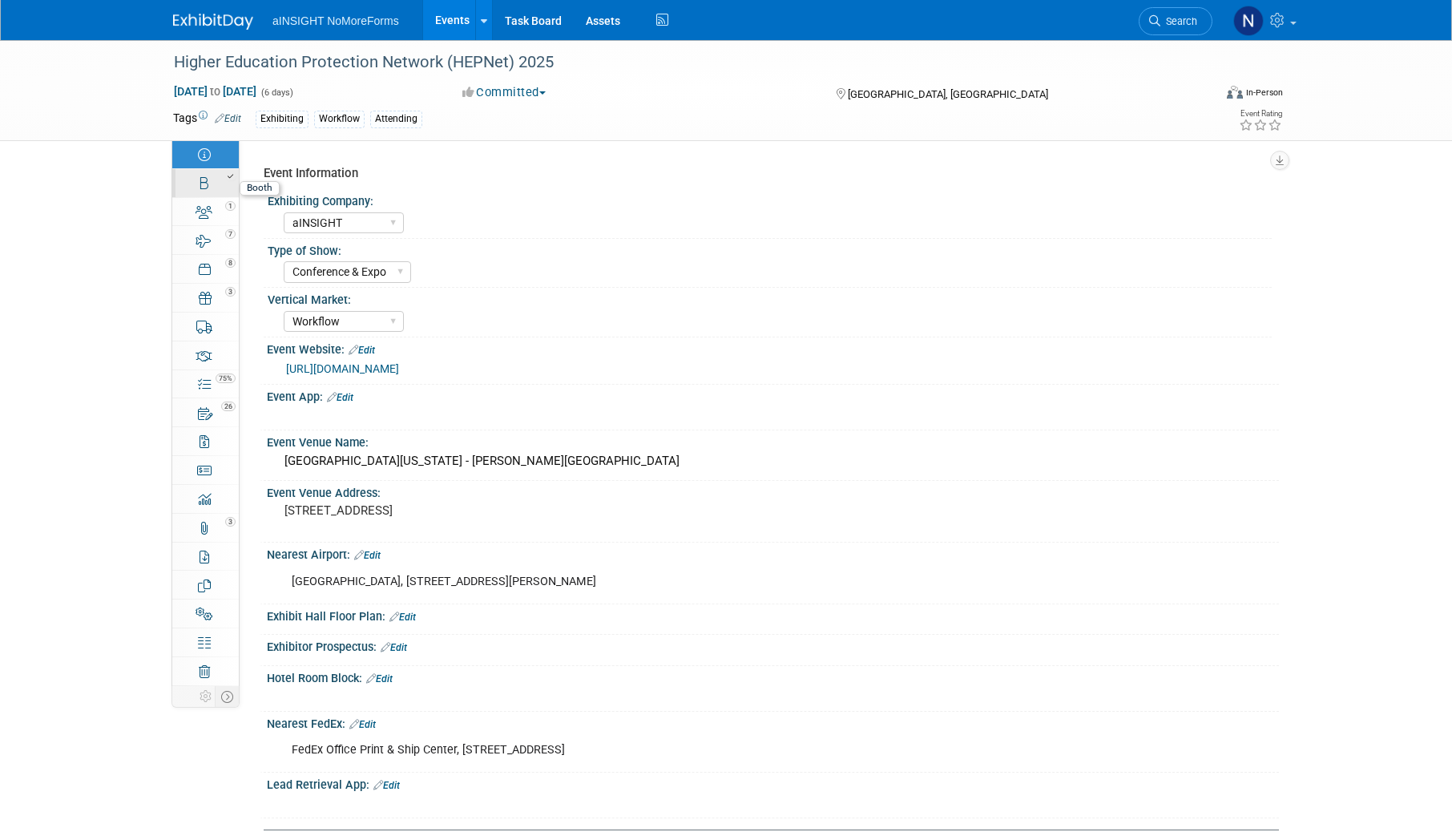
select select "Head of Sales"
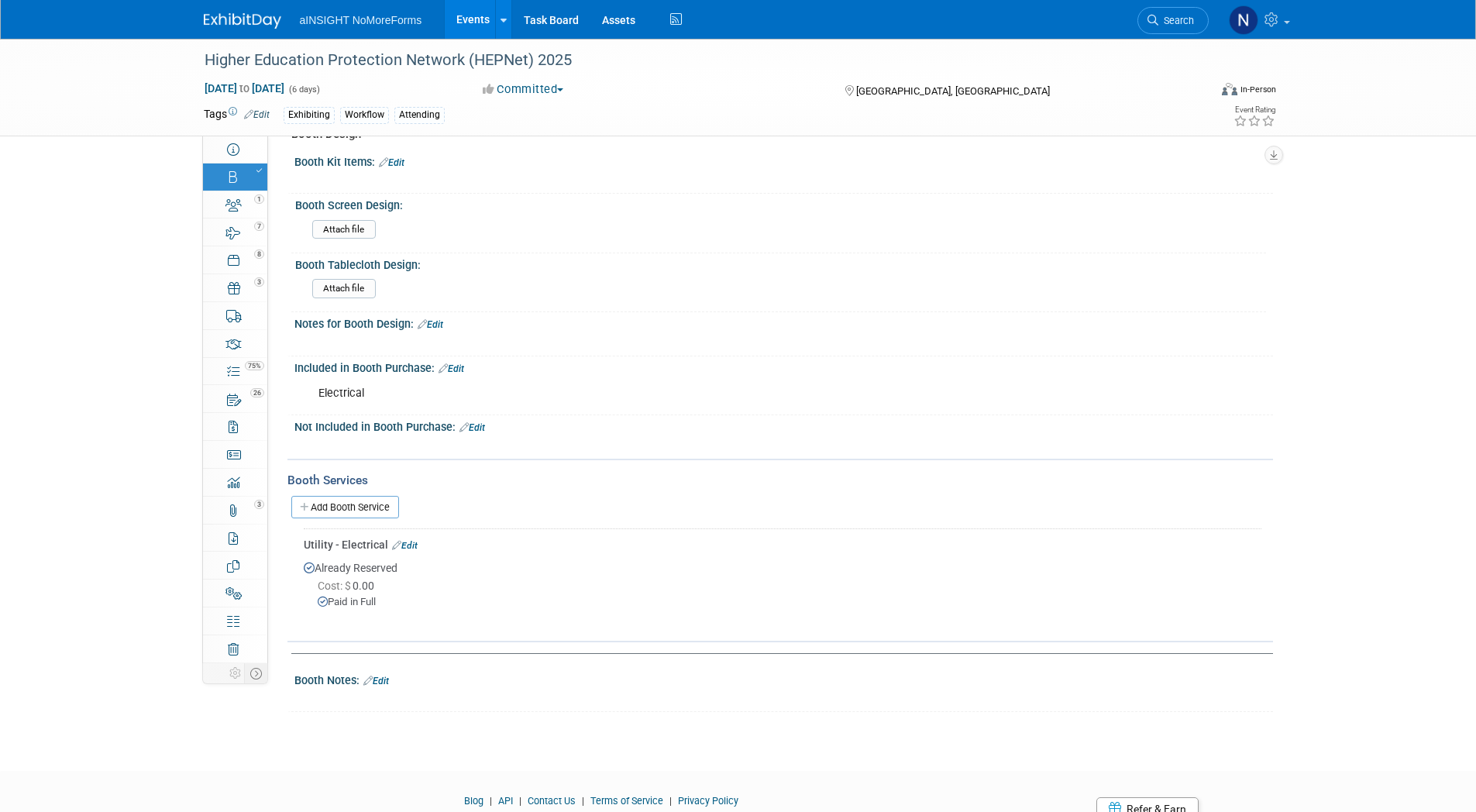
scroll to position [460, 0]
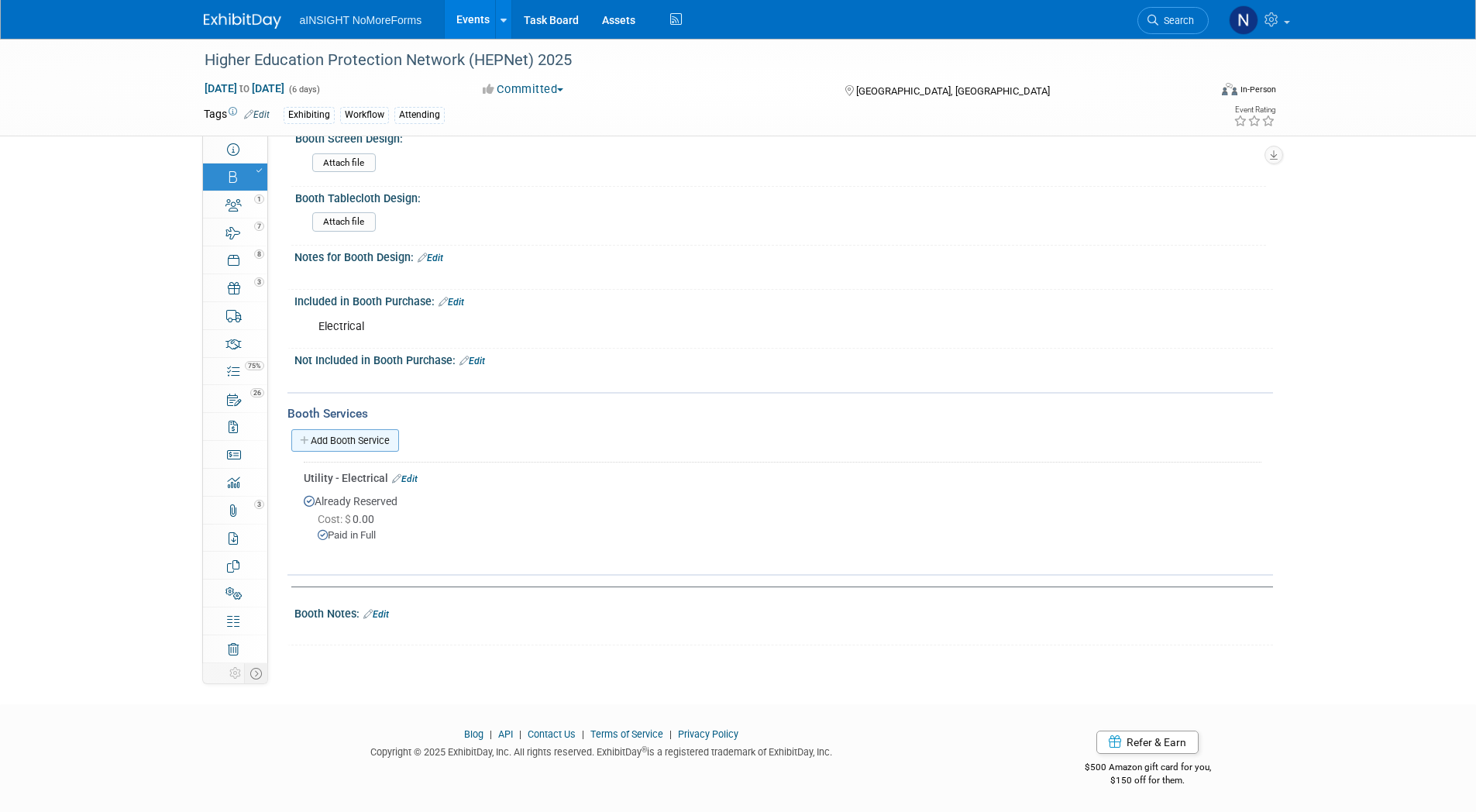
click at [352, 449] on link "Add Booth Service" at bounding box center [345, 441] width 108 height 23
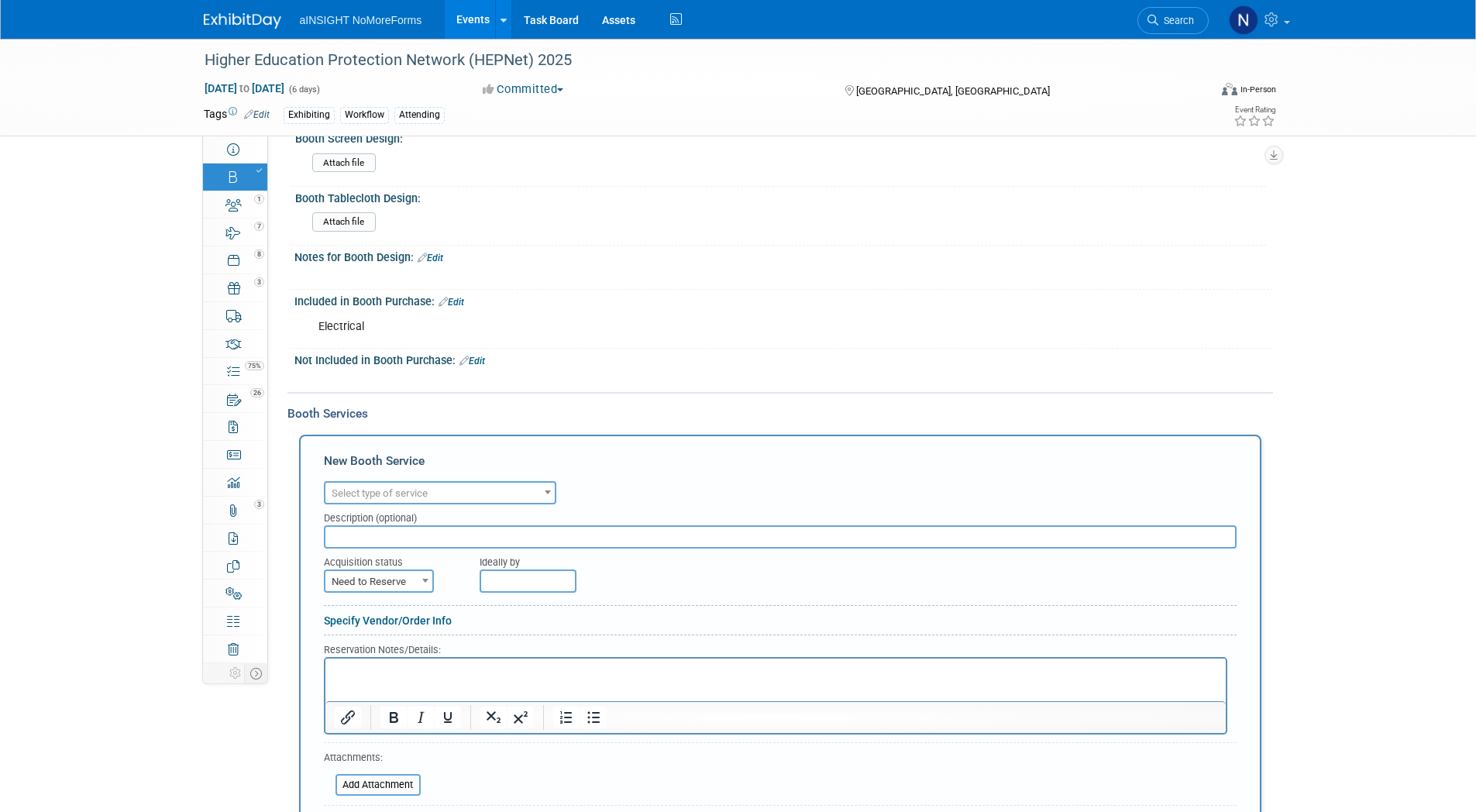
scroll to position [0, 0]
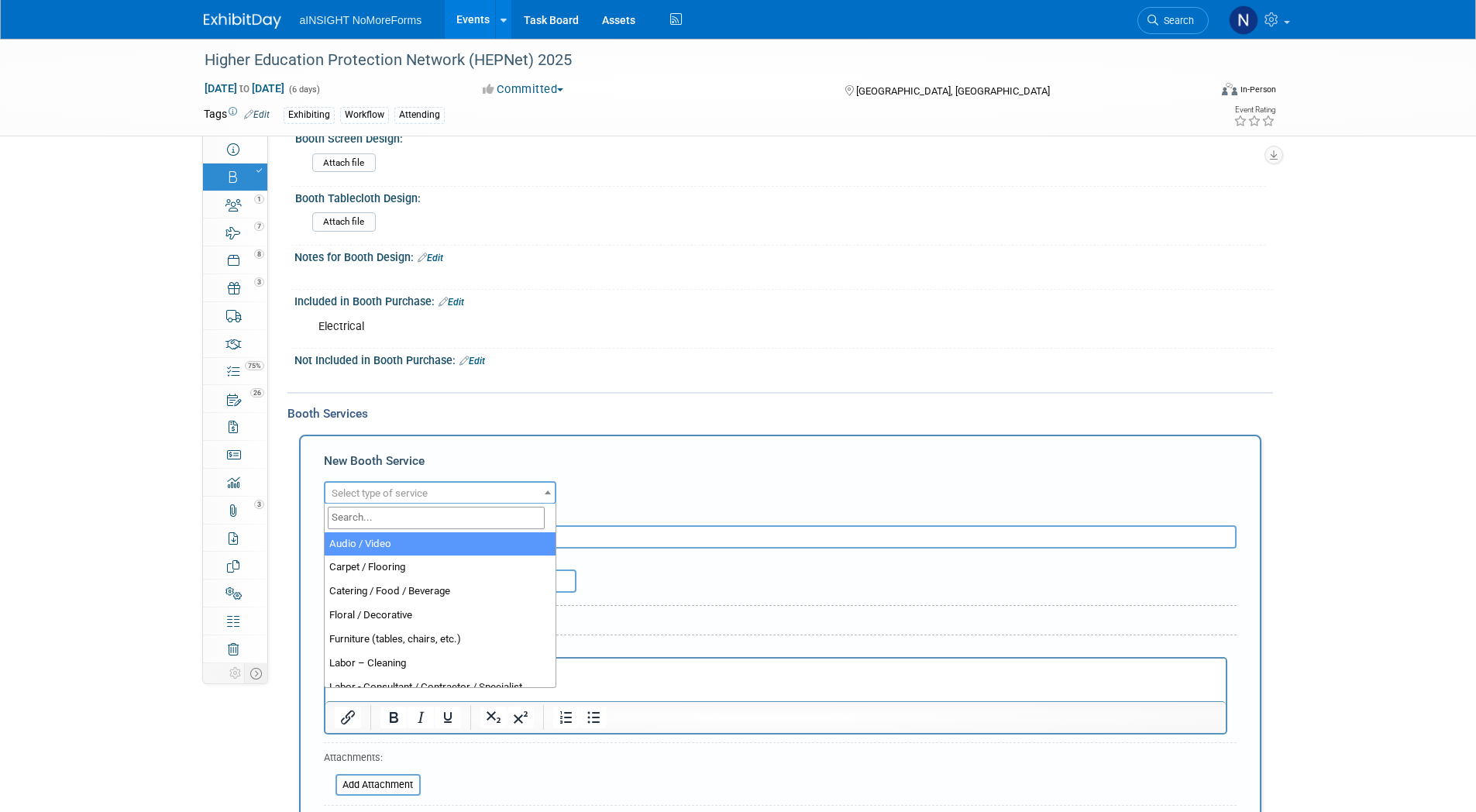
click at [379, 483] on span "Select type of service" at bounding box center [440, 492] width 229 height 22
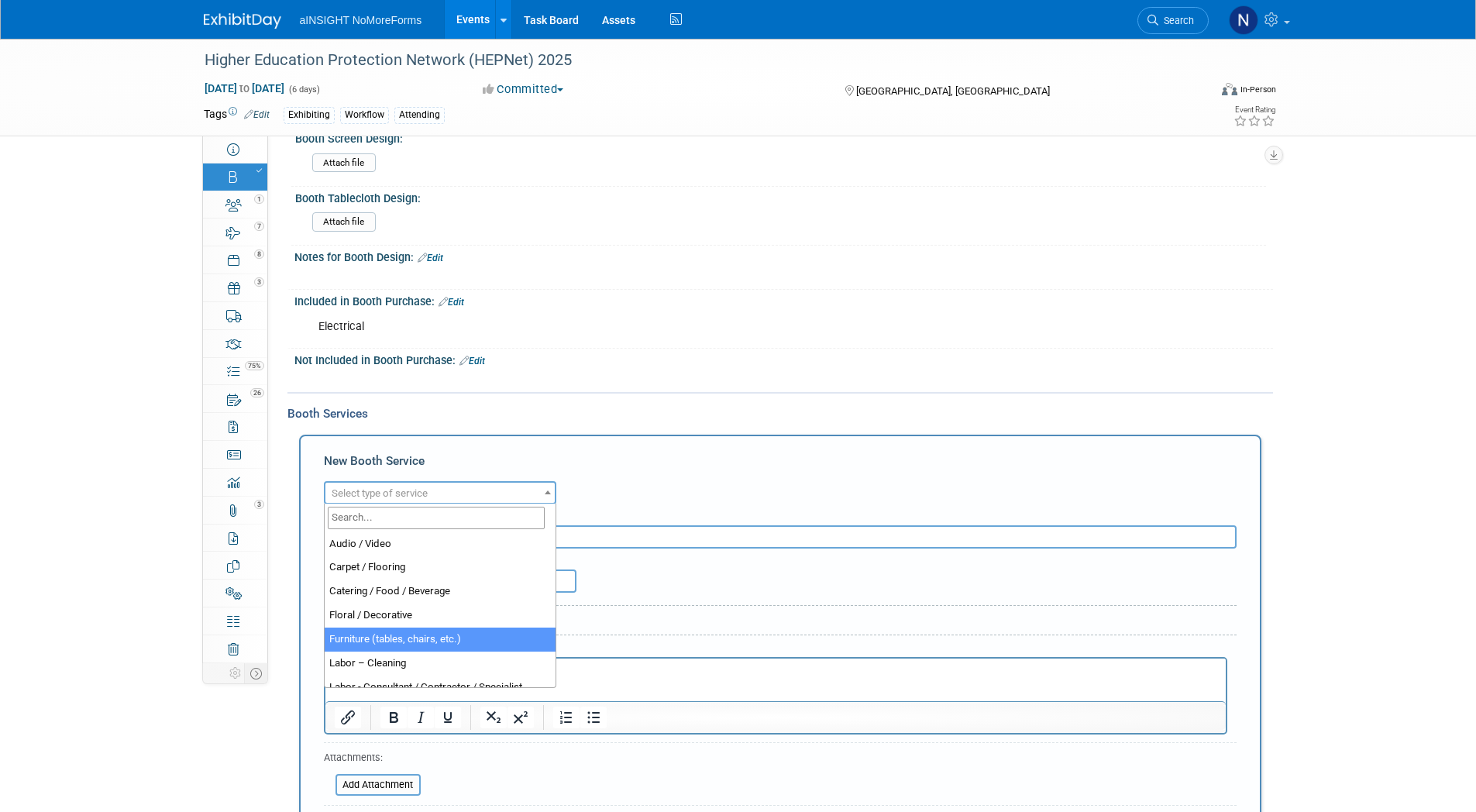
select select "6"
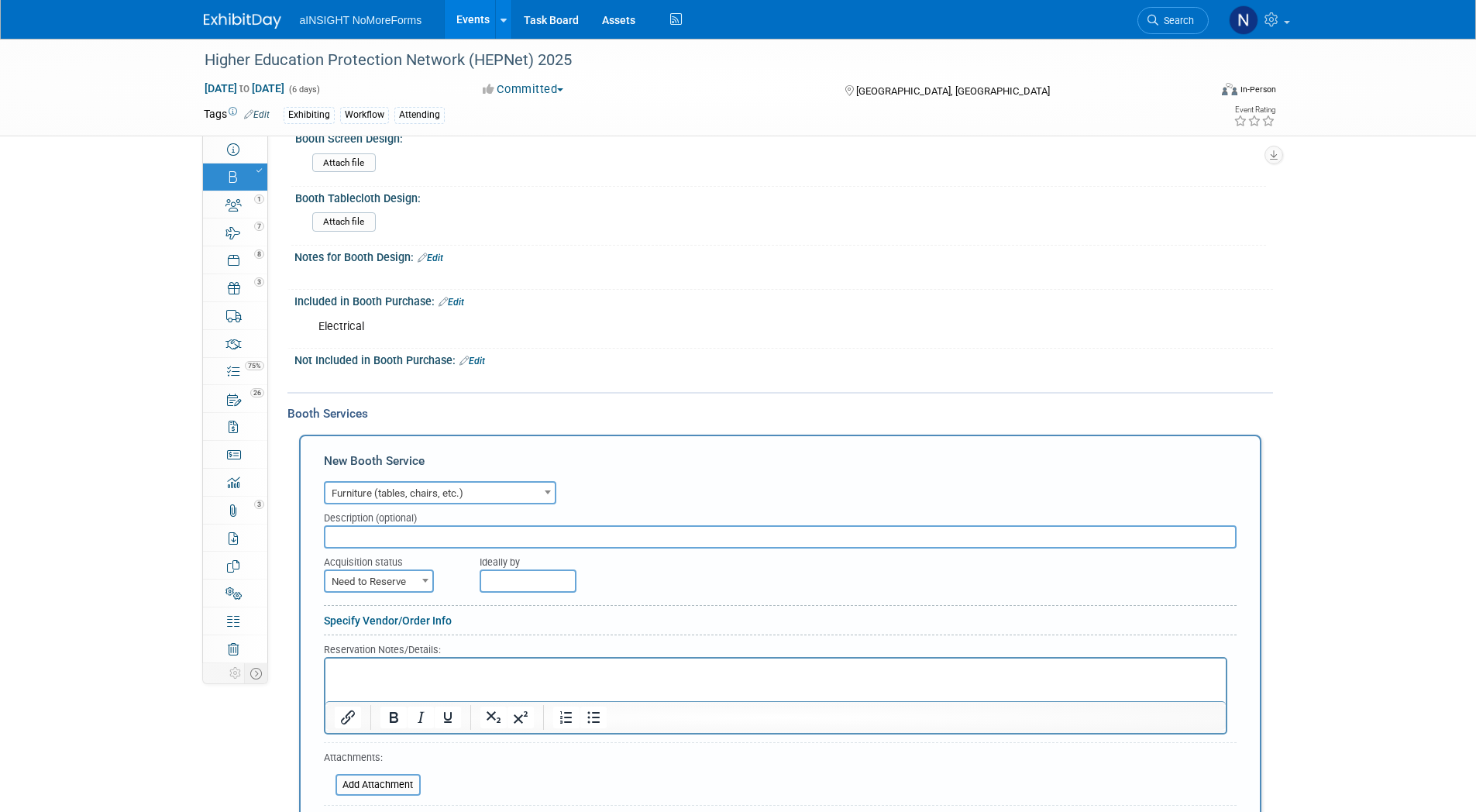
click at [358, 679] on html at bounding box center [775, 668] width 901 height 21
paste body "To enrich screen reader interactions, please activate Accessibility in Grammarl…"
click at [509, 671] on p "6’ draped table with 2 chairs." at bounding box center [775, 671] width 883 height 15
click at [405, 583] on span "Need to Reserve" at bounding box center [379, 581] width 107 height 22
select select "2"
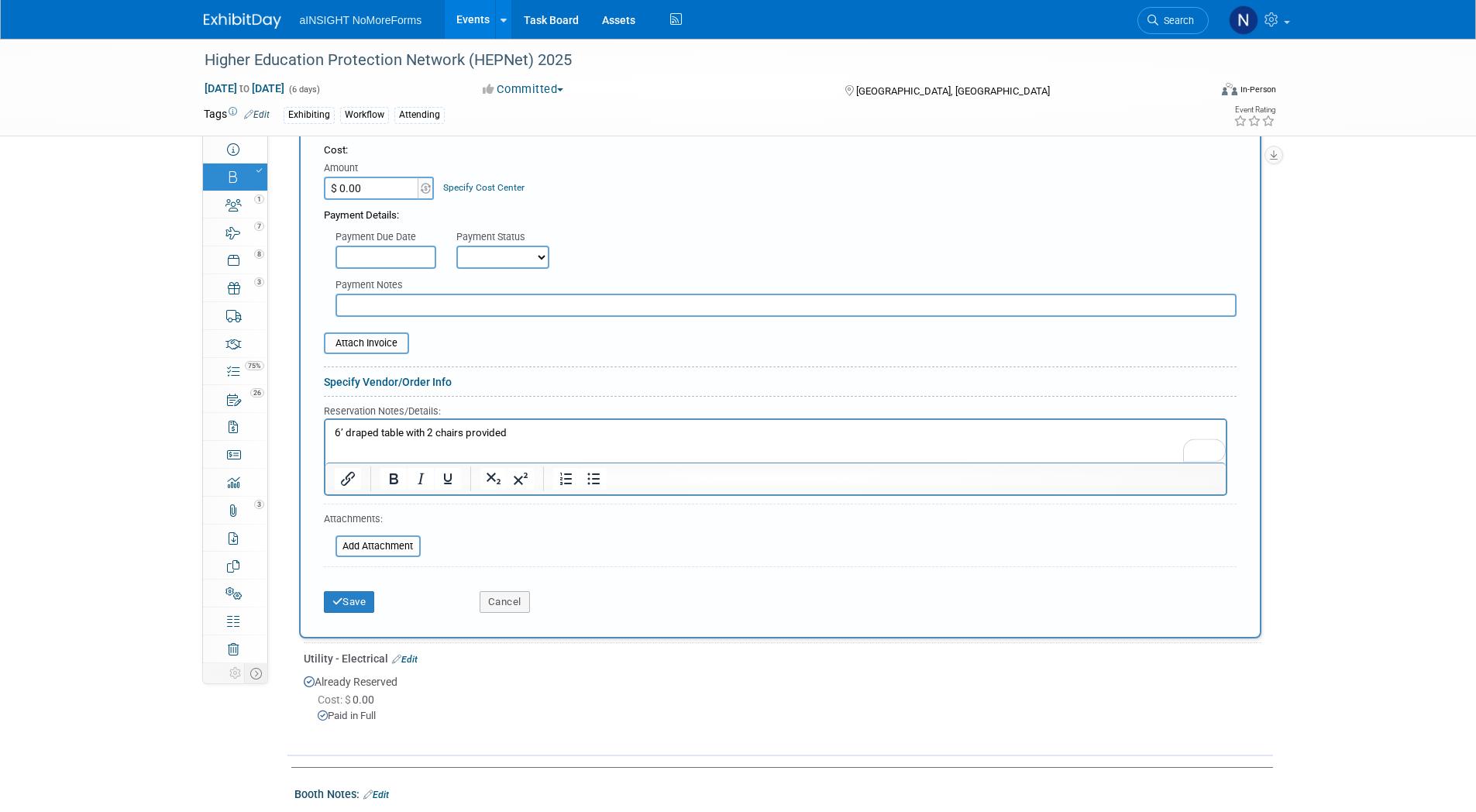
scroll to position [924, 0]
click at [346, 602] on button "Save" at bounding box center [349, 598] width 51 height 22
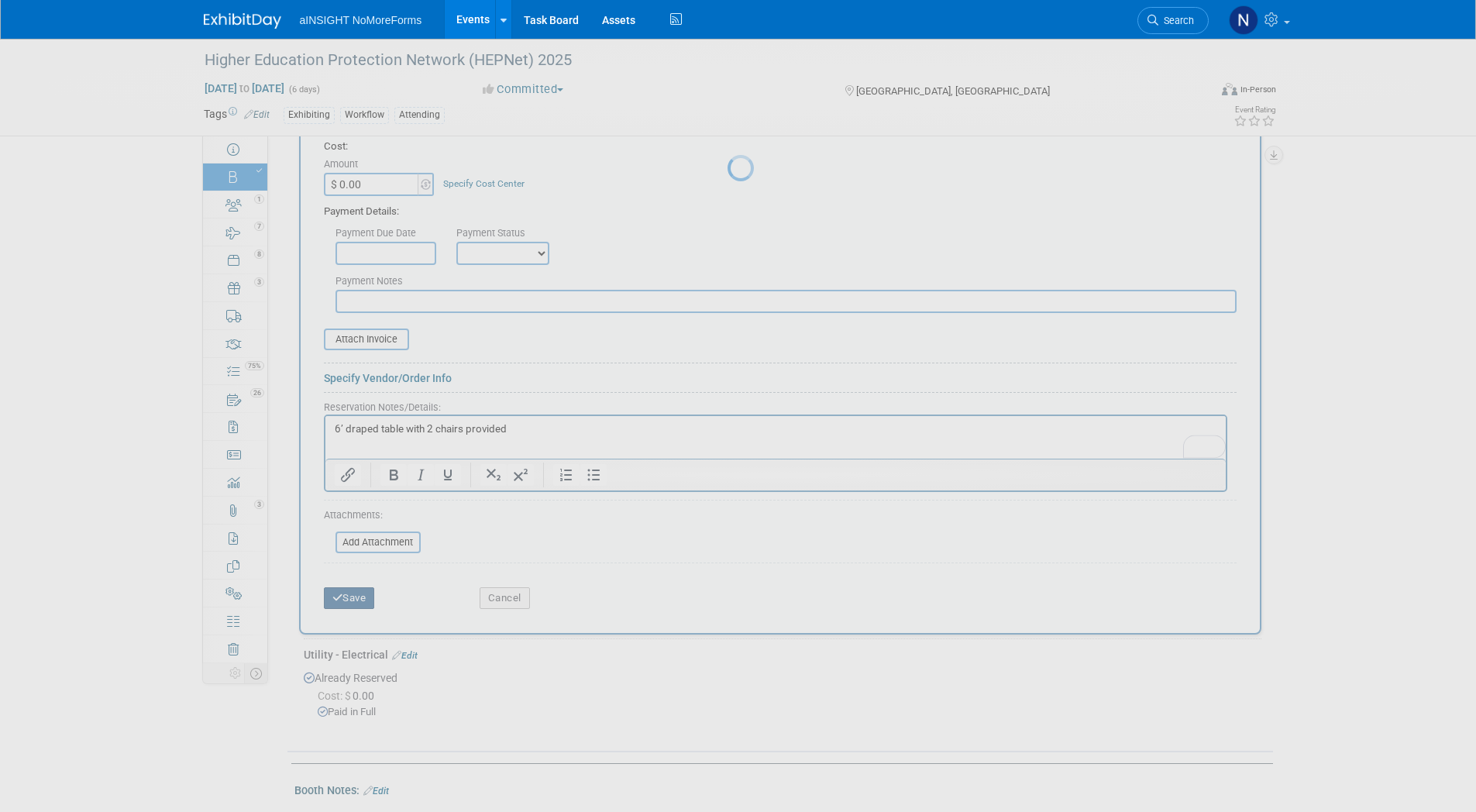
scroll to position [558, 0]
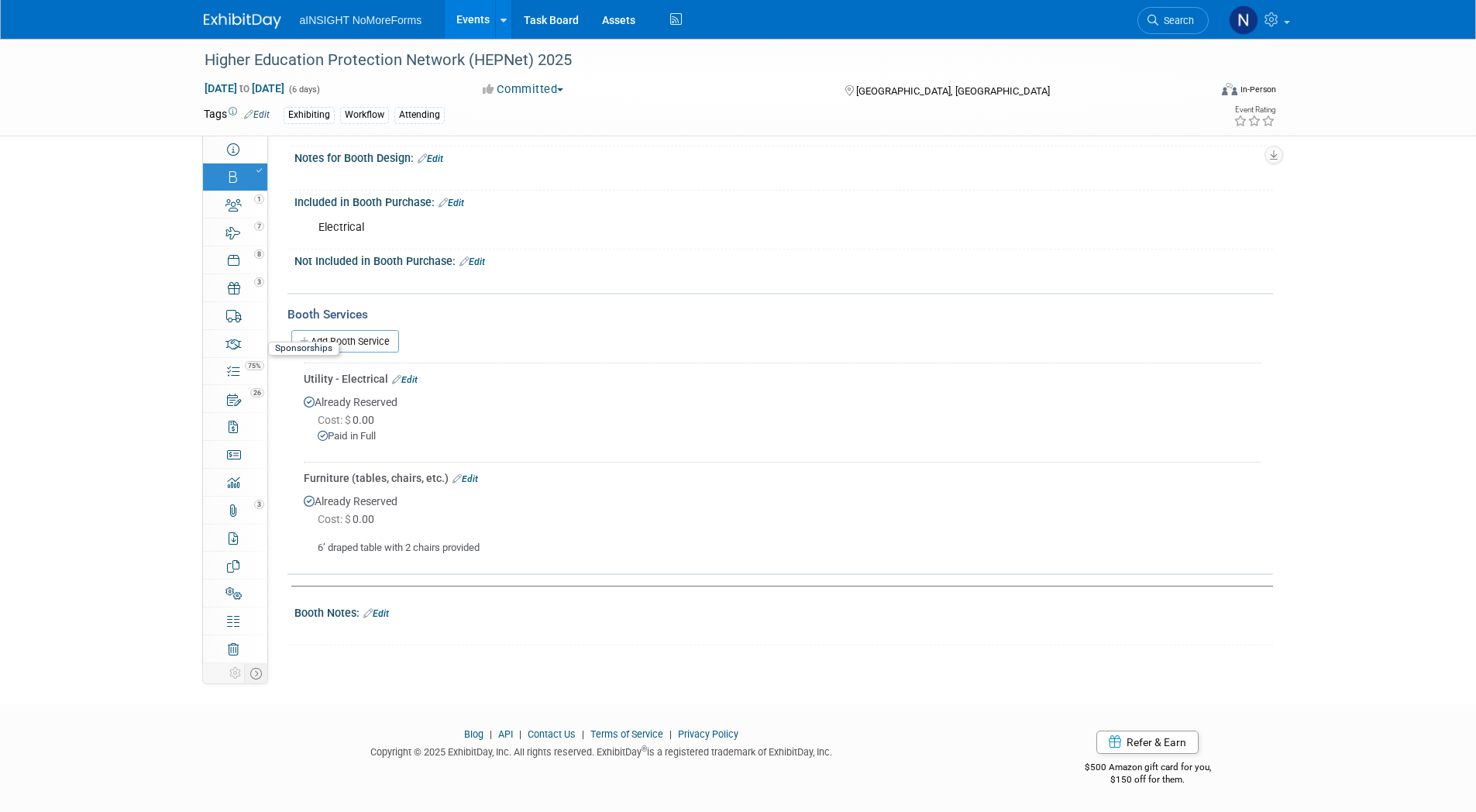
click at [317, 343] on div "Sponsorships" at bounding box center [304, 348] width 71 height 14
click at [354, 336] on link "Add Booth Service" at bounding box center [345, 341] width 108 height 23
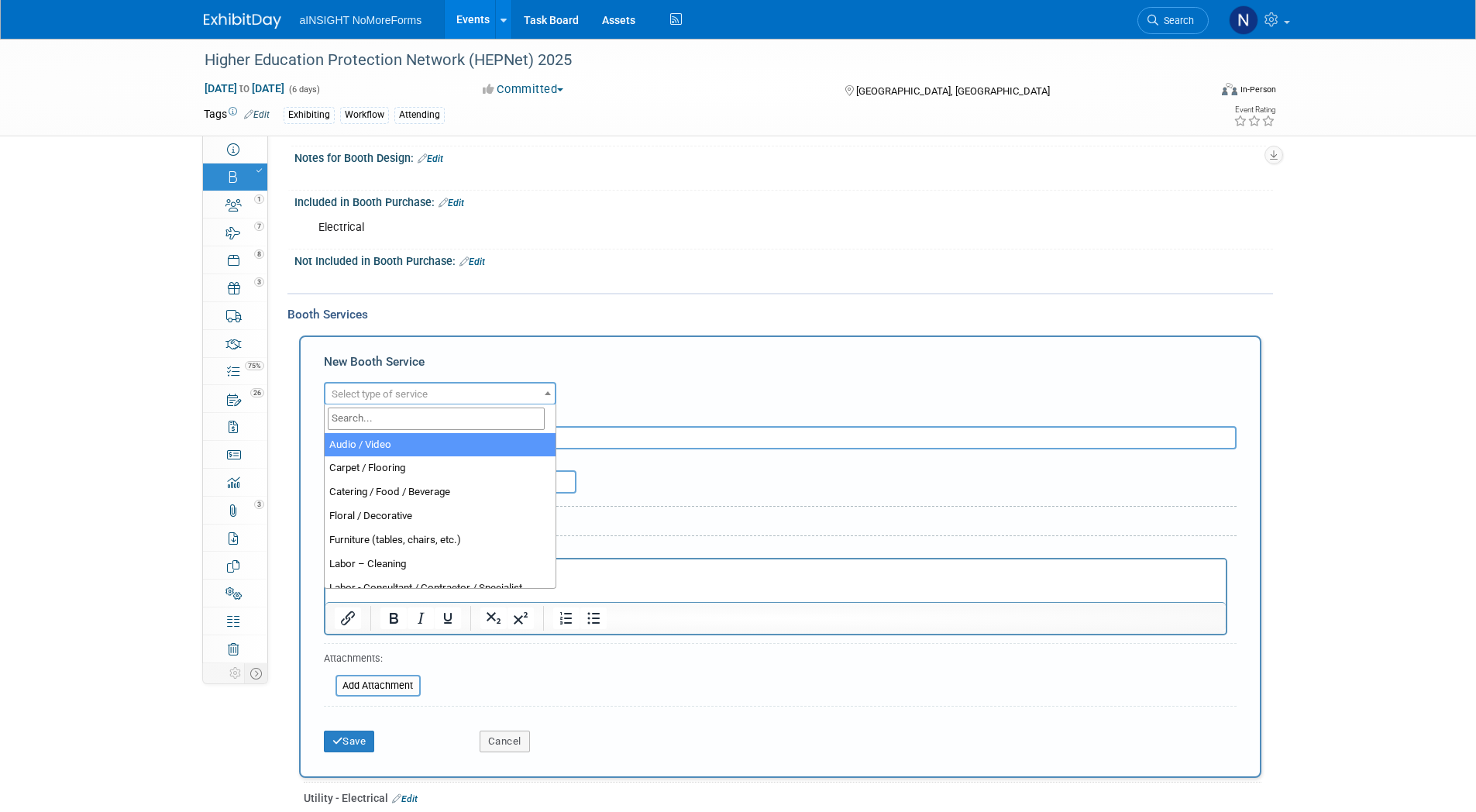
scroll to position [0, 0]
click at [381, 385] on span "Select type of service" at bounding box center [440, 394] width 229 height 22
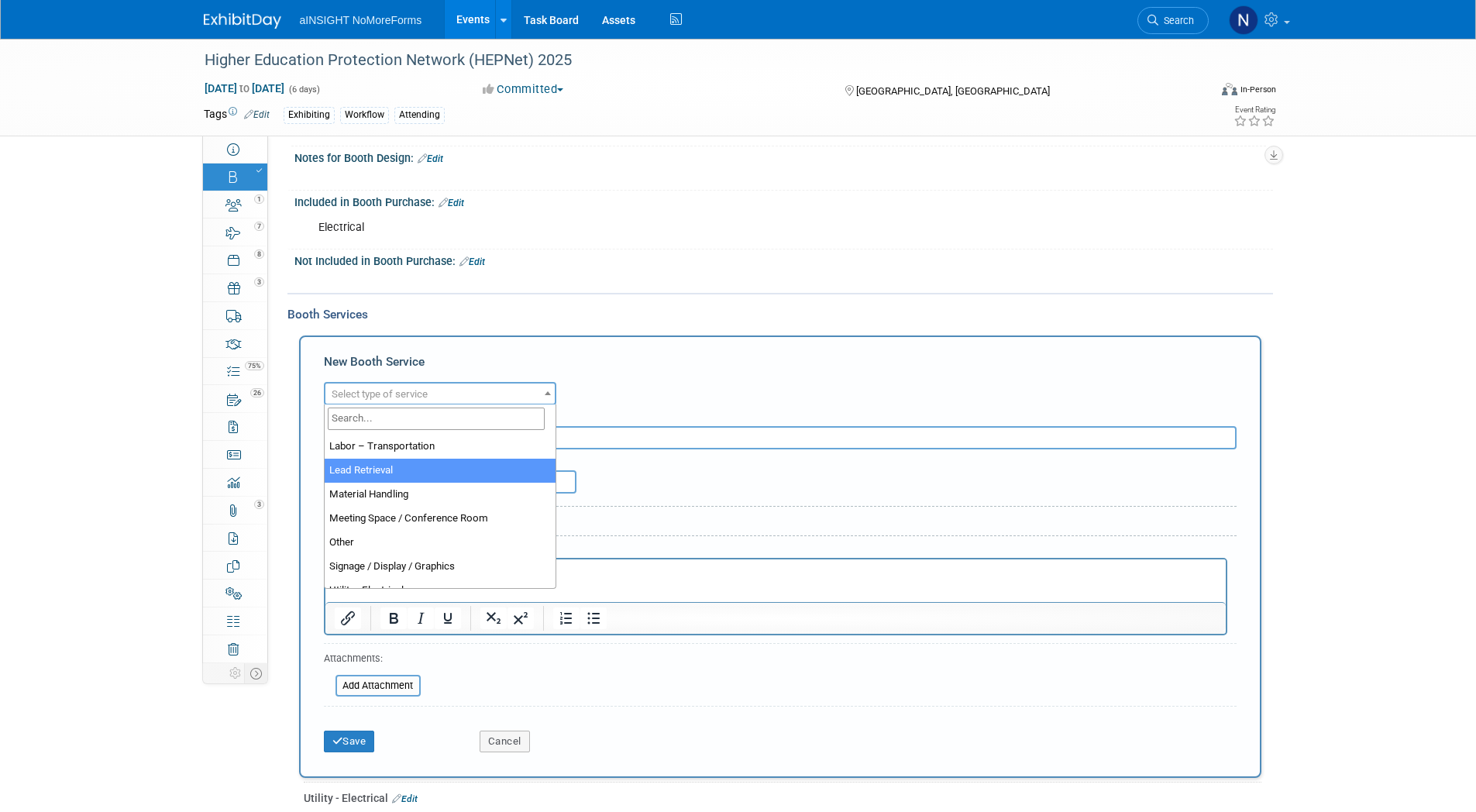
select select "7"
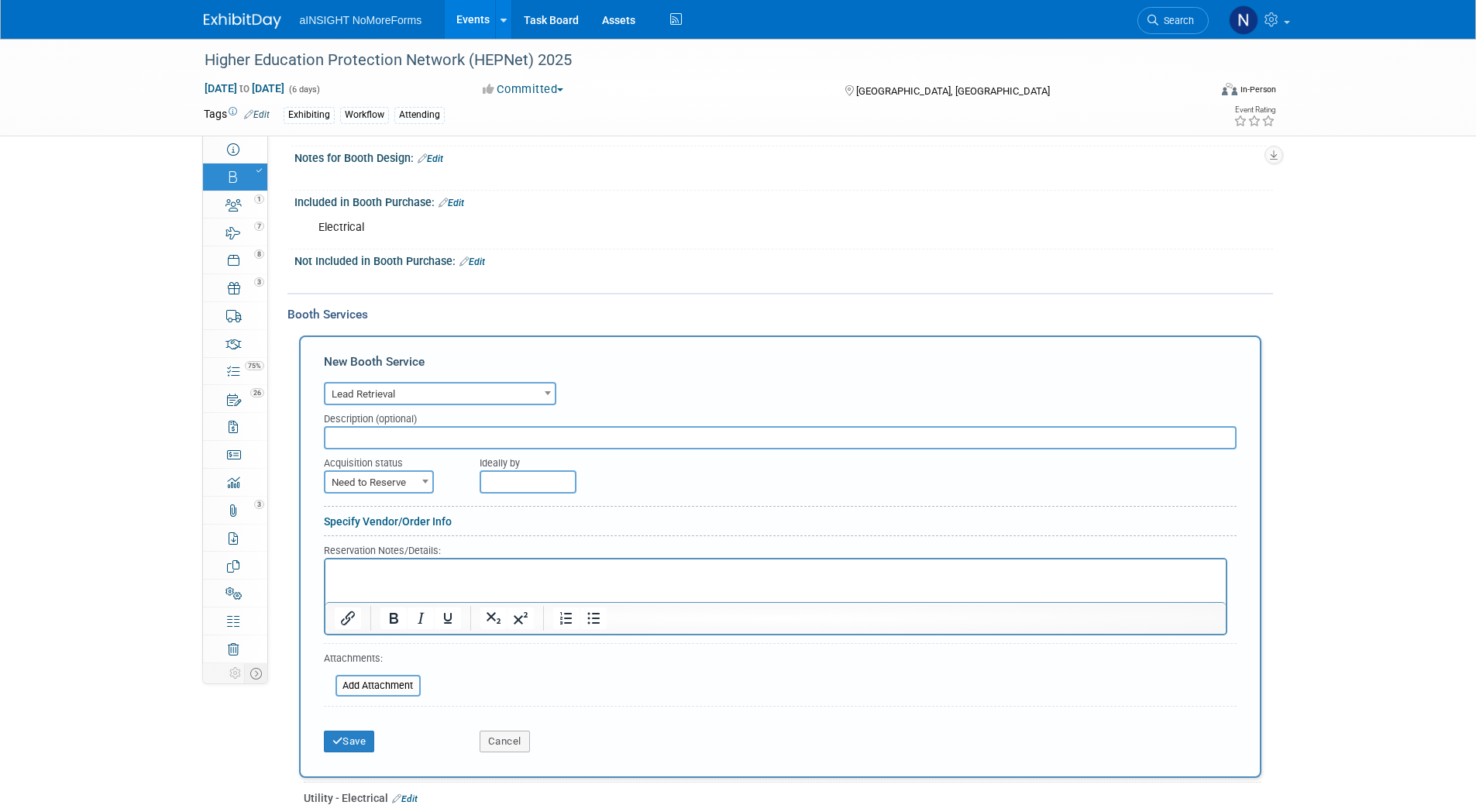
click at [392, 563] on html at bounding box center [775, 569] width 901 height 21
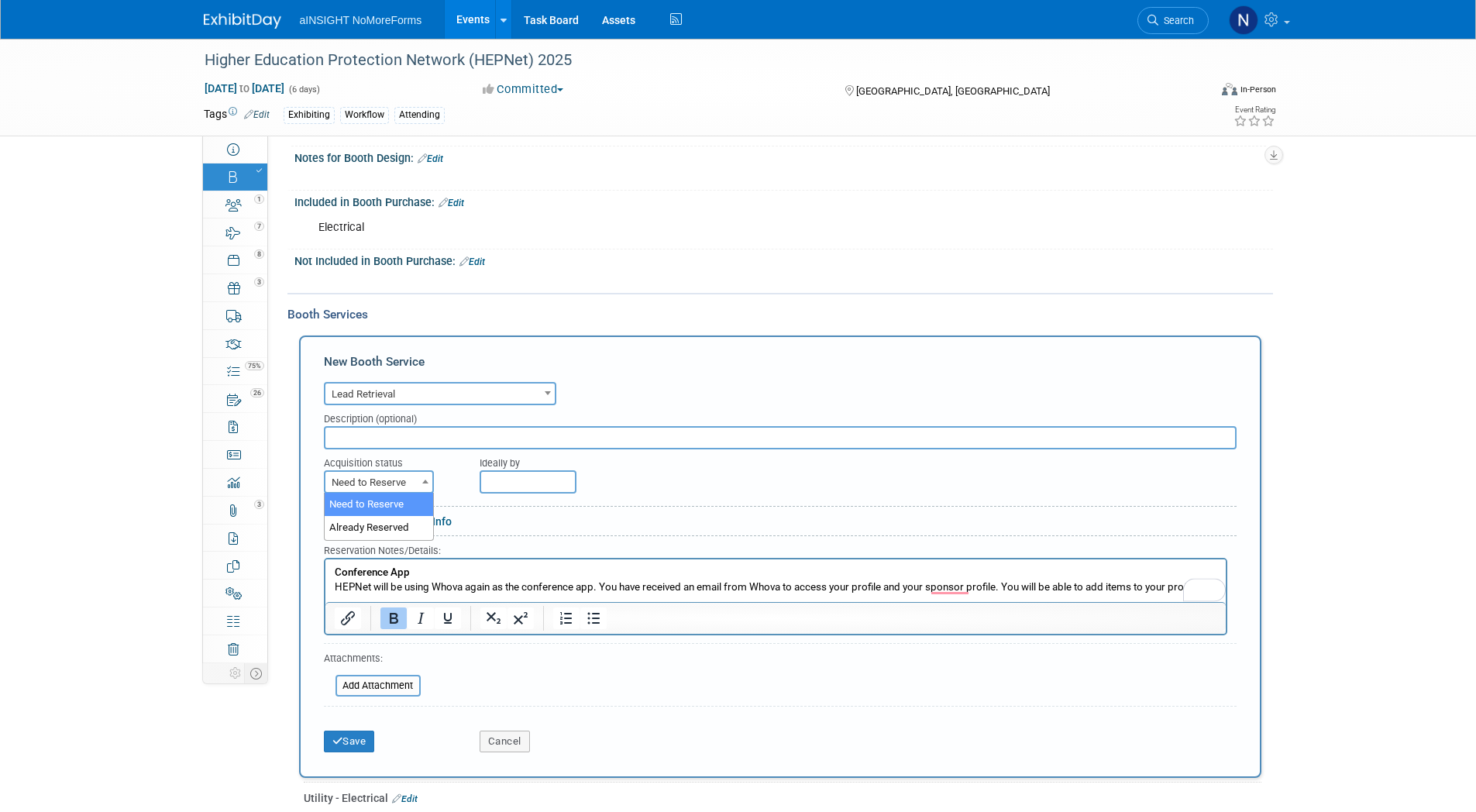
click at [364, 474] on span "Need to Reserve" at bounding box center [379, 482] width 107 height 22
select select "2"
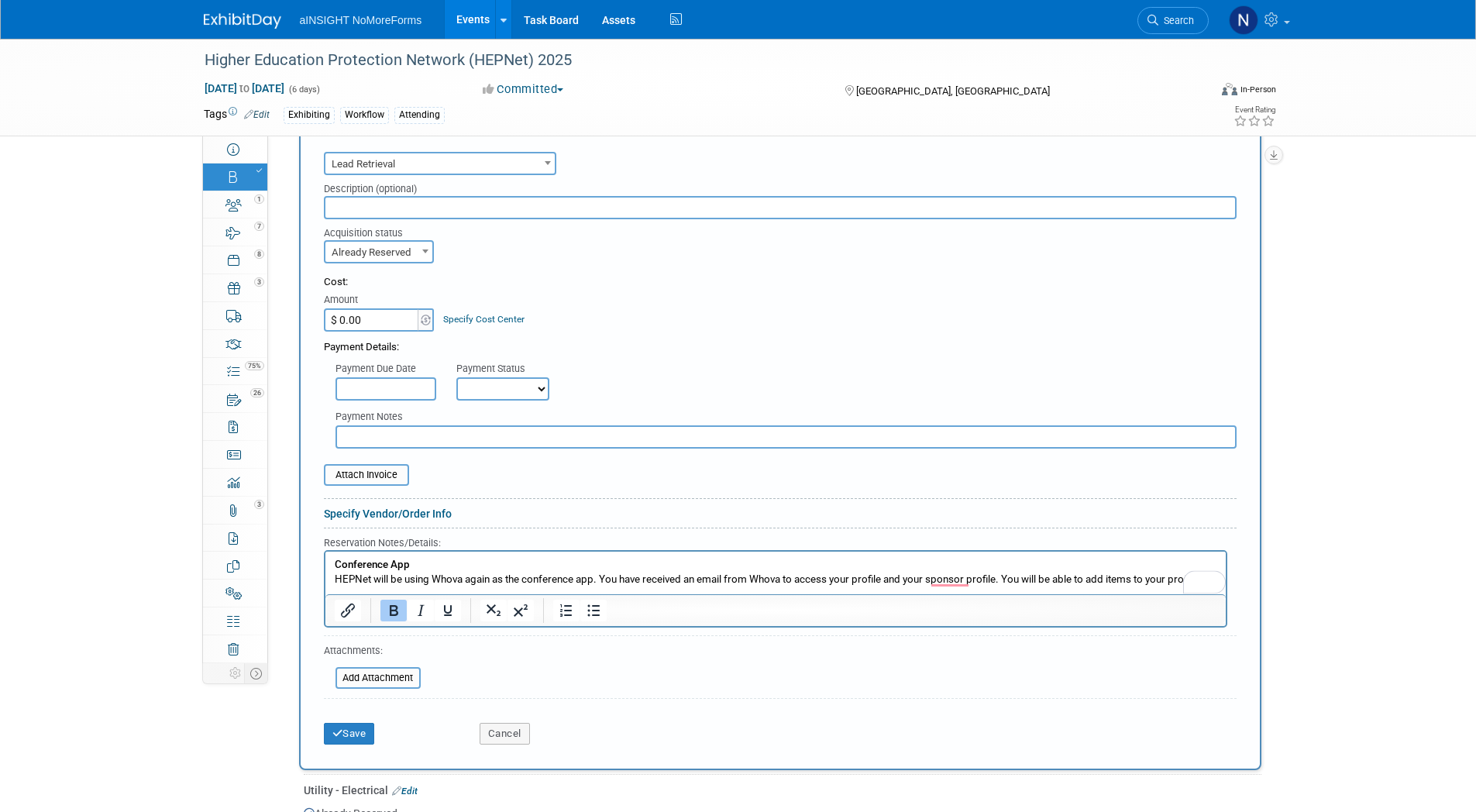
scroll to position [790, 0]
click at [369, 726] on button "Save" at bounding box center [349, 730] width 51 height 22
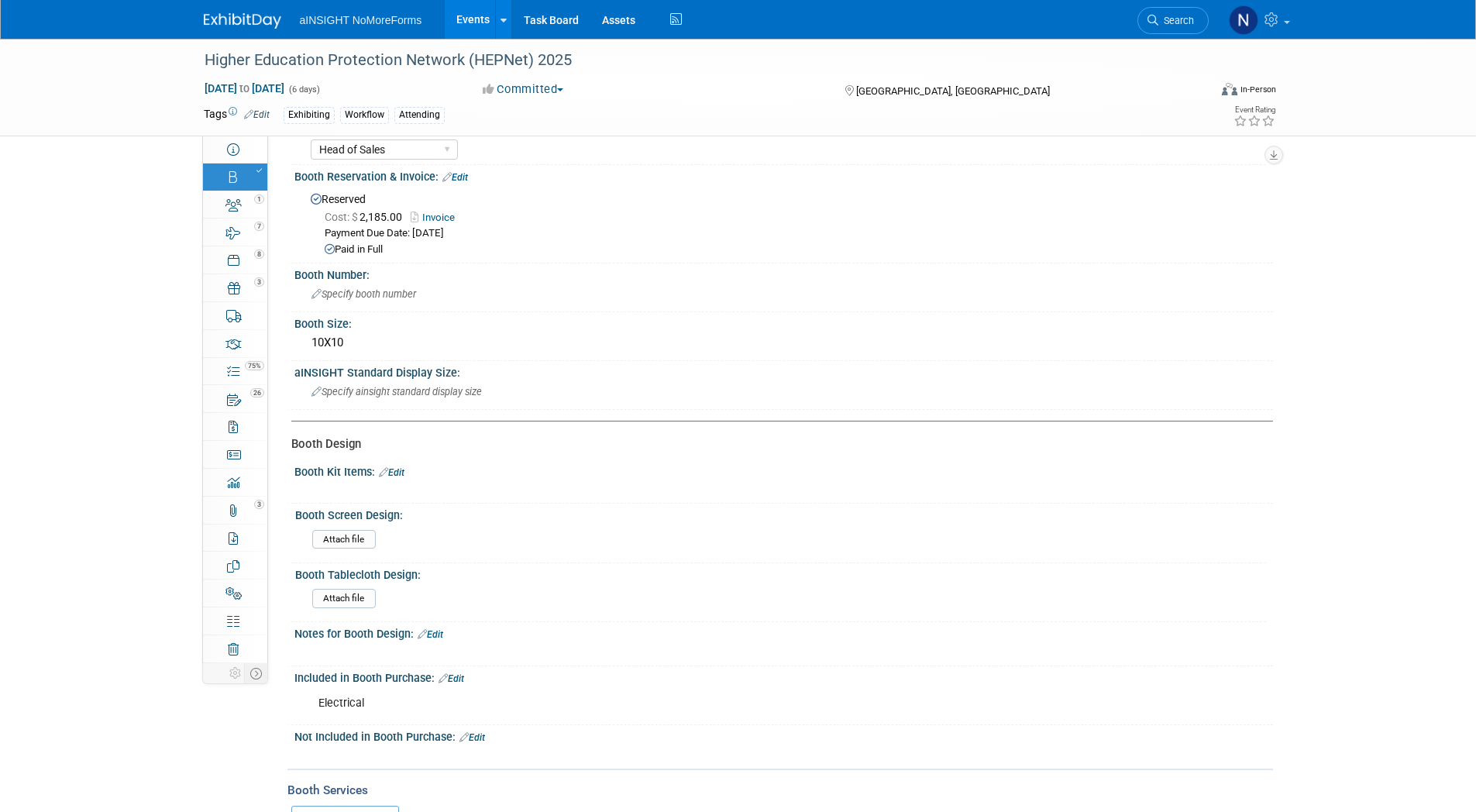
scroll to position [0, 0]
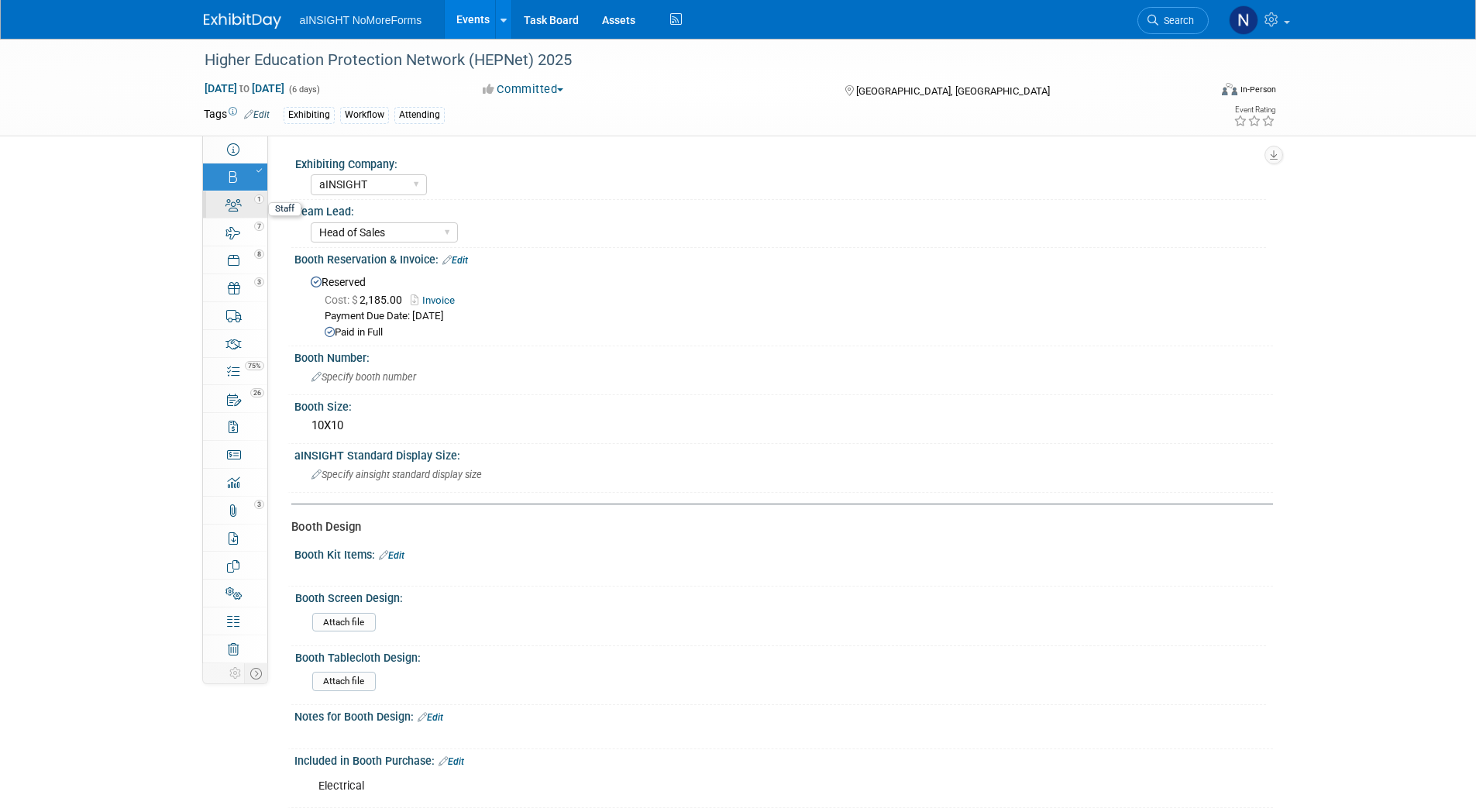
click at [249, 202] on div "1" at bounding box center [240, 198] width 53 height 11
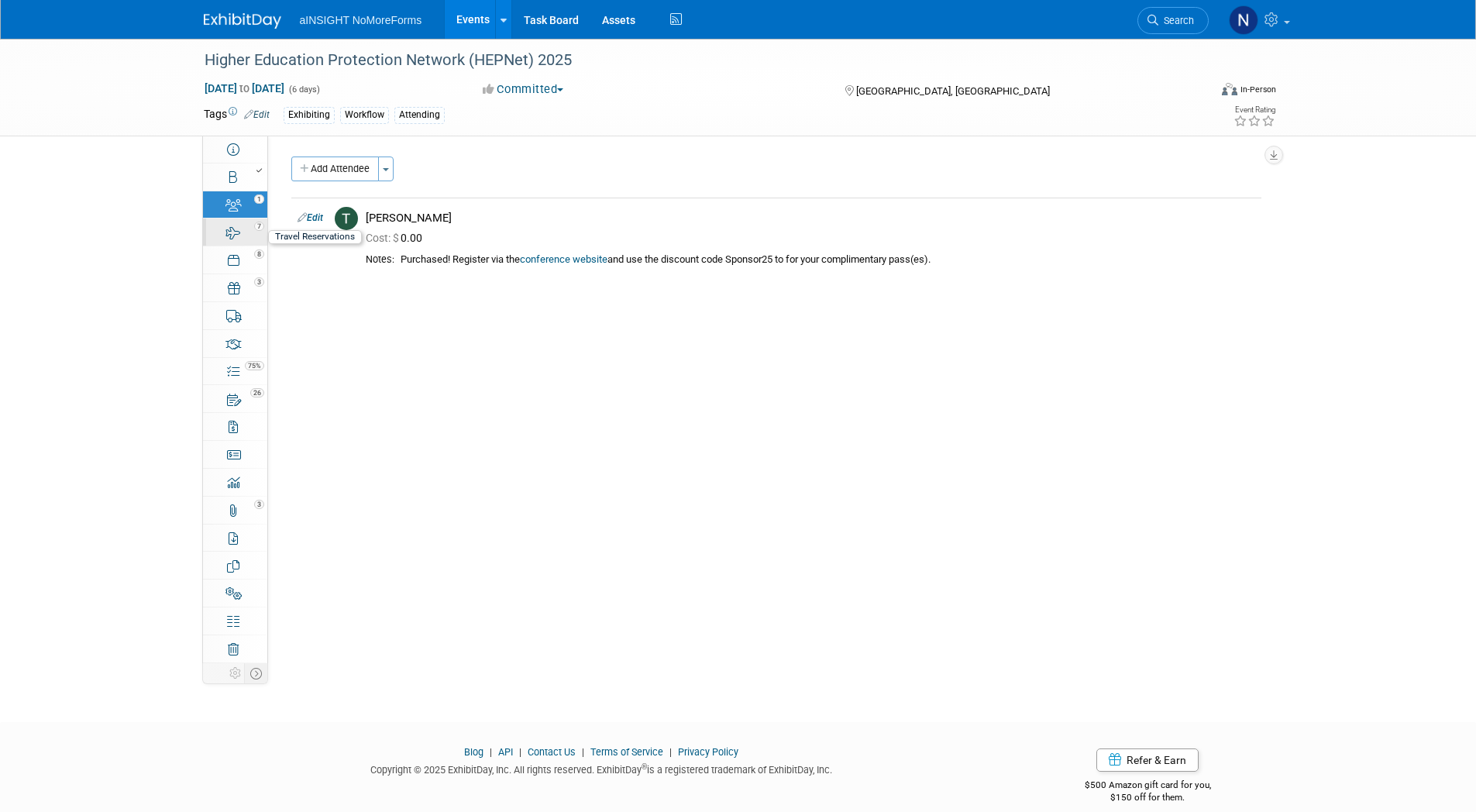
click at [241, 236] on link "7 Travel Reservations 7" at bounding box center [235, 231] width 64 height 27
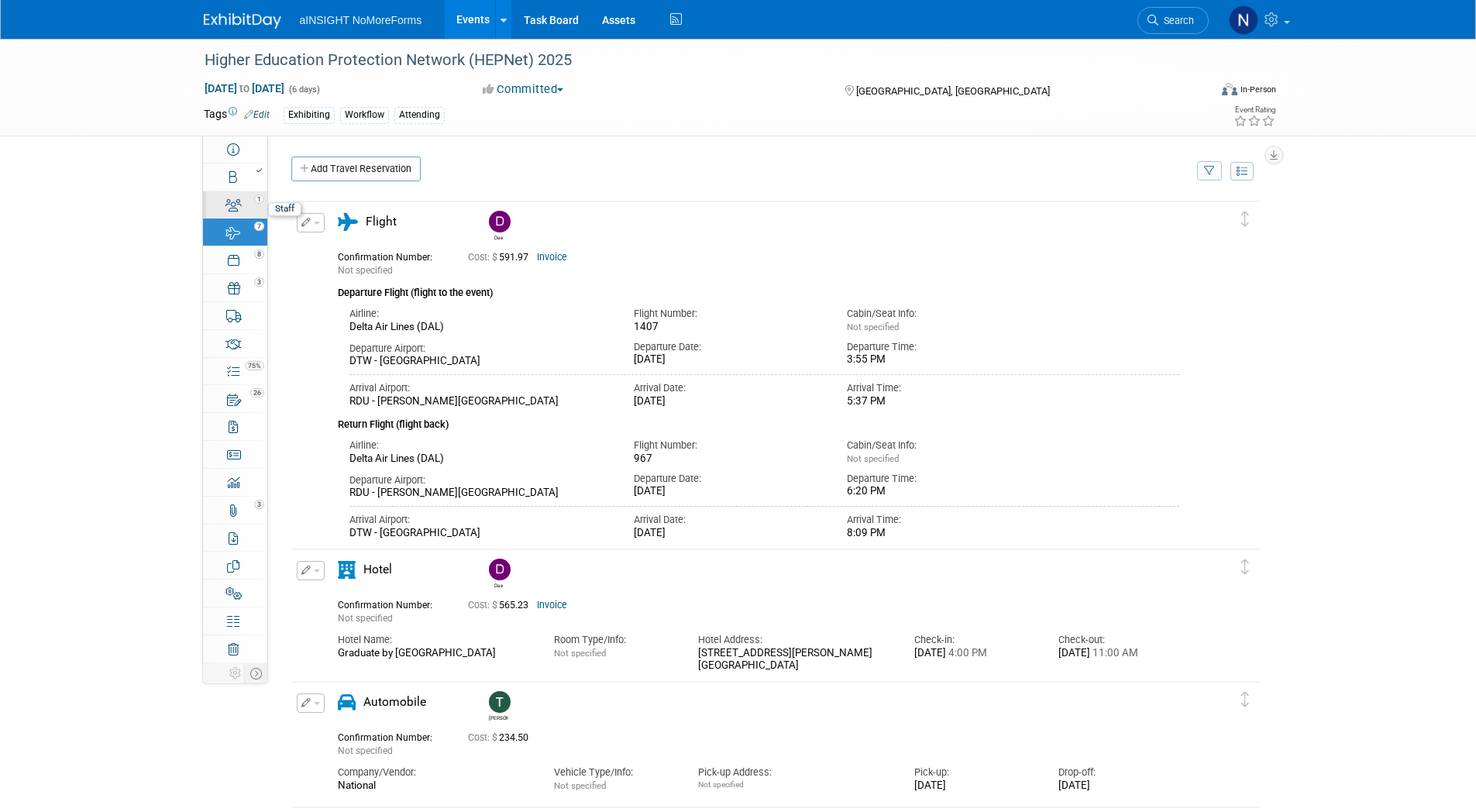
click at [234, 205] on icon at bounding box center [233, 205] width 16 height 12
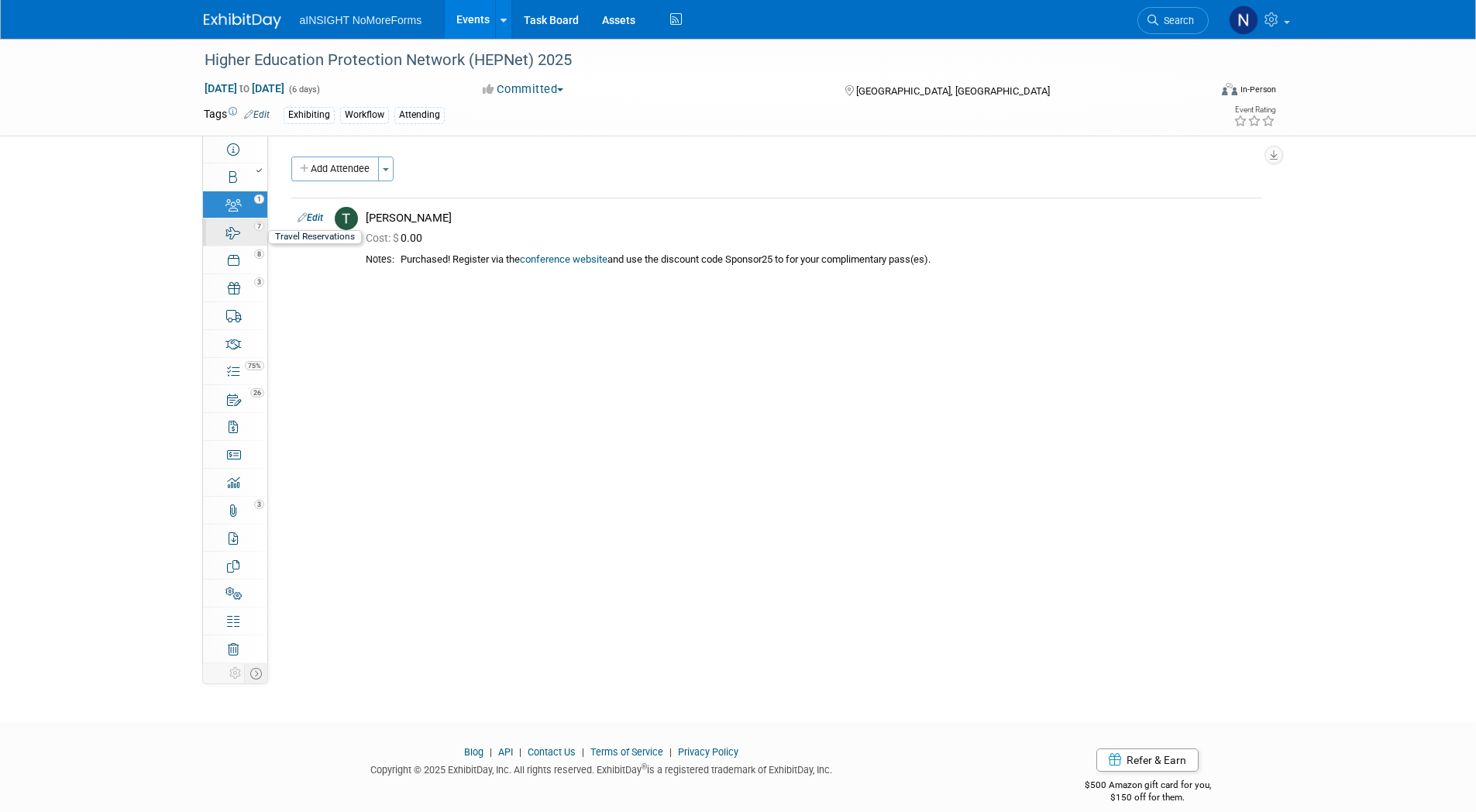
click at [233, 229] on div "7" at bounding box center [240, 226] width 53 height 11
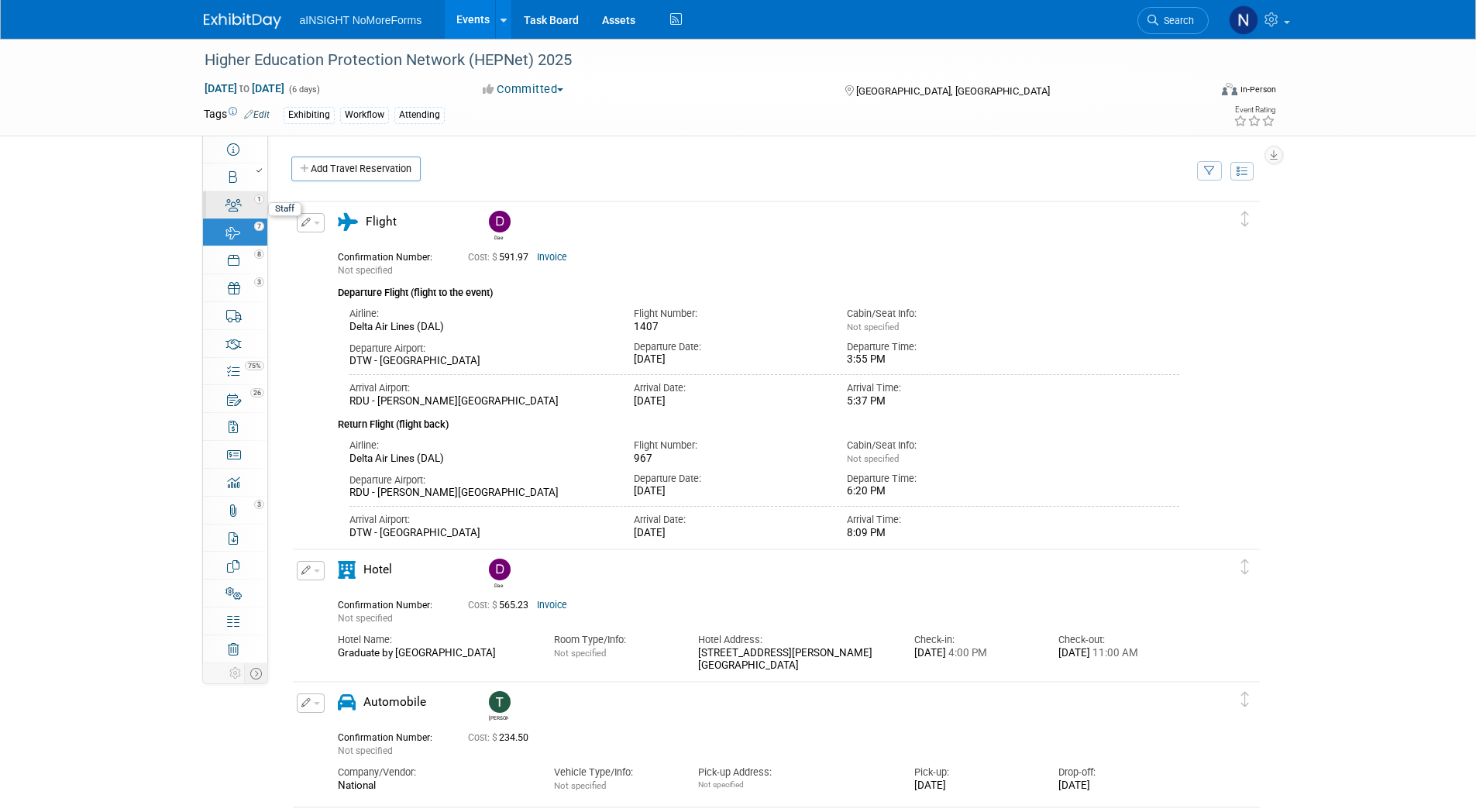
click at [217, 211] on link "1 Staff 1" at bounding box center [235, 205] width 64 height 27
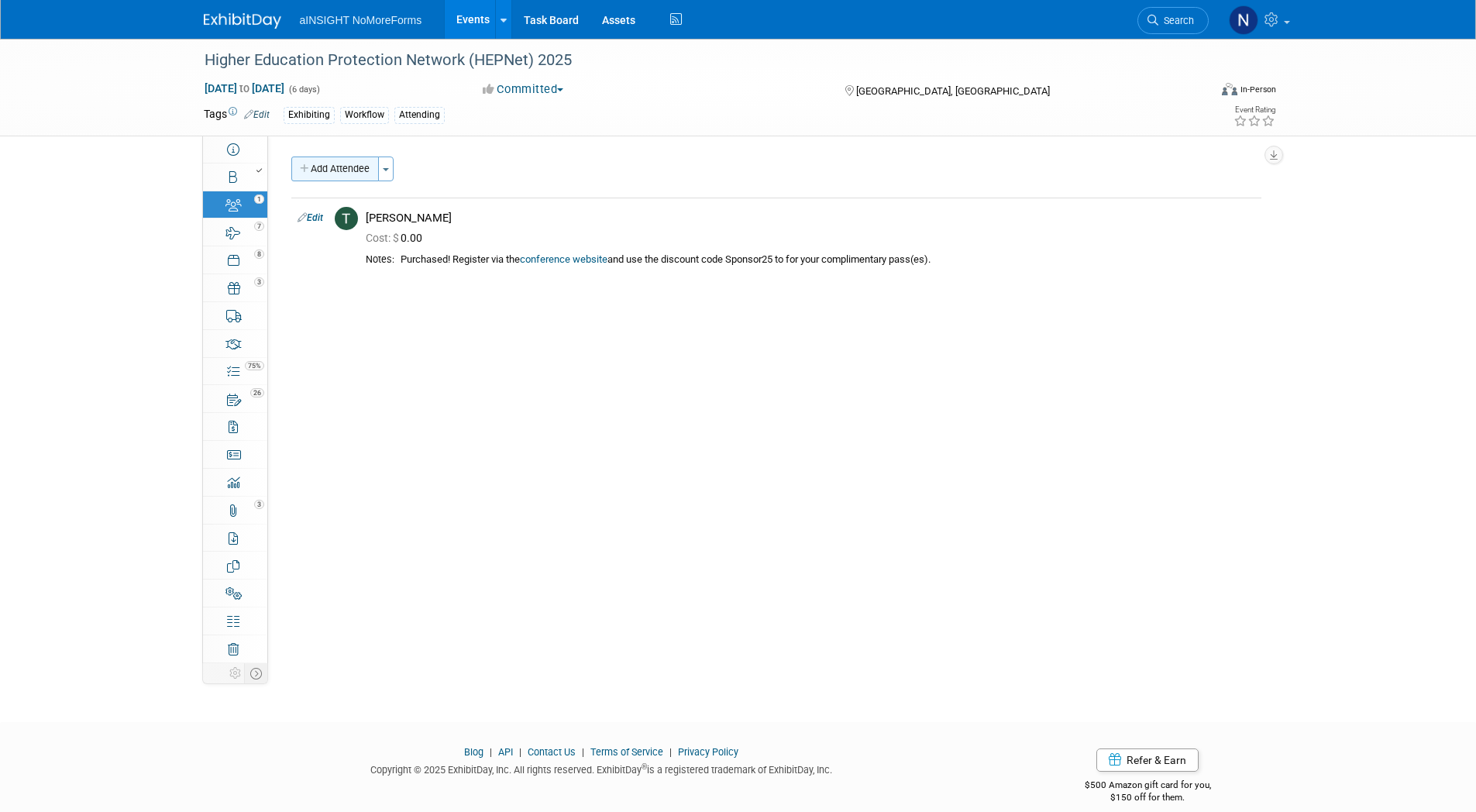
click at [313, 158] on button "Add Attendee" at bounding box center [335, 168] width 87 height 24
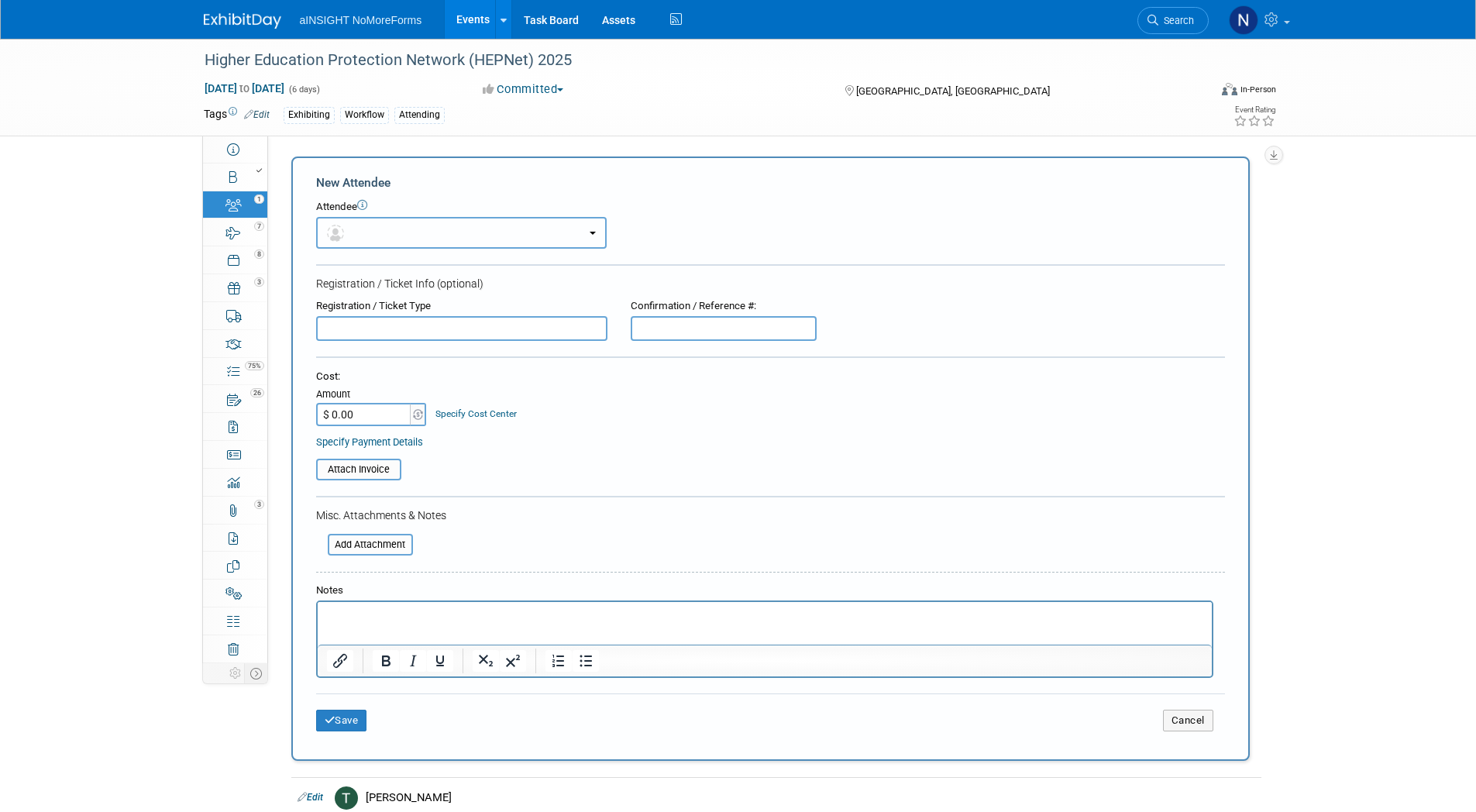
click at [384, 238] on button "button" at bounding box center [461, 233] width 290 height 32
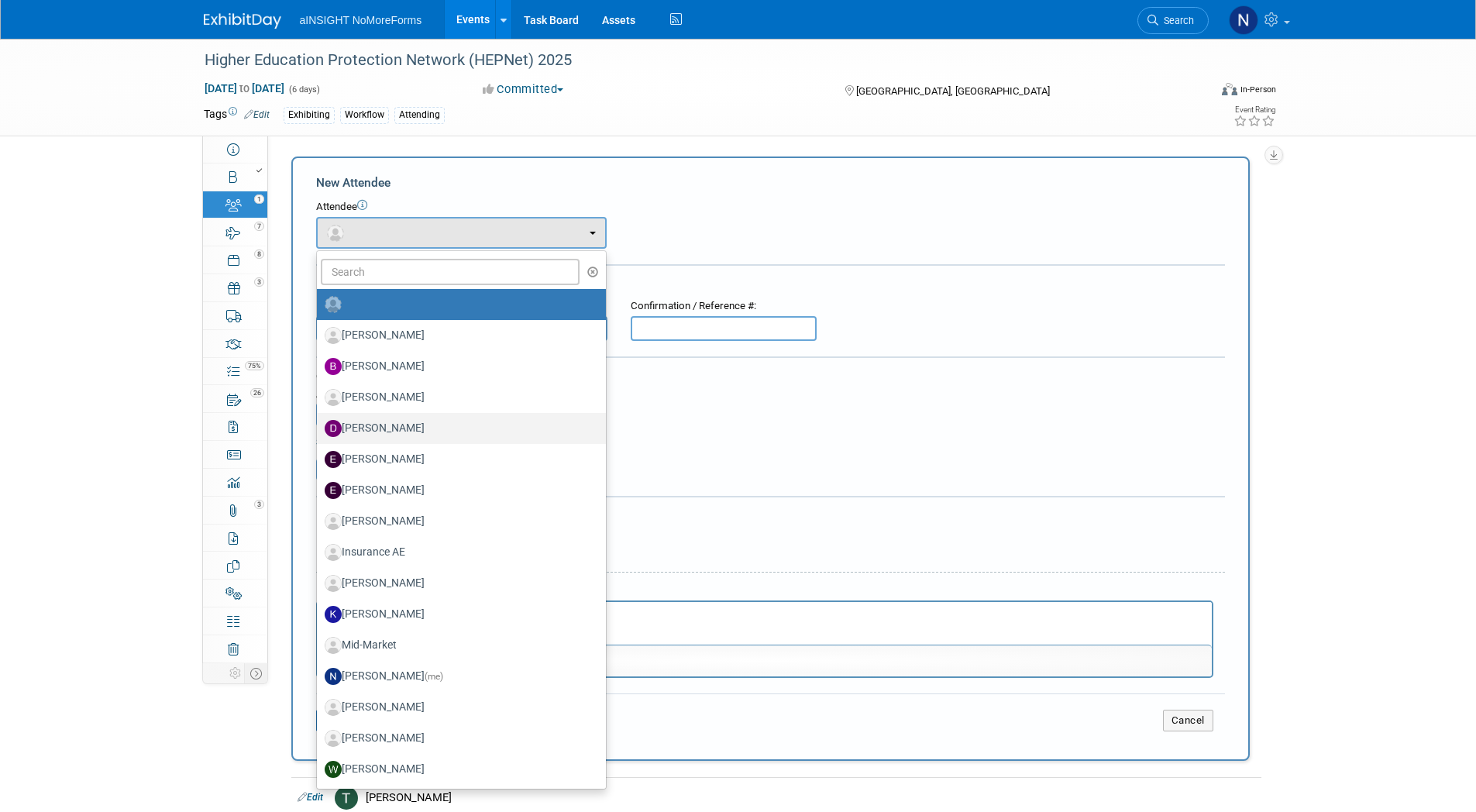
click at [418, 432] on label "[PERSON_NAME]" at bounding box center [457, 429] width 266 height 24
click at [320, 431] on input "[PERSON_NAME]" at bounding box center [314, 426] width 10 height 10
select select "f4517de1-37bc-4d55-ad55-46a9eb4d7481"
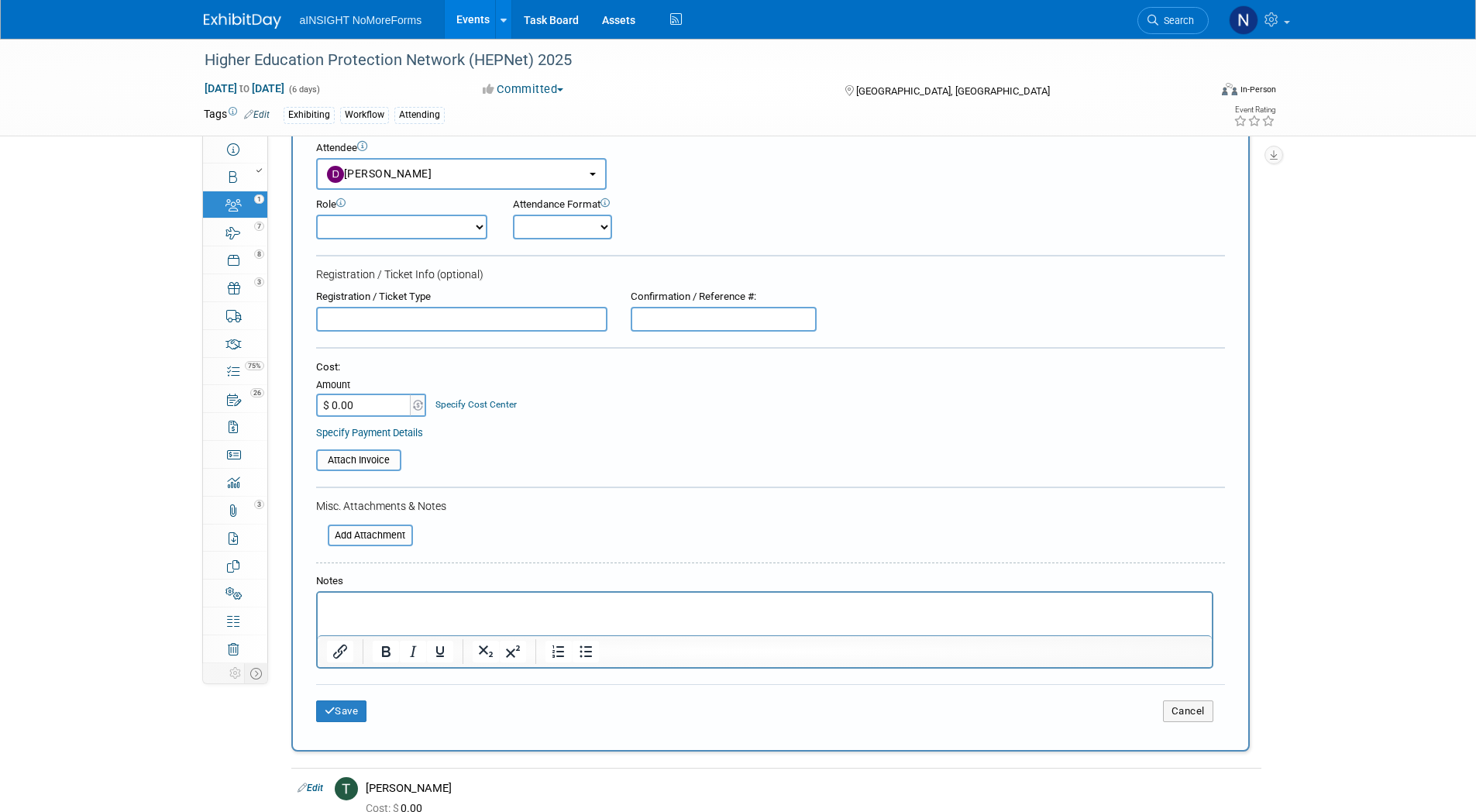
scroll to position [155, 0]
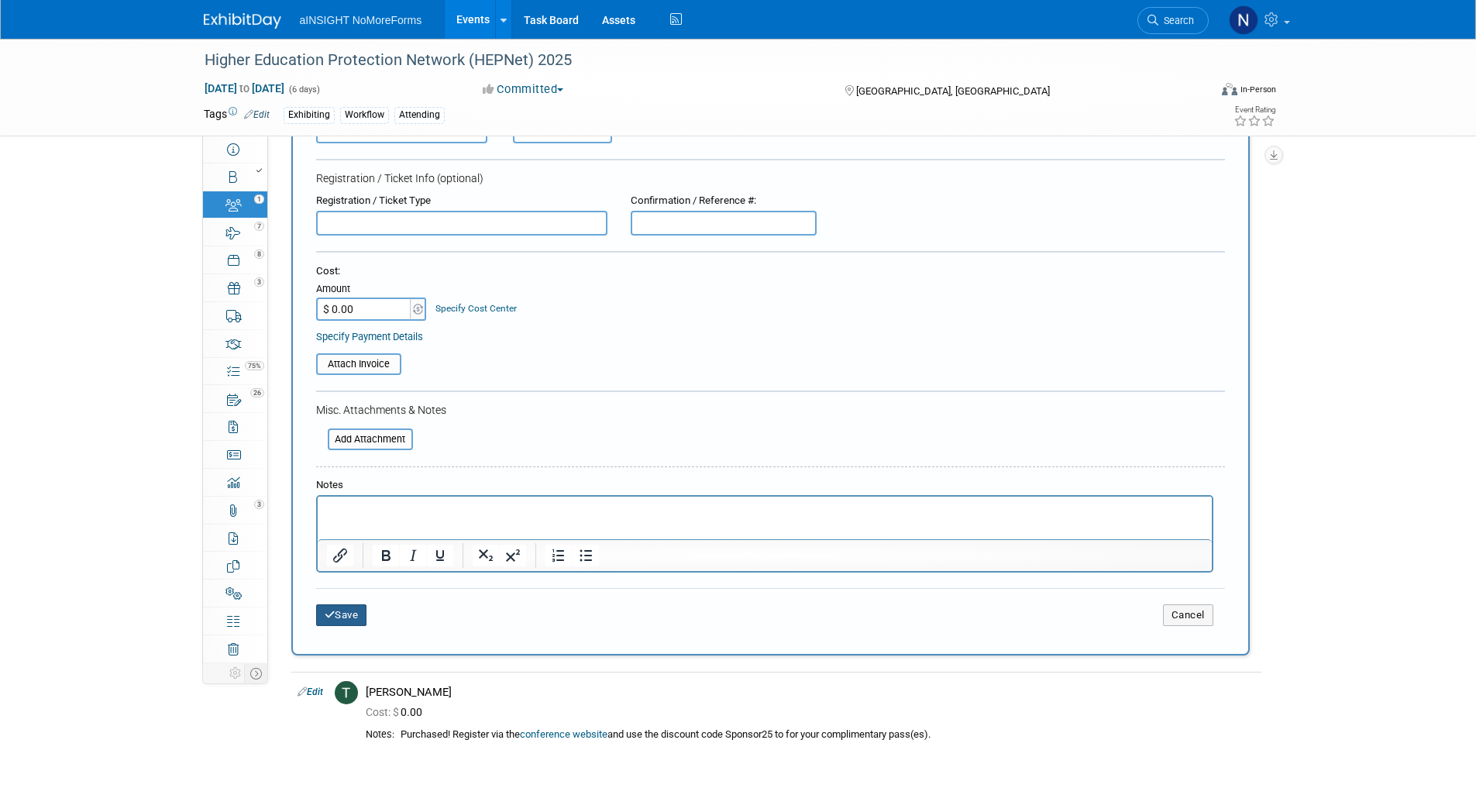
click at [352, 617] on button "Save" at bounding box center [341, 615] width 51 height 22
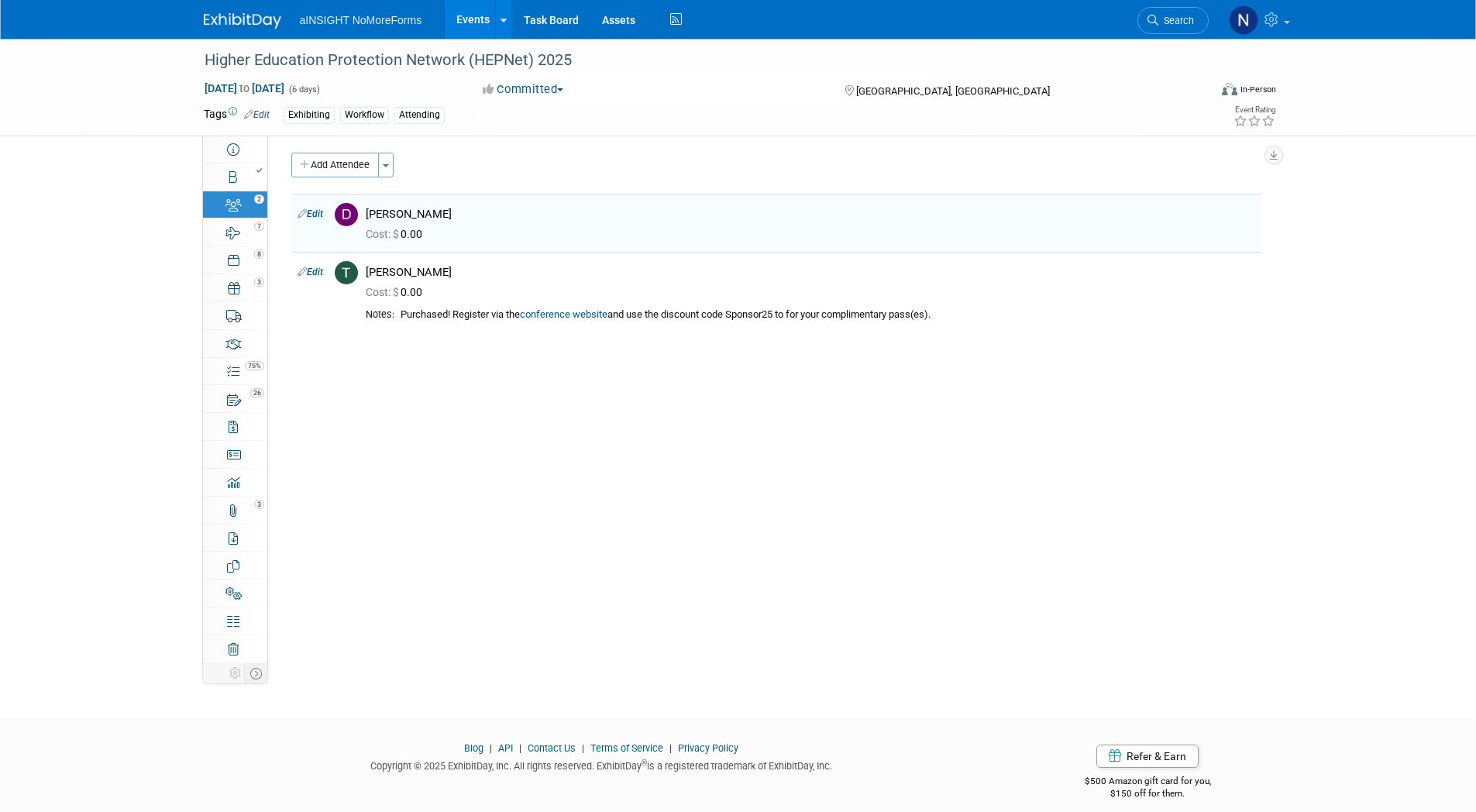
scroll to position [0, 0]
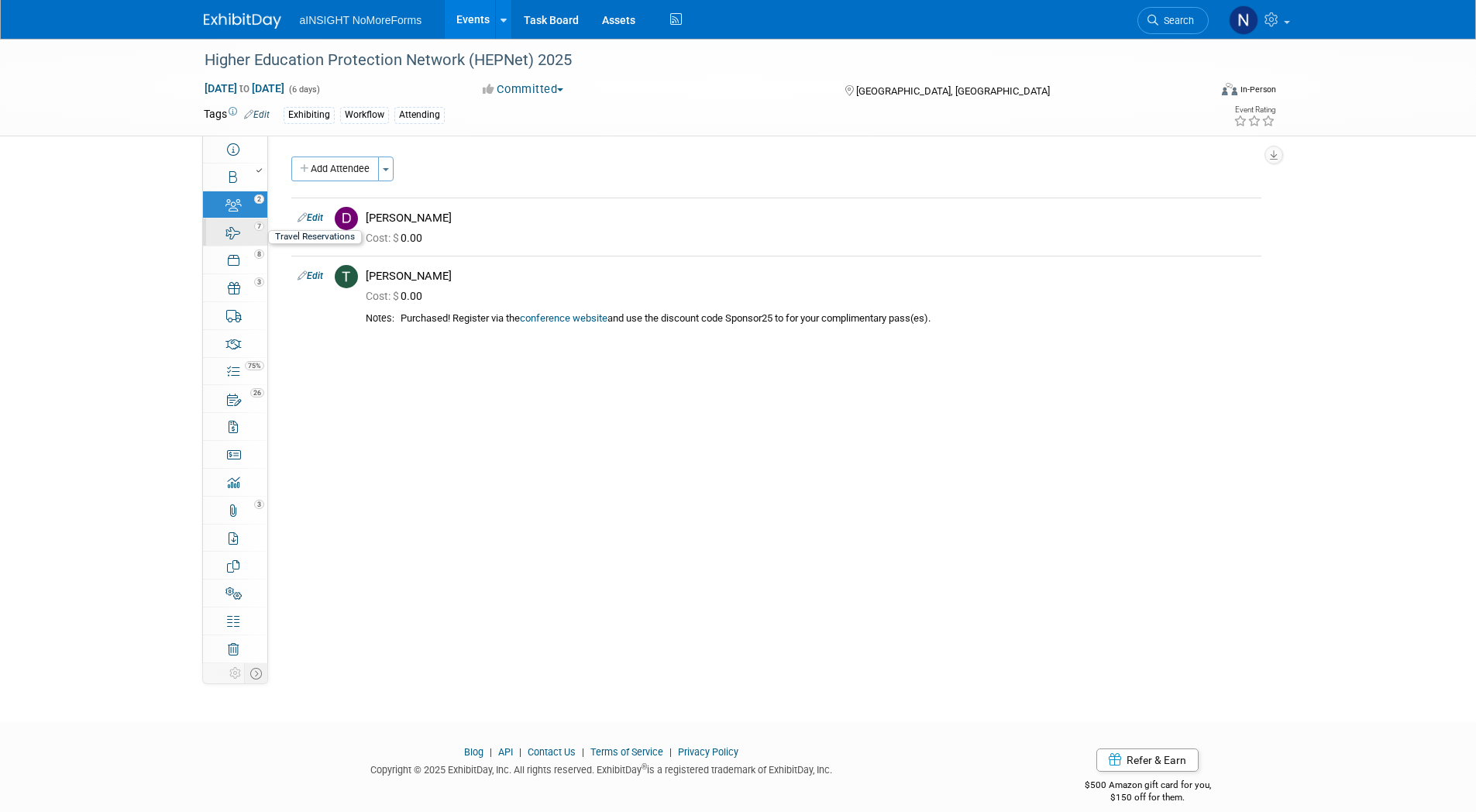
click at [249, 224] on div "7" at bounding box center [240, 226] width 53 height 11
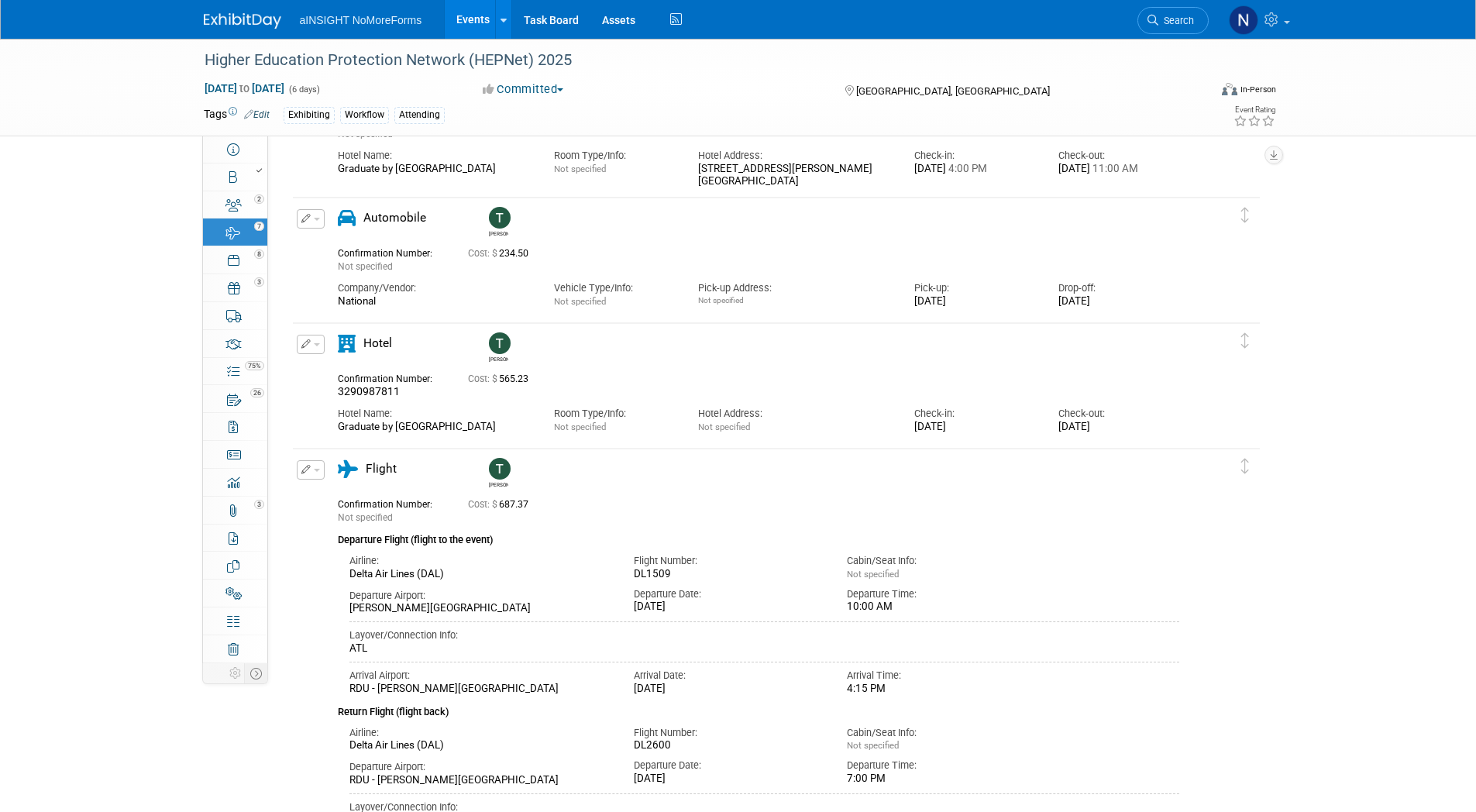
scroll to position [407, 0]
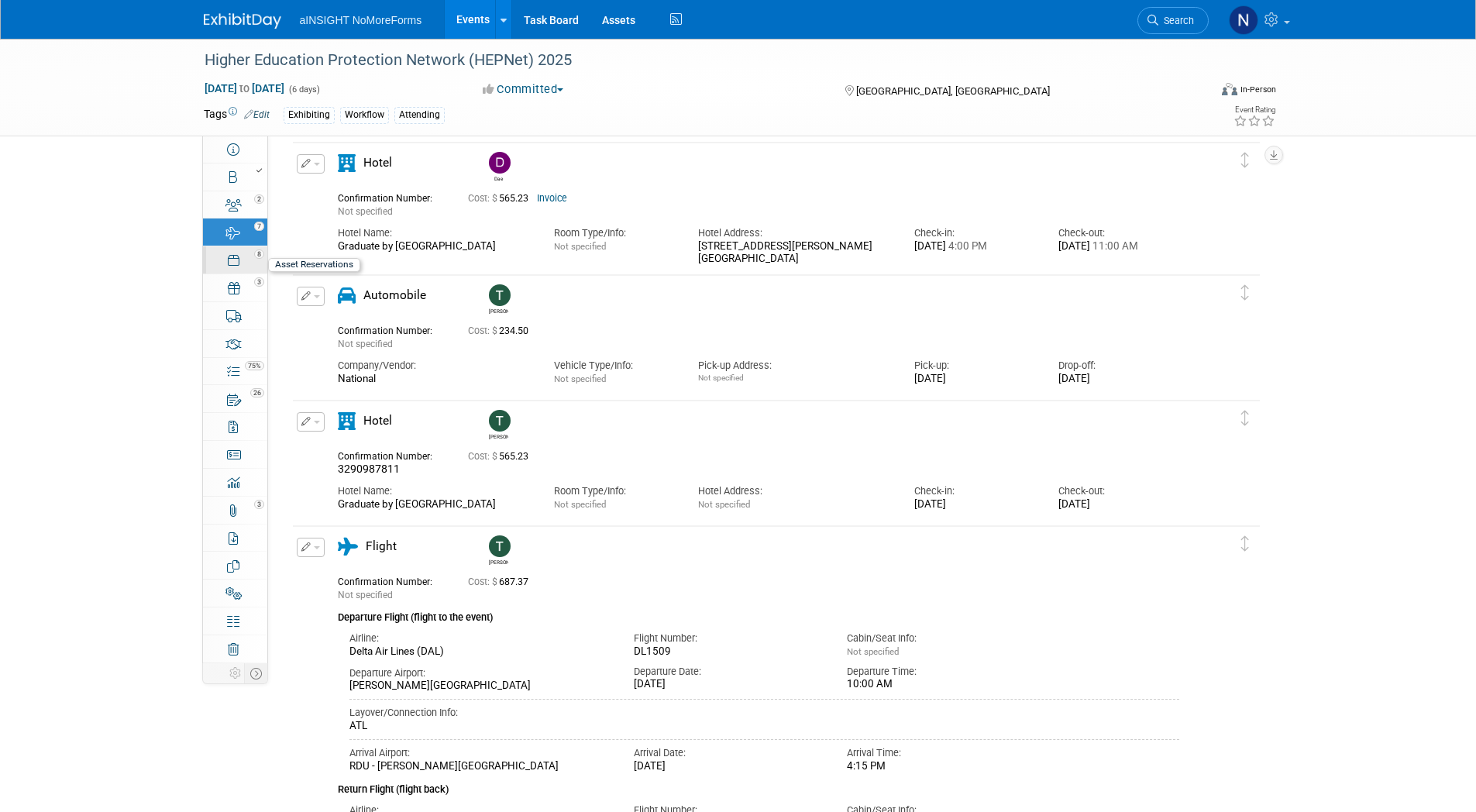
click at [217, 267] on link "8 Asset Reservations 8" at bounding box center [235, 259] width 64 height 27
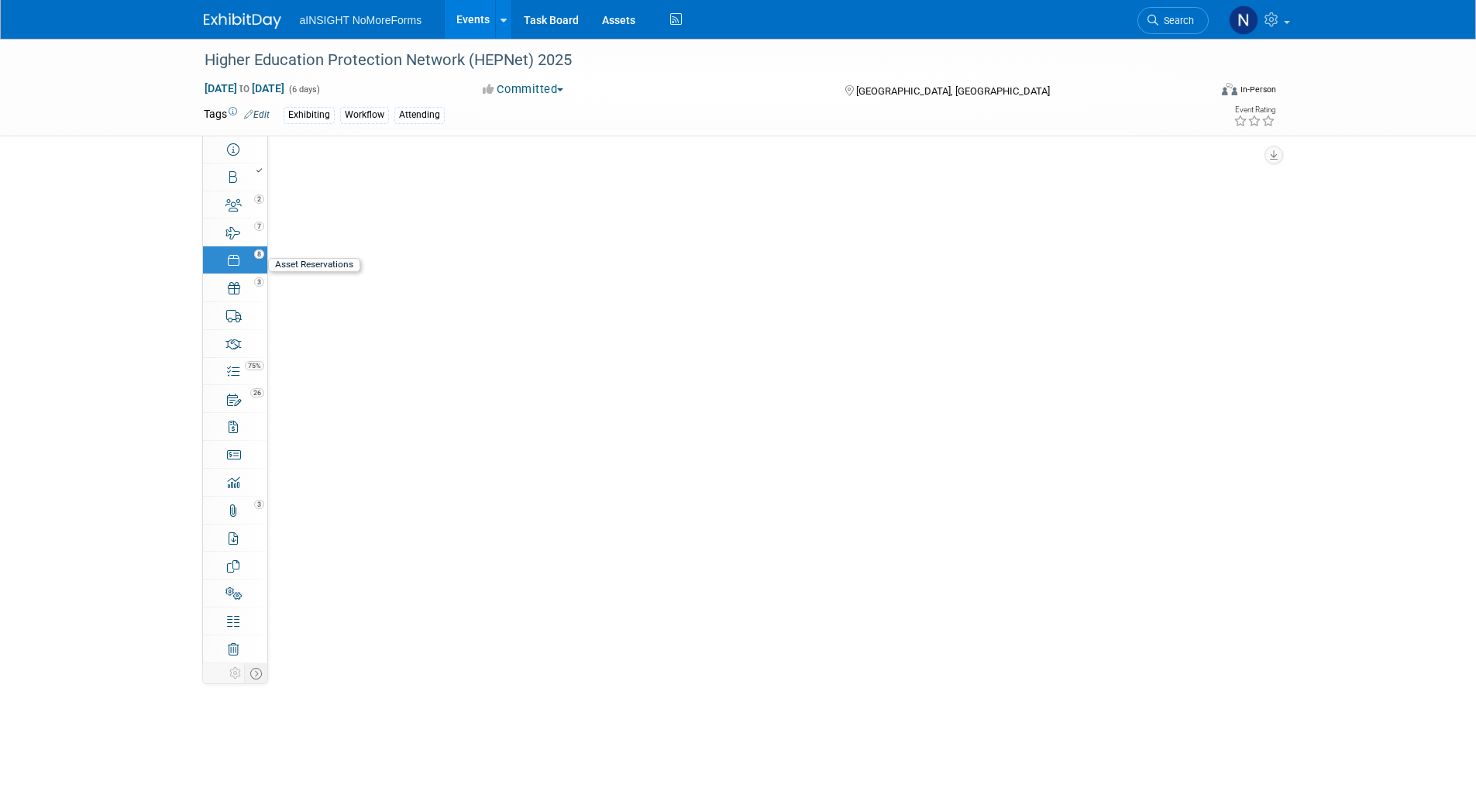
scroll to position [0, 0]
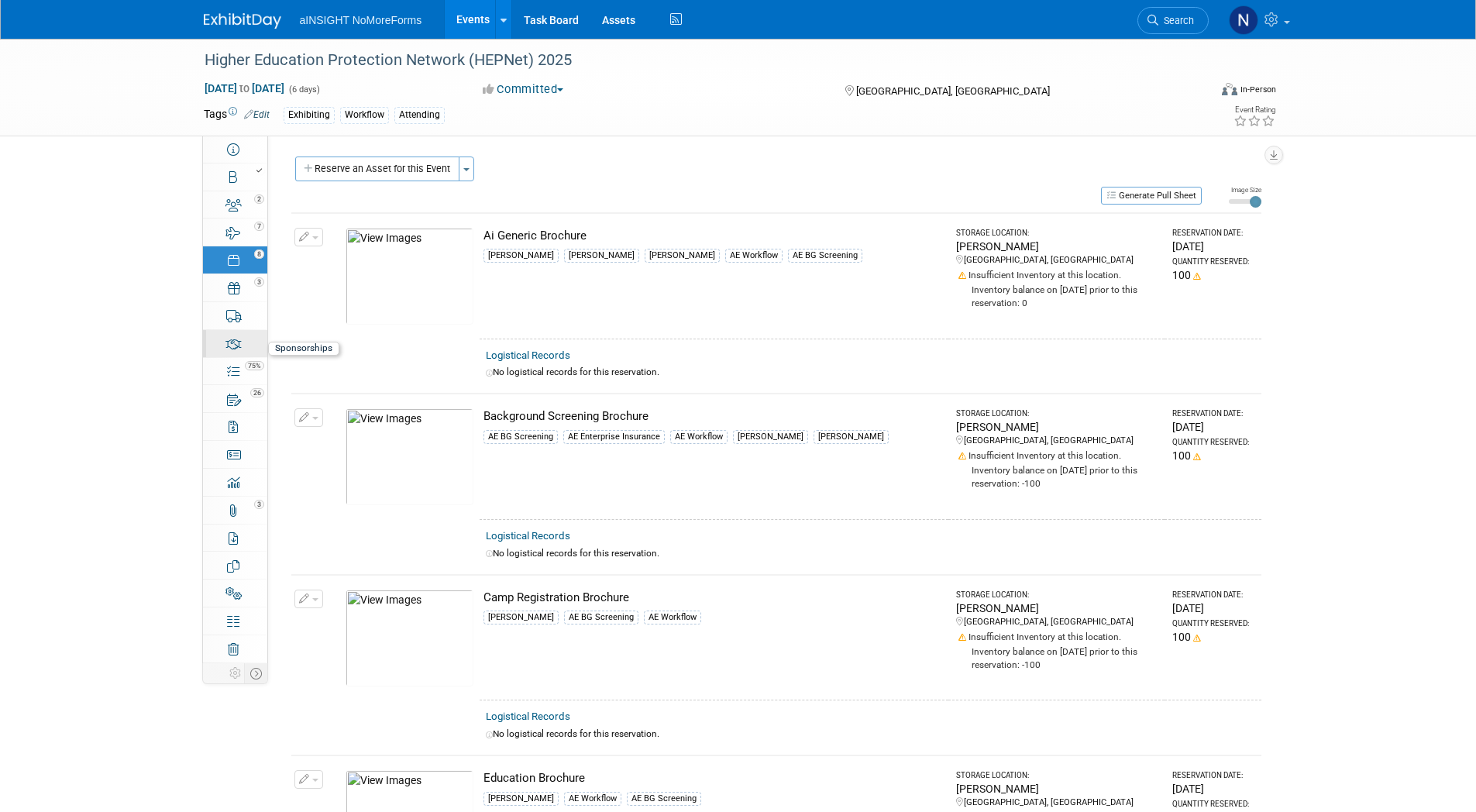
click at [238, 340] on div "0" at bounding box center [240, 337] width 53 height 11
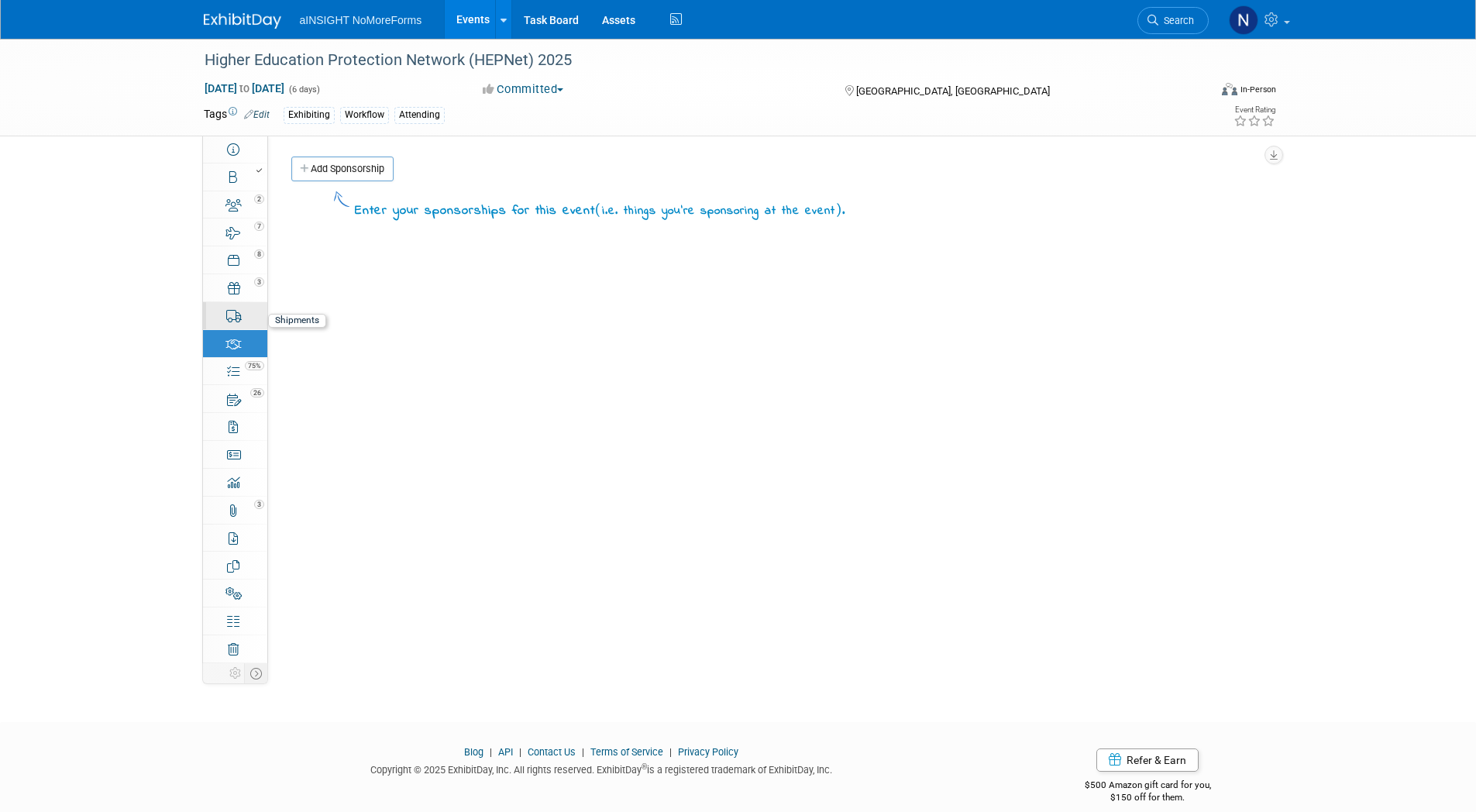
click at [234, 320] on icon at bounding box center [234, 316] width 16 height 12
click at [234, 294] on link "3 Giveaways 3" at bounding box center [235, 288] width 64 height 27
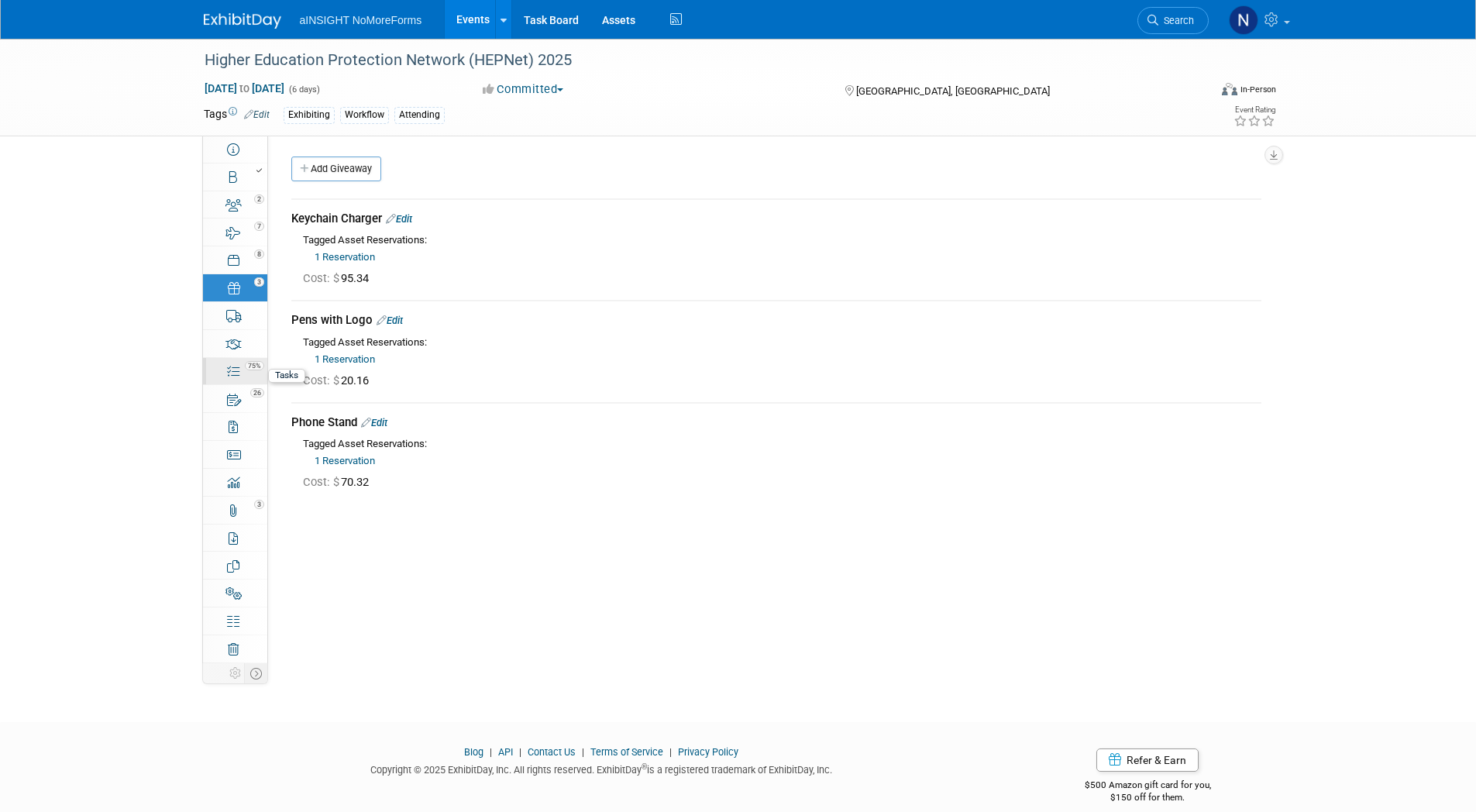
click at [223, 381] on link "75% Tasks 75%" at bounding box center [235, 371] width 64 height 27
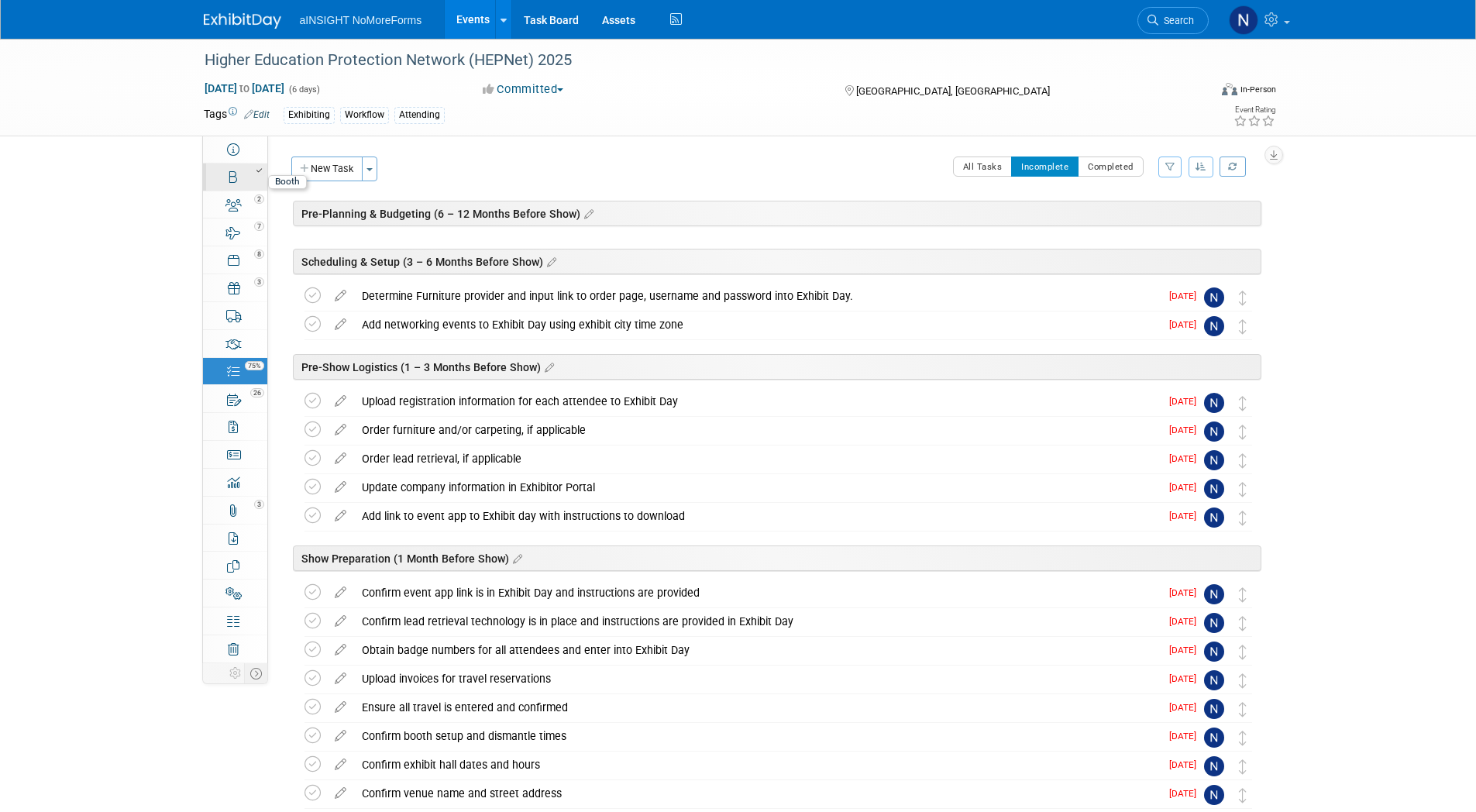
click at [240, 182] on link "Booth" at bounding box center [235, 177] width 64 height 27
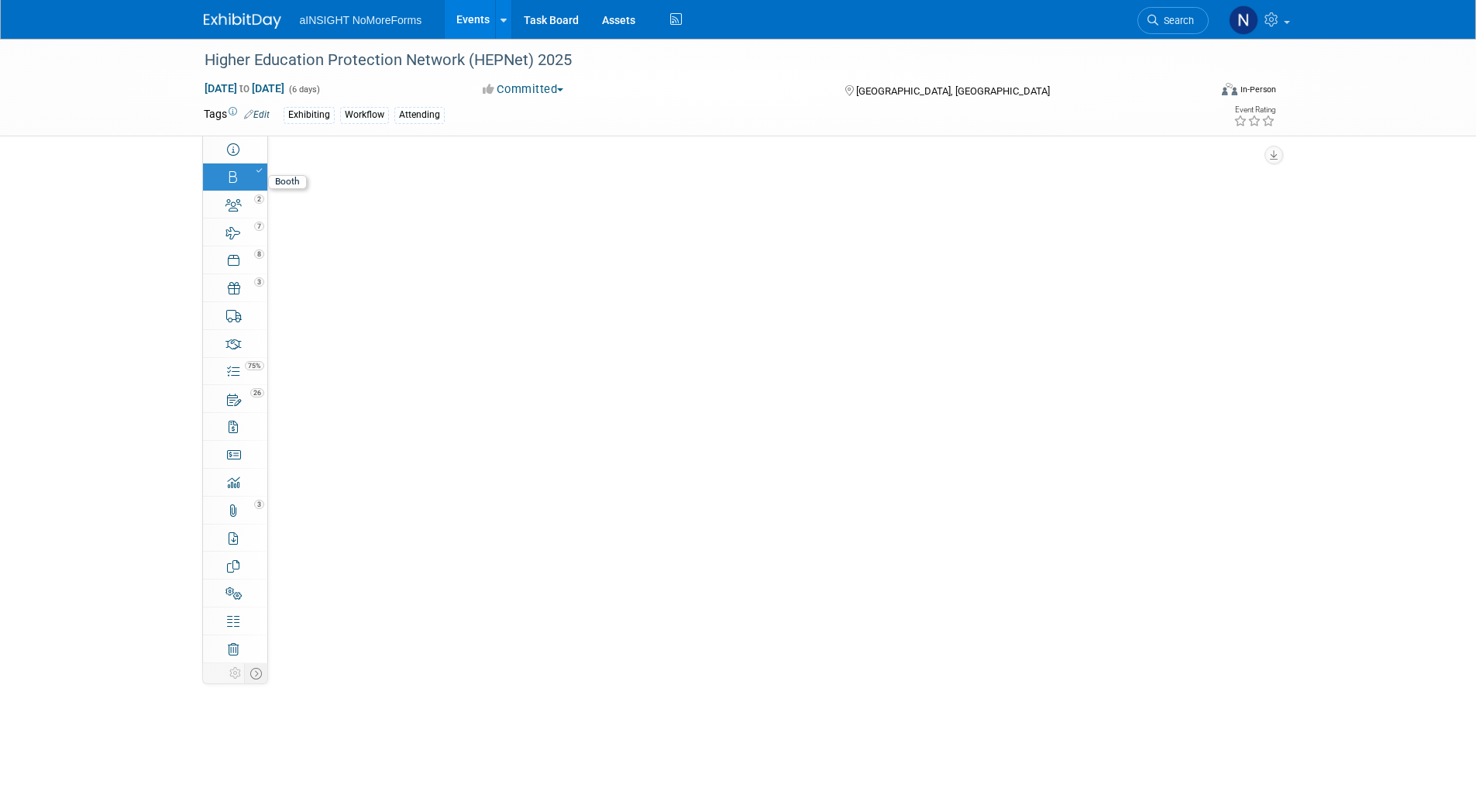
select select "aINSIGHT"
select select "Head of Sales"
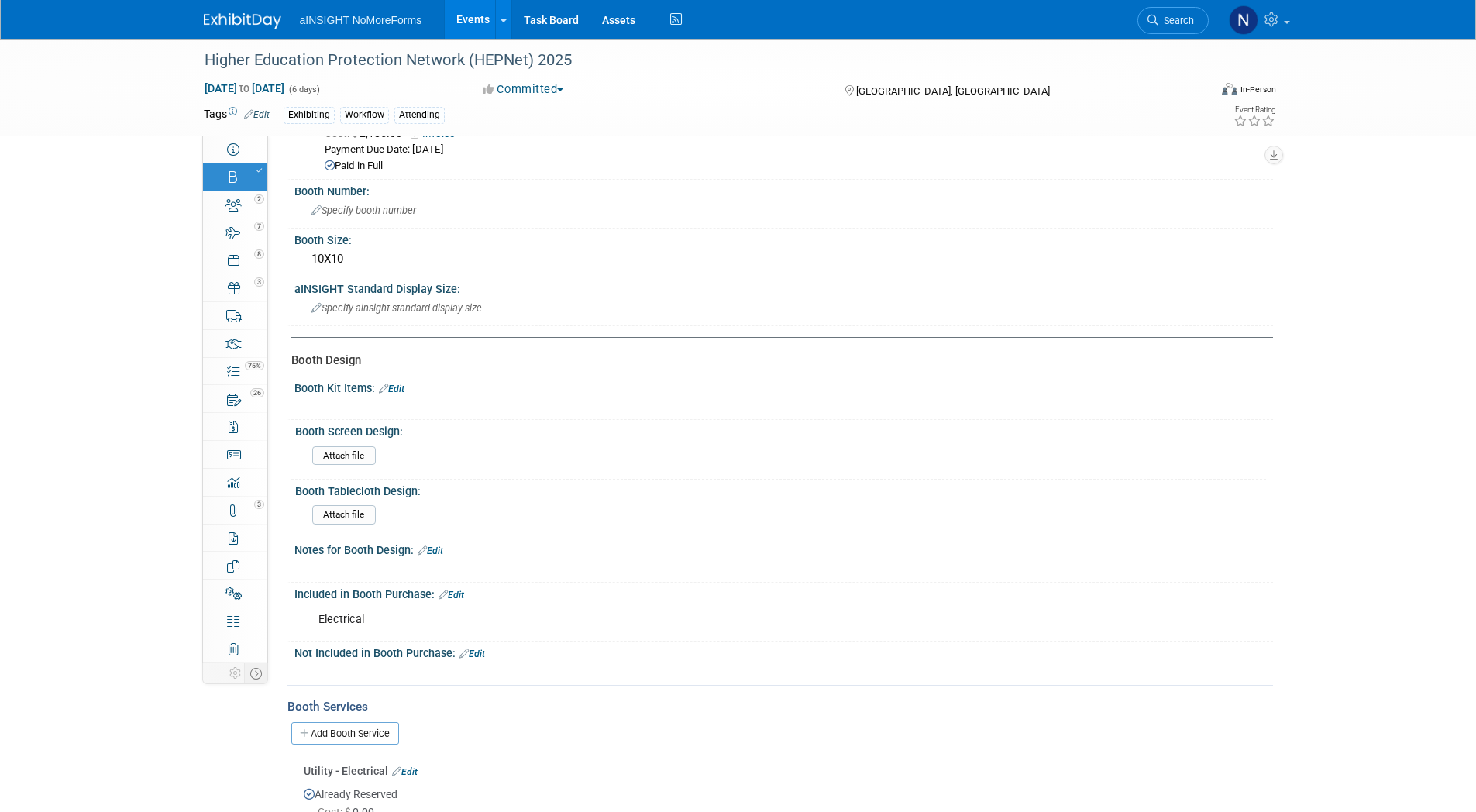
scroll to position [464, 0]
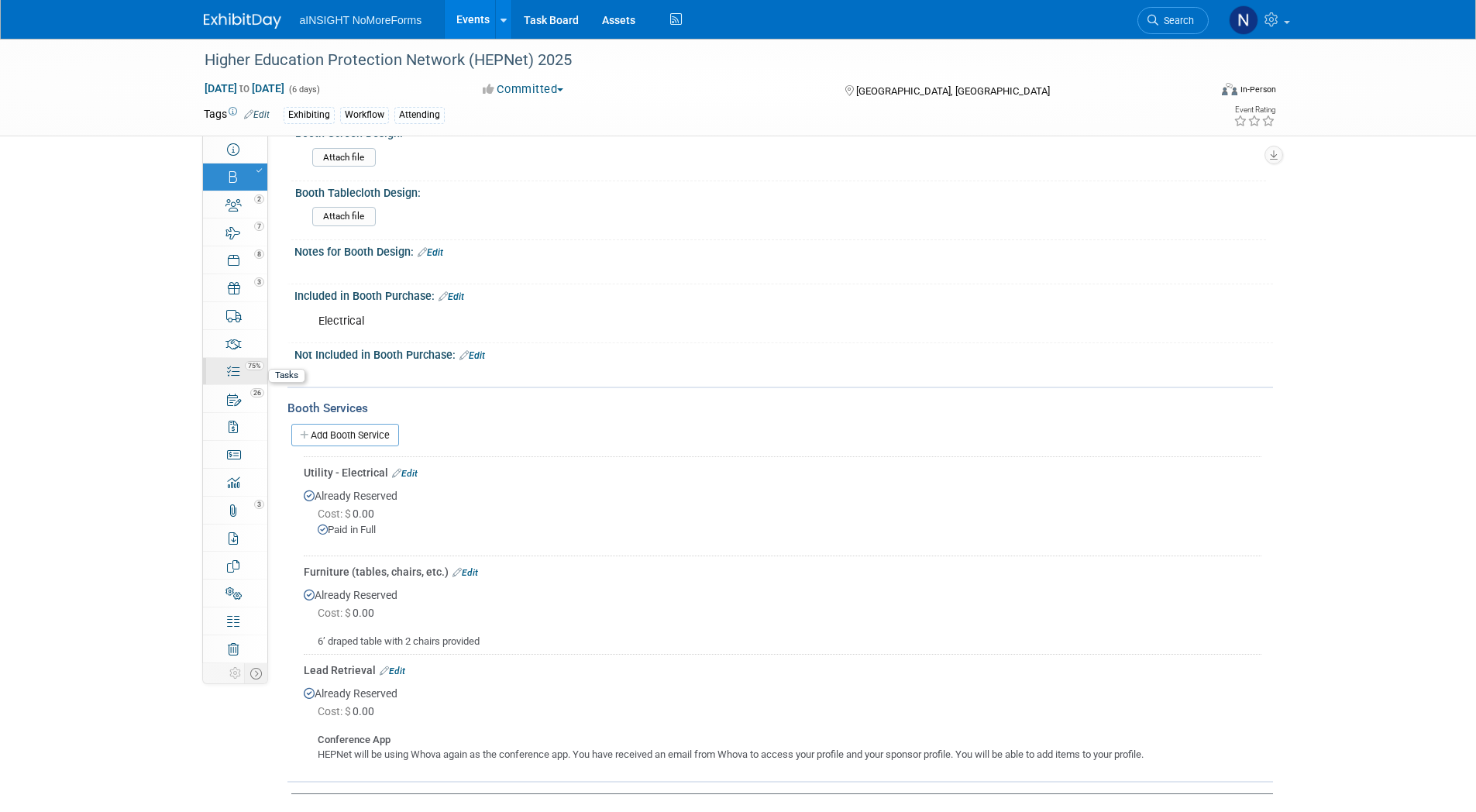
click at [242, 380] on link "75% Tasks 75%" at bounding box center [235, 371] width 64 height 27
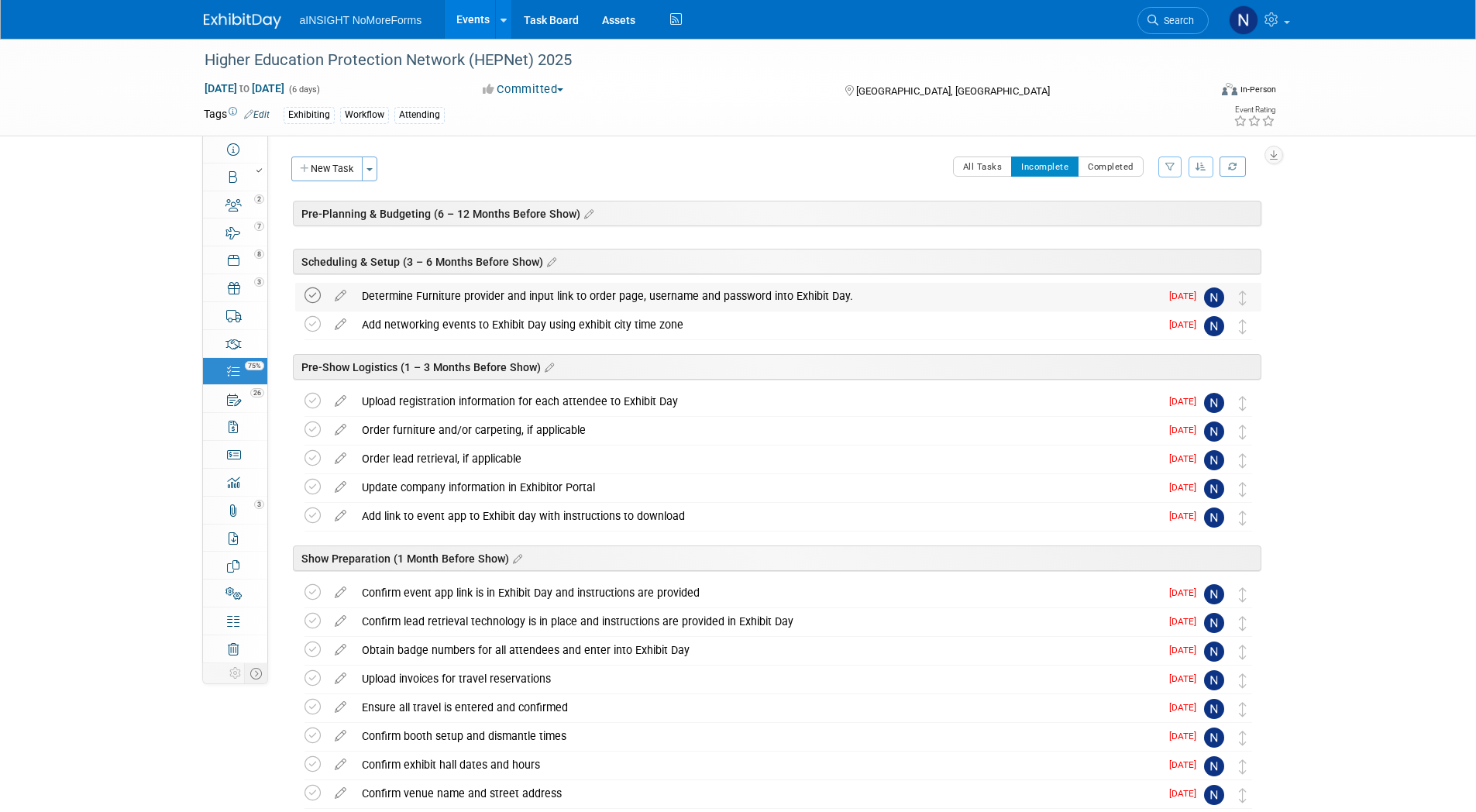
click at [315, 297] on icon at bounding box center [312, 295] width 16 height 16
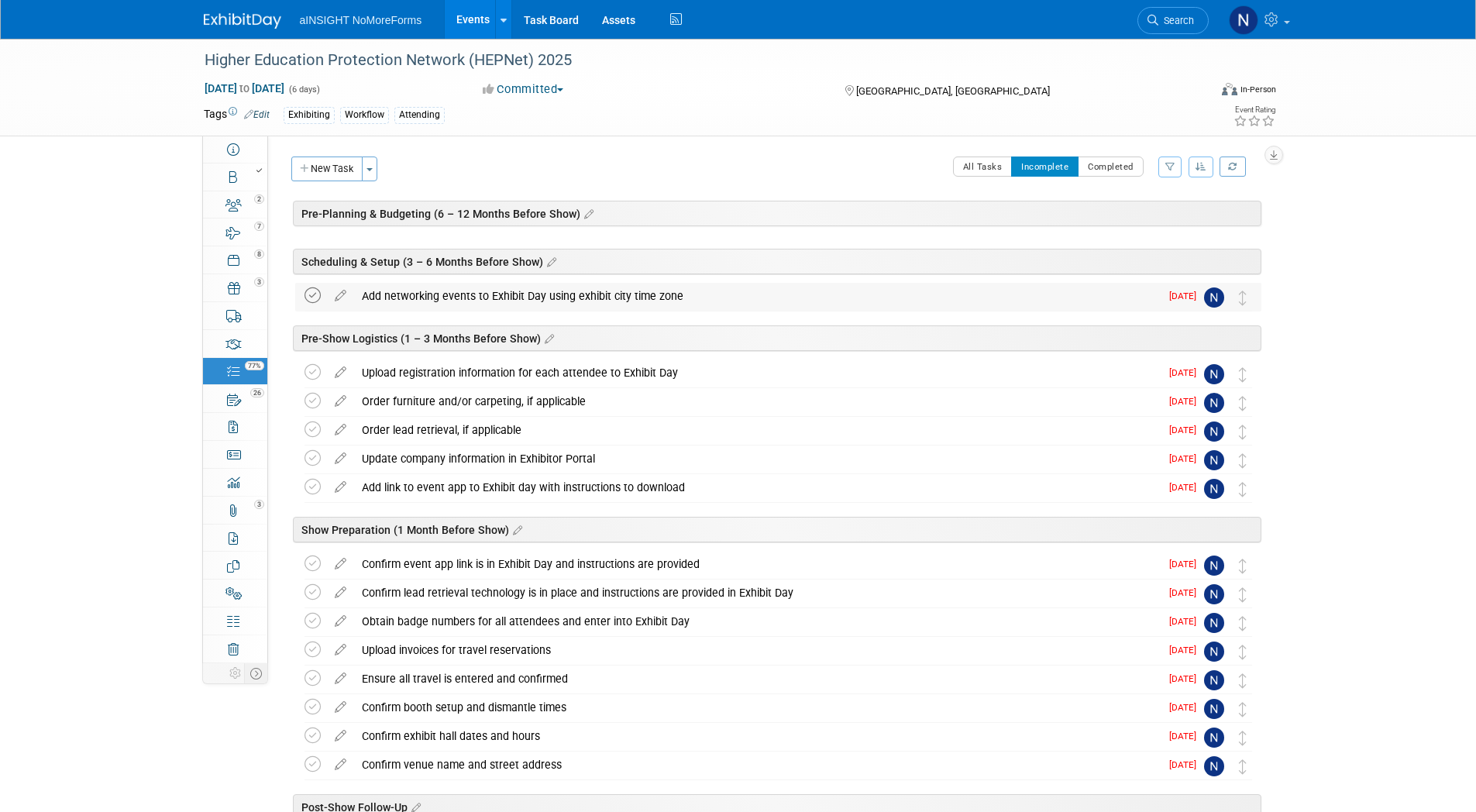
click at [315, 299] on icon at bounding box center [312, 295] width 16 height 16
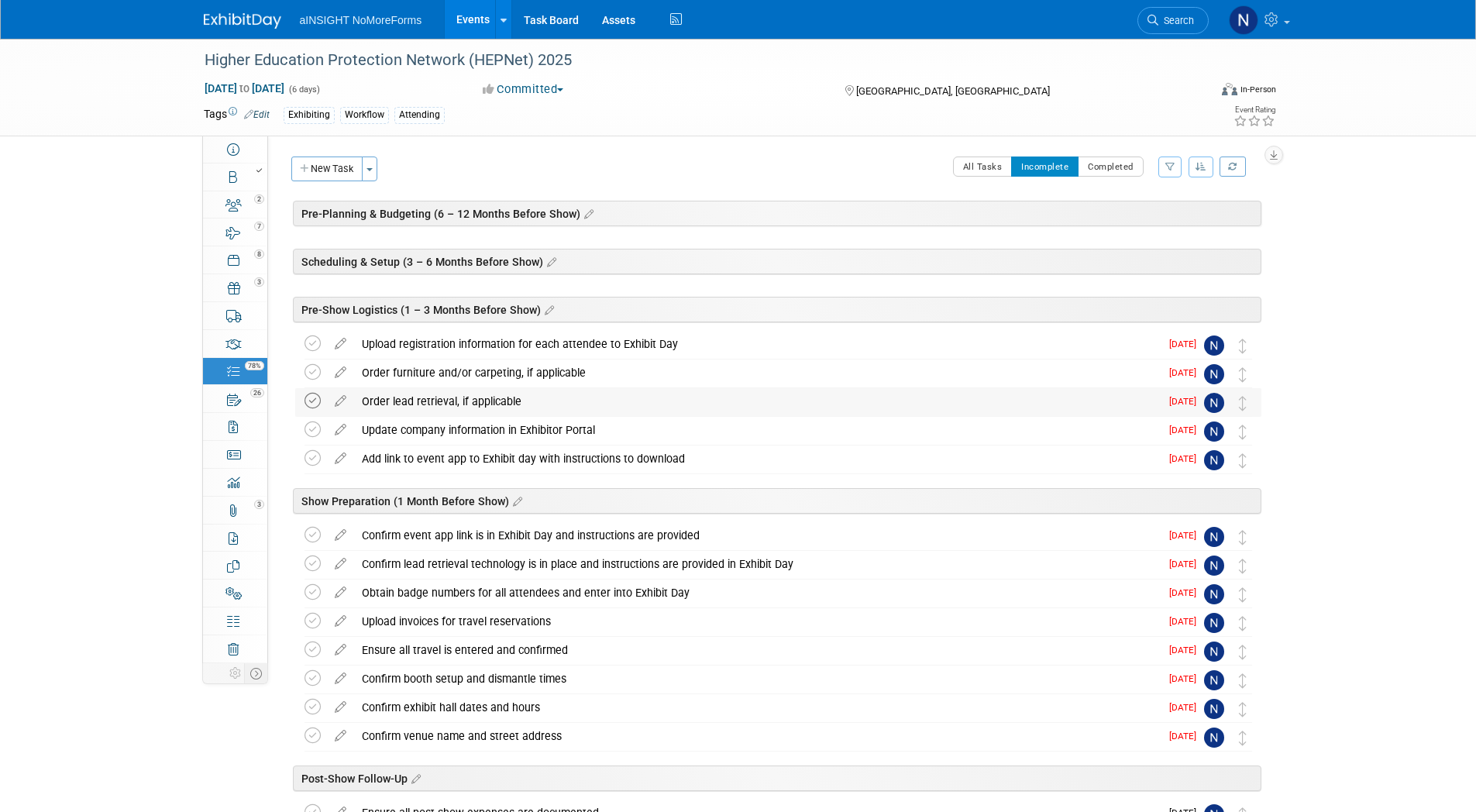
click at [314, 403] on icon at bounding box center [312, 400] width 16 height 16
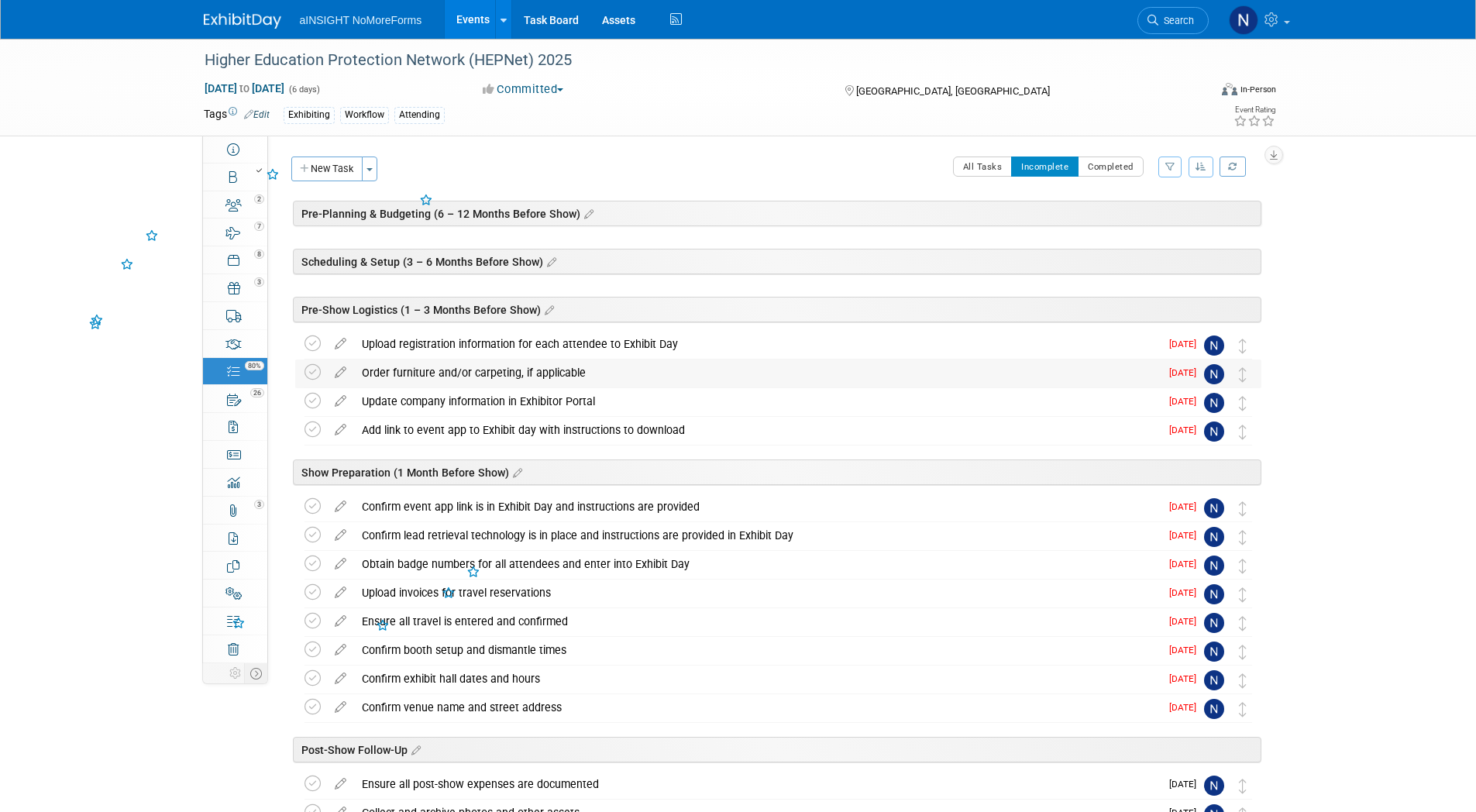
click at [309, 383] on td at bounding box center [316, 373] width 23 height 28
click at [309, 375] on icon at bounding box center [312, 371] width 16 height 16
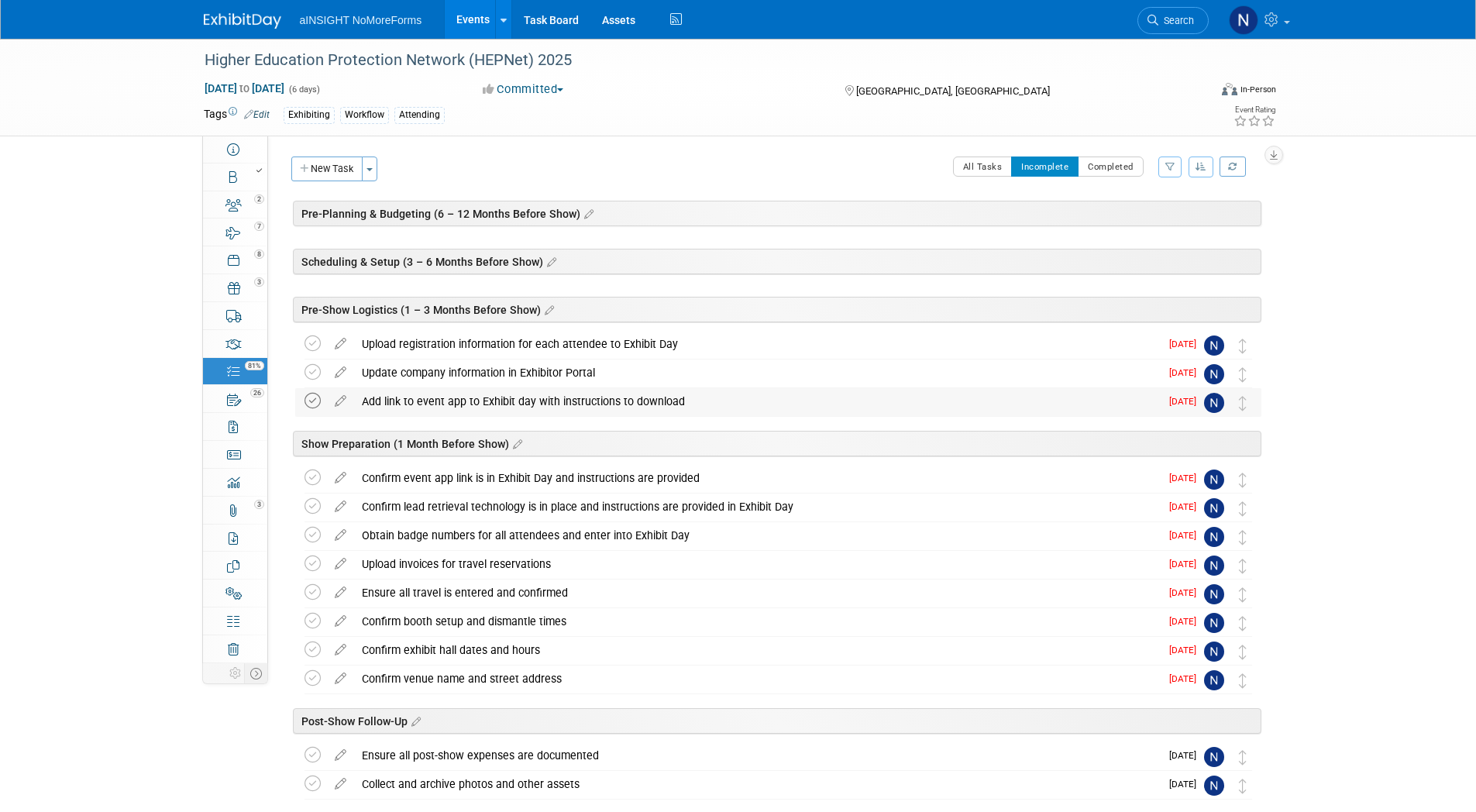
click at [312, 403] on icon at bounding box center [312, 400] width 16 height 16
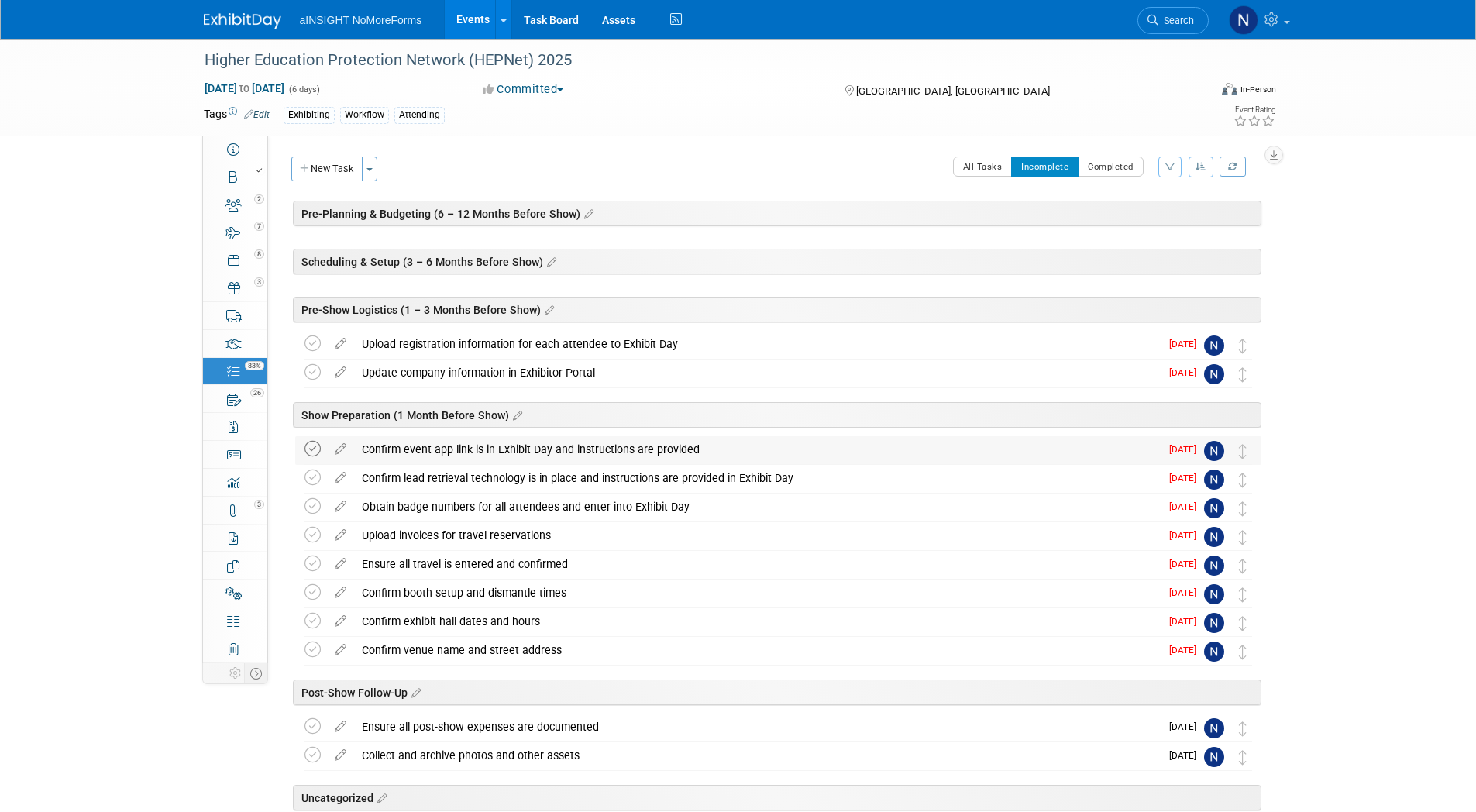
click at [311, 448] on icon at bounding box center [312, 448] width 16 height 16
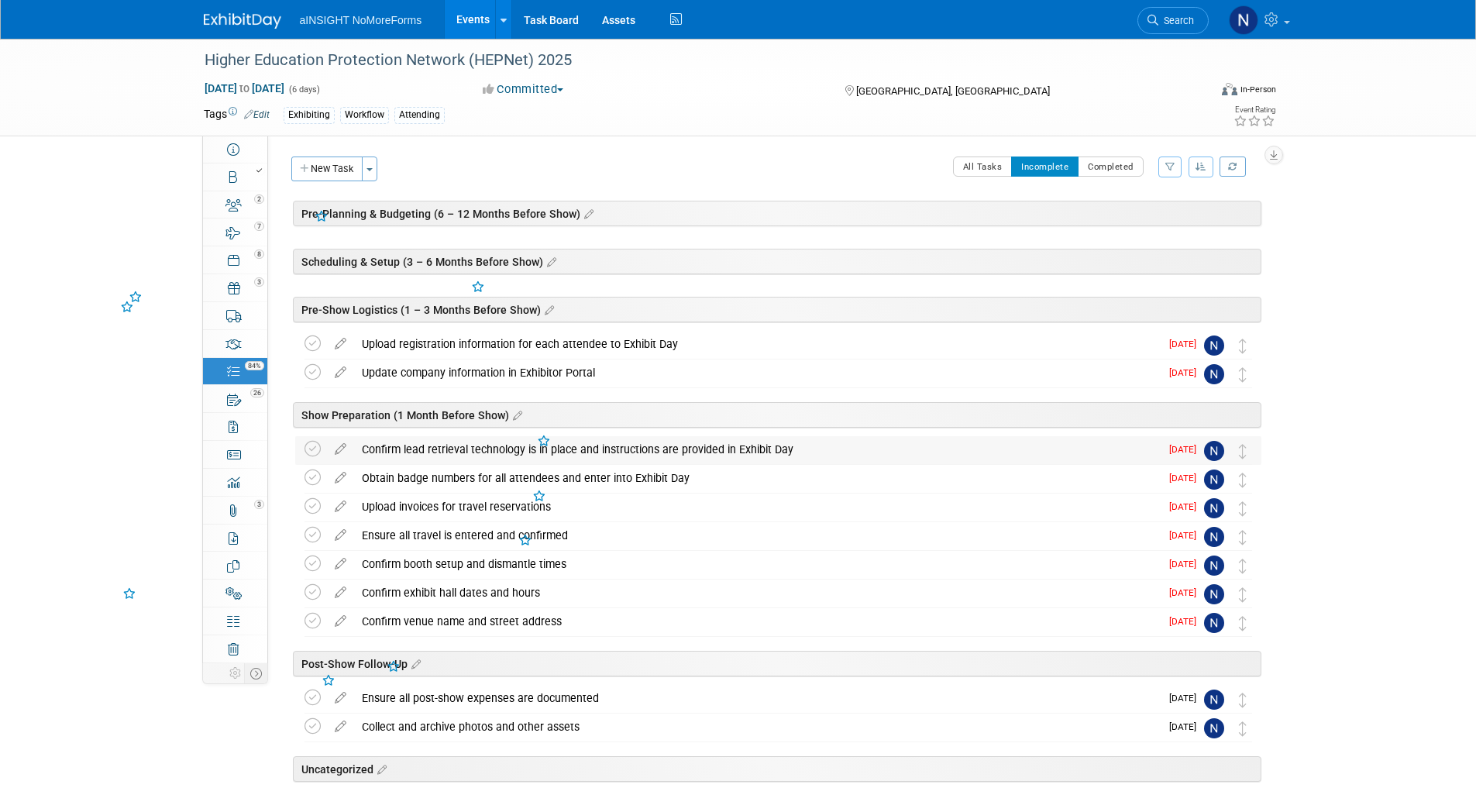
click at [318, 460] on td at bounding box center [316, 450] width 23 height 28
click at [313, 453] on icon at bounding box center [312, 448] width 16 height 16
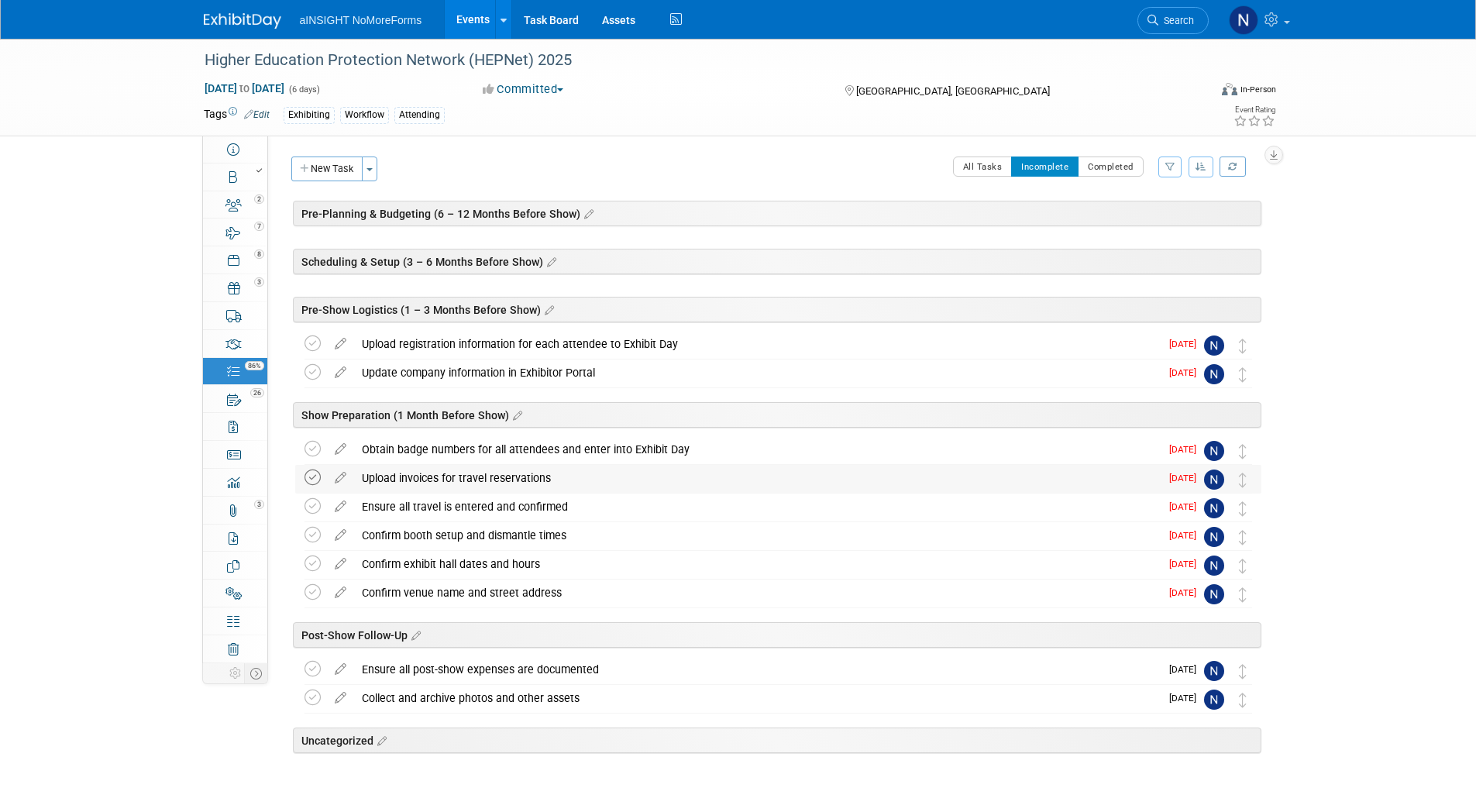
click at [314, 484] on icon at bounding box center [312, 476] width 16 height 16
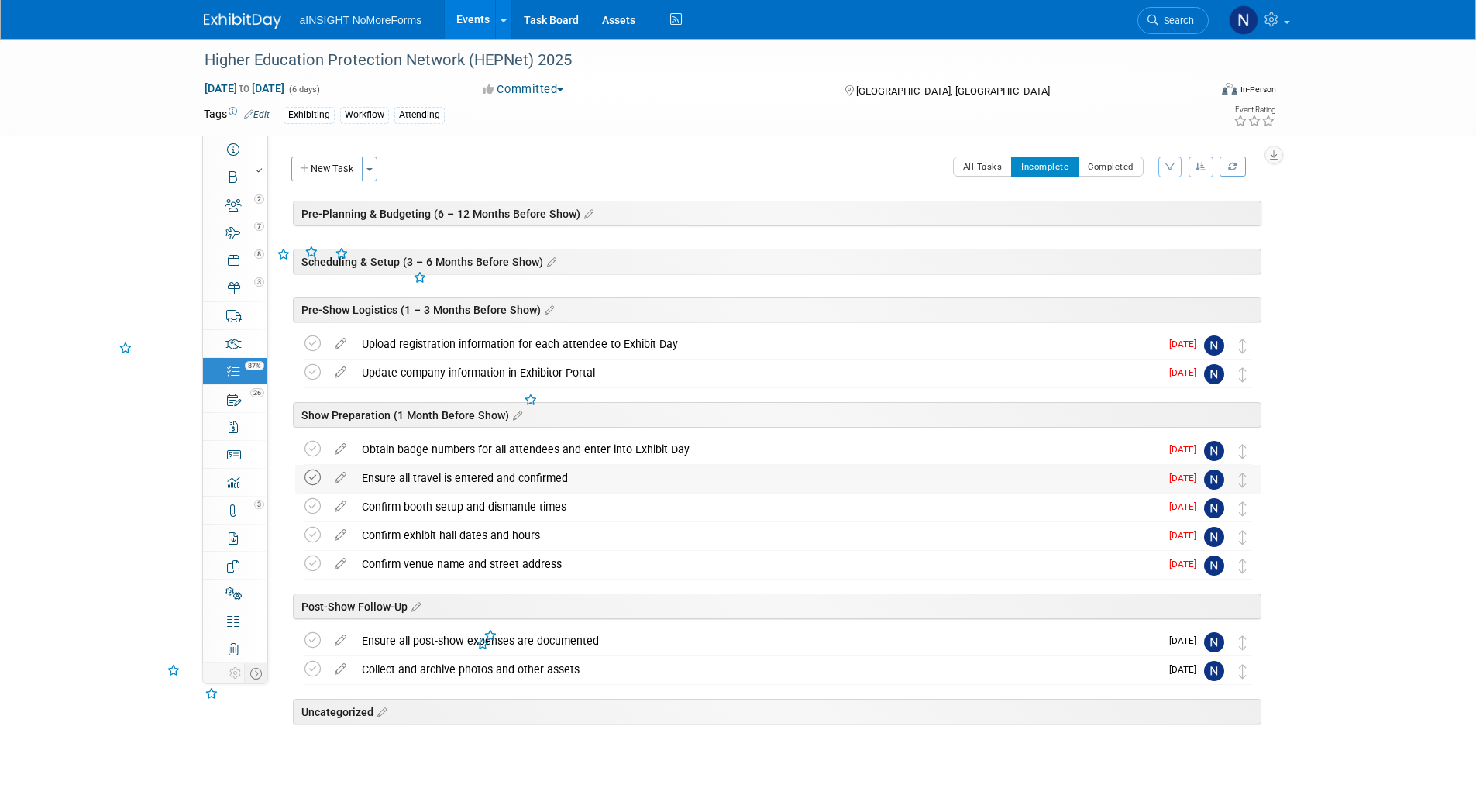
click at [316, 469] on icon at bounding box center [312, 476] width 16 height 16
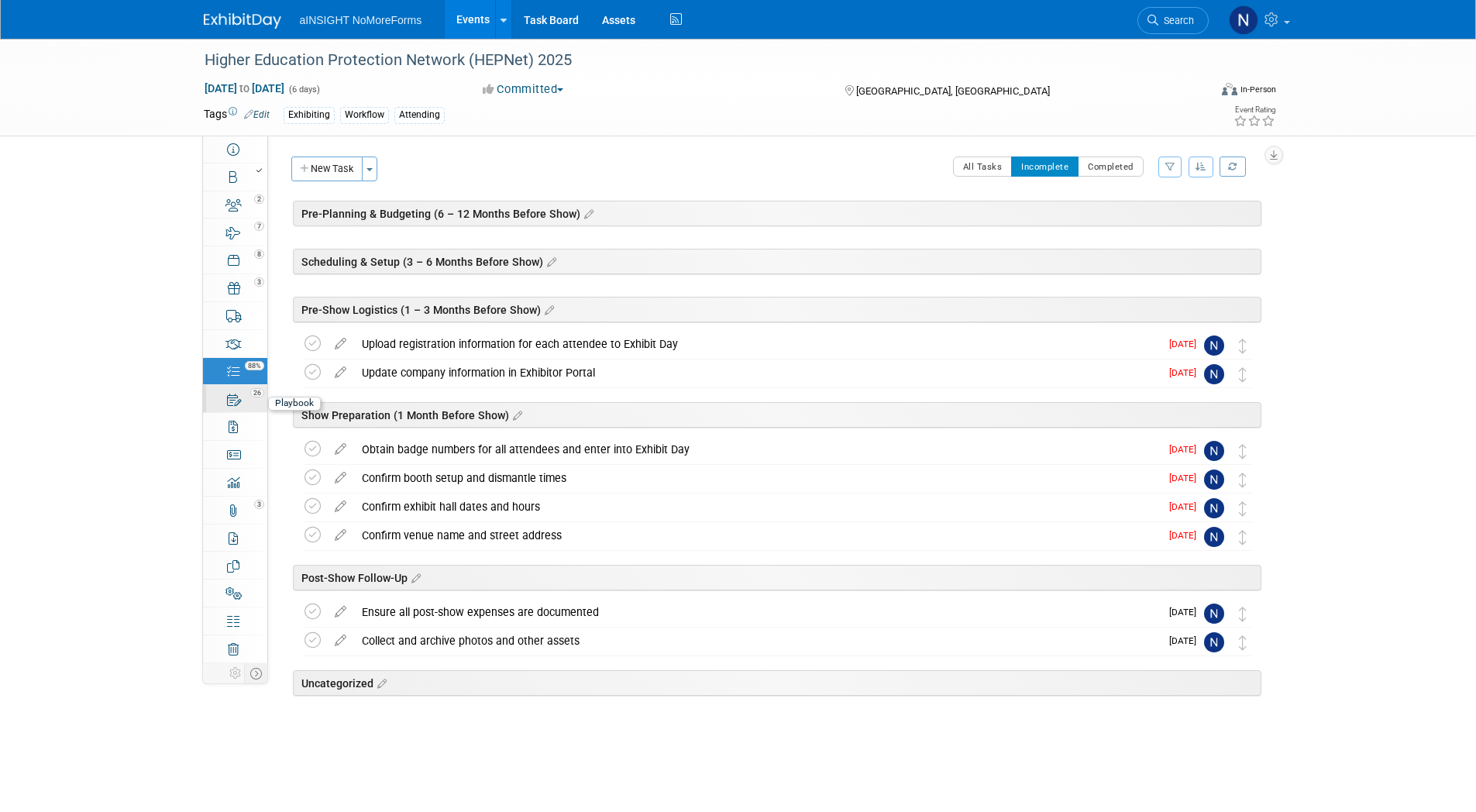
click at [242, 401] on link "26 Playbook 26" at bounding box center [235, 398] width 64 height 27
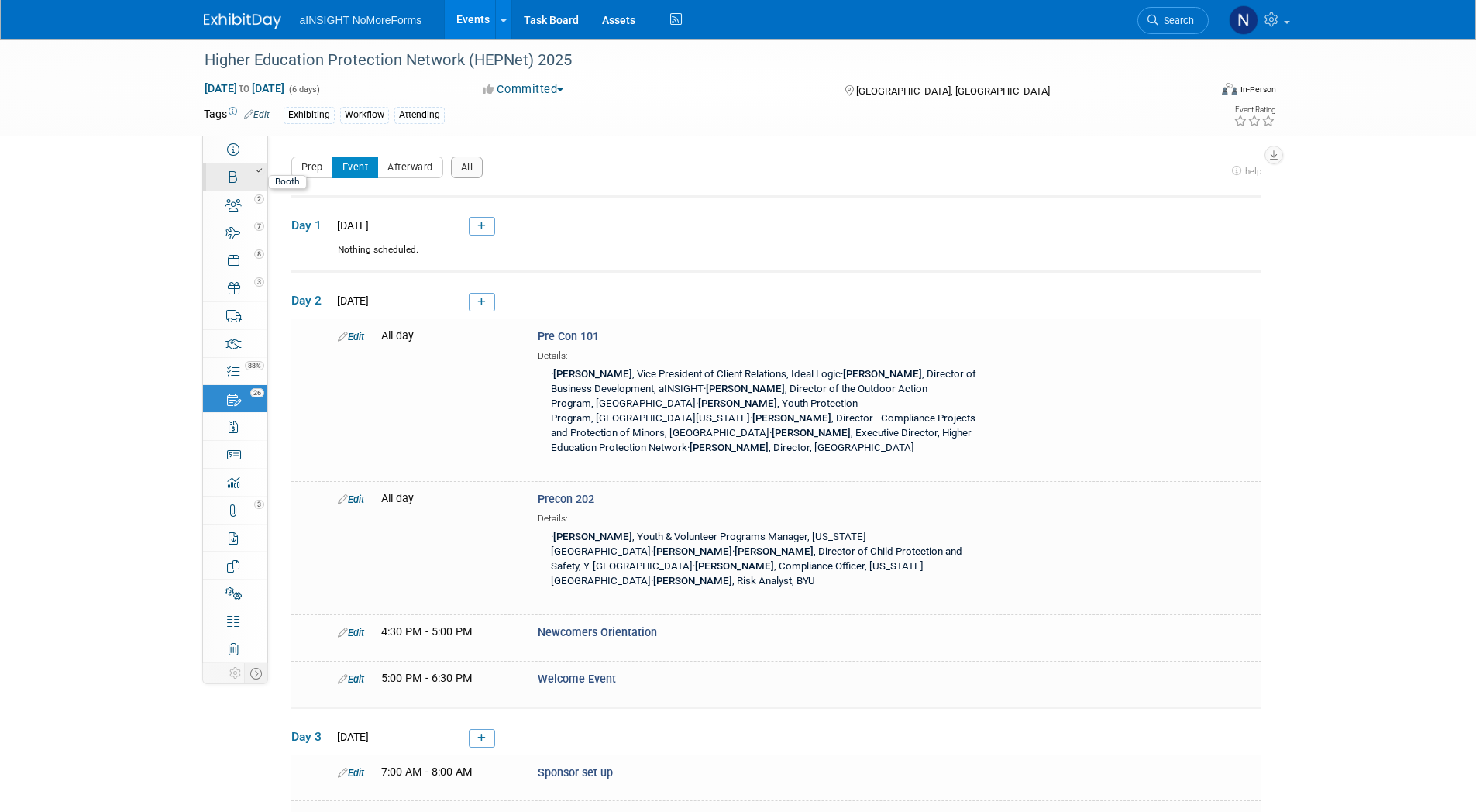
click at [247, 176] on link "Booth" at bounding box center [235, 177] width 64 height 27
select select "aINSIGHT"
select select "Head of Sales"
